Goal: Information Seeking & Learning: Learn about a topic

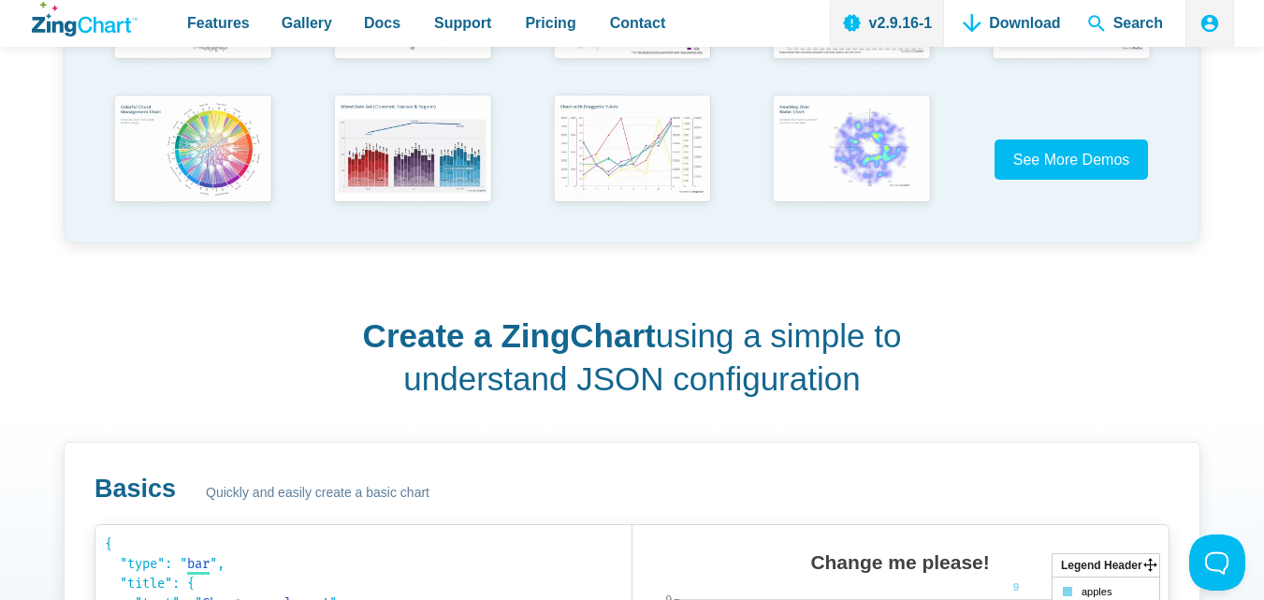
scroll to position [94, 0]
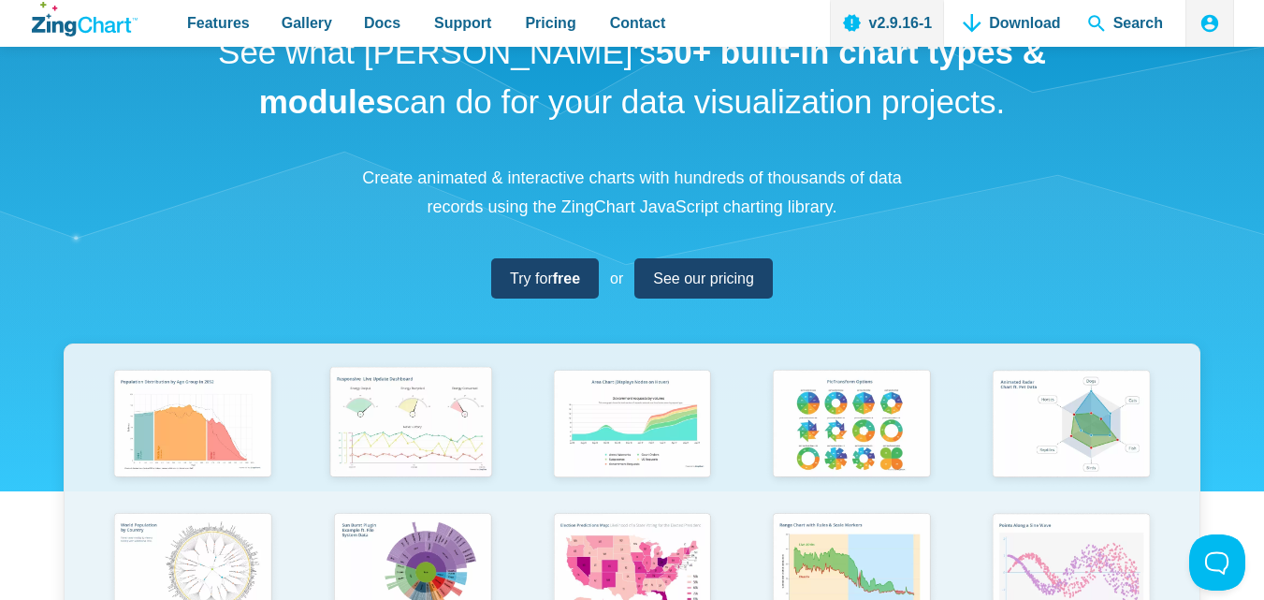
click at [425, 440] on img "App Content" at bounding box center [410, 423] width 181 height 129
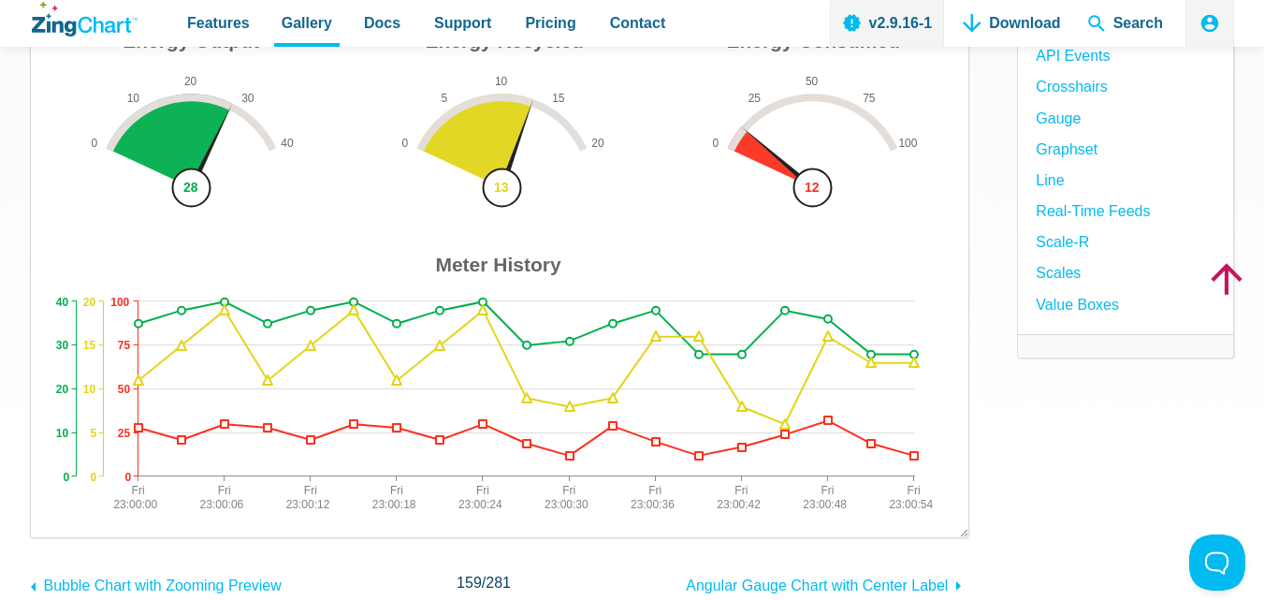
scroll to position [468, 0]
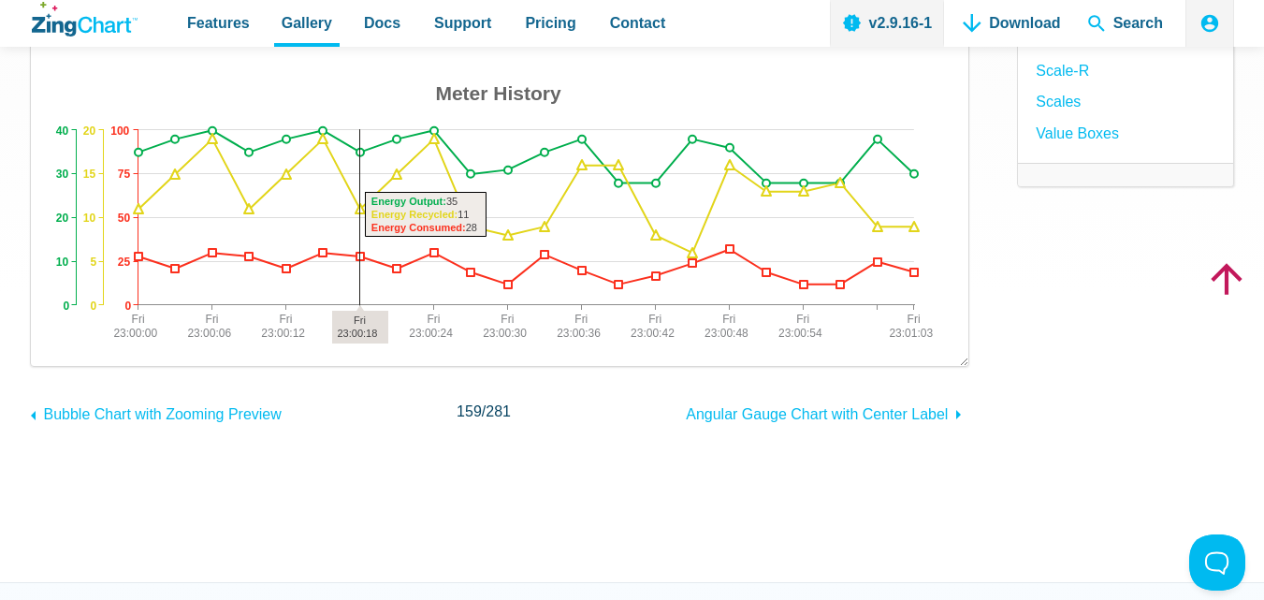
click at [347, 268] on img "App Content" at bounding box center [500, 99] width 900 height 496
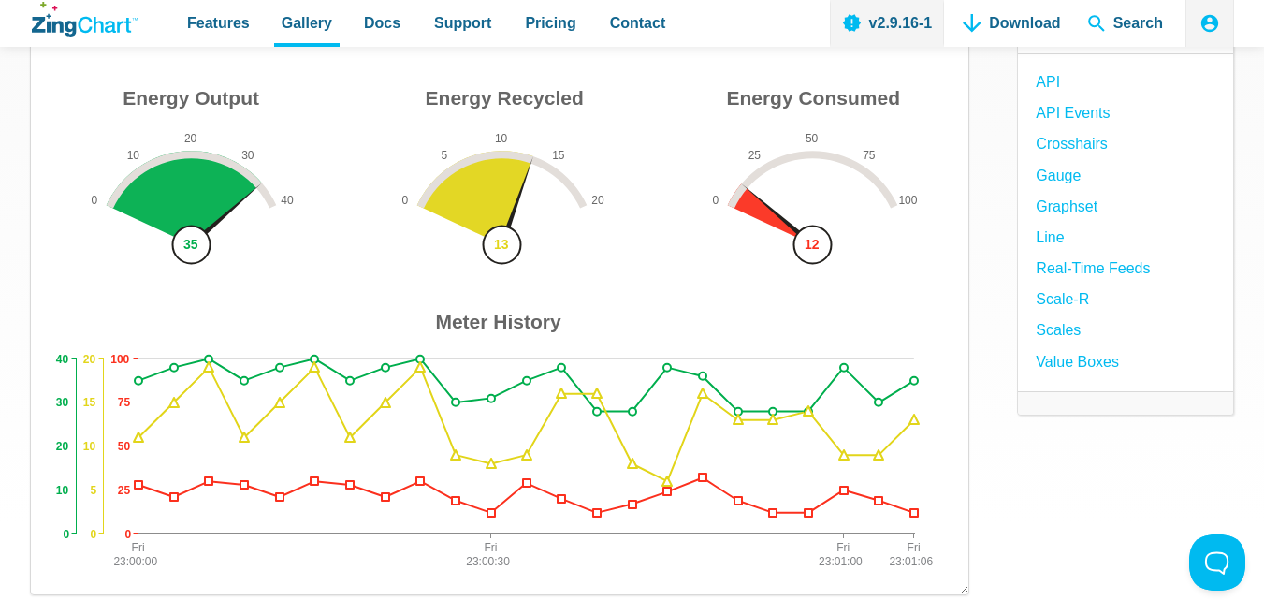
scroll to position [0, 0]
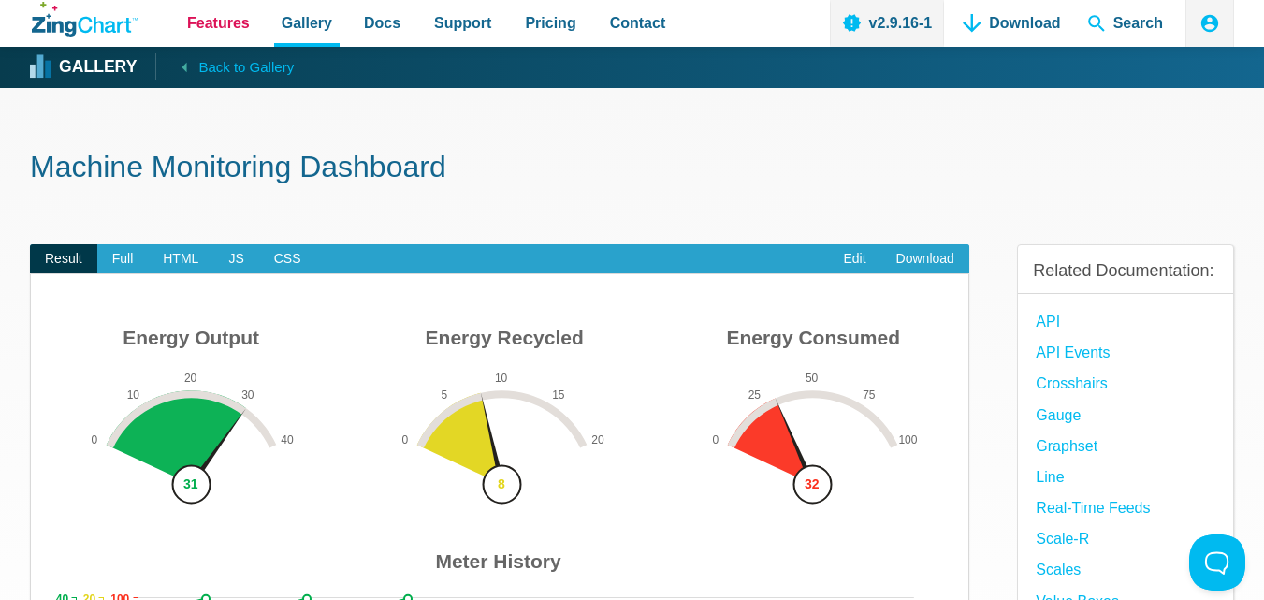
click at [244, 21] on span "Features" at bounding box center [218, 22] width 63 height 25
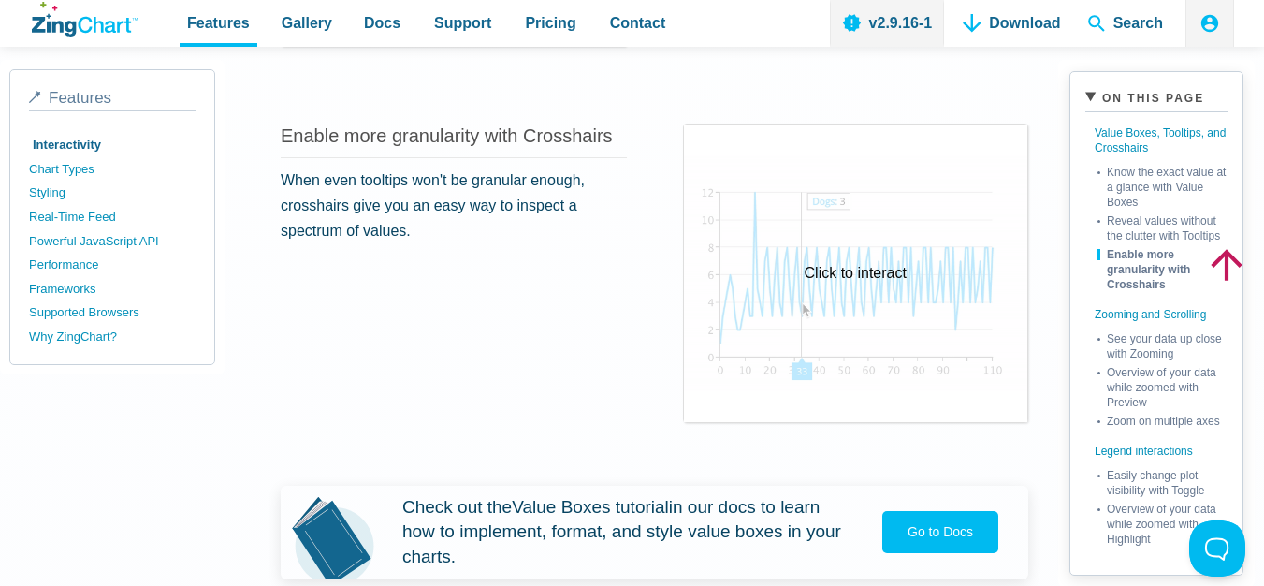
scroll to position [1310, 0]
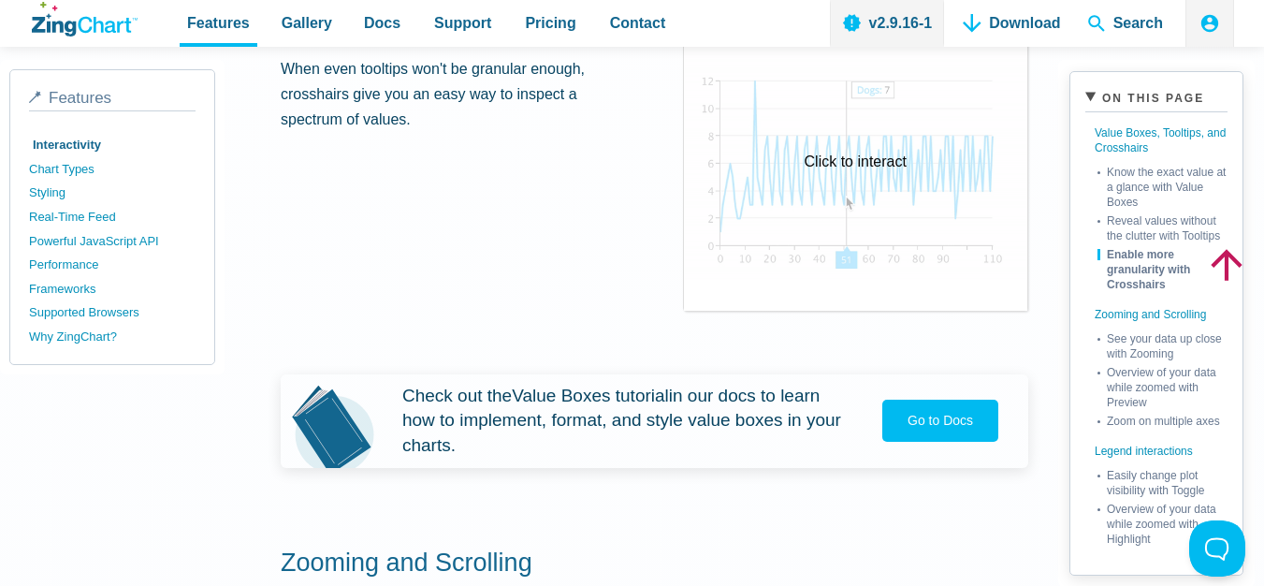
click at [827, 159] on div "Click to interact" at bounding box center [856, 162] width 344 height 298
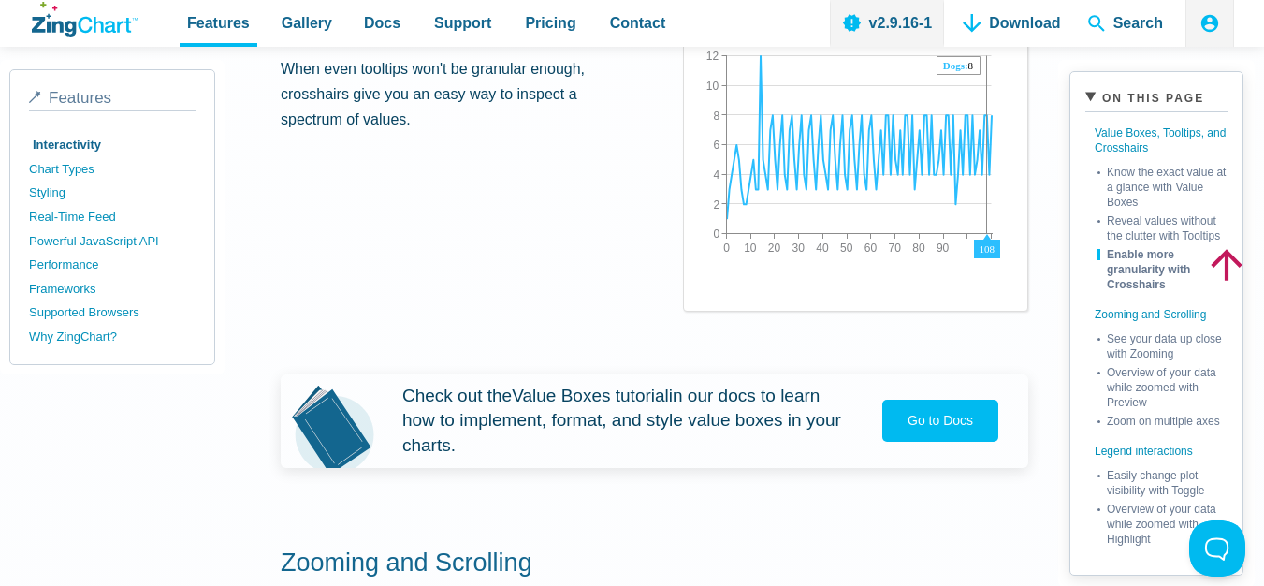
click at [993, 208] on img "App Content" at bounding box center [859, 145] width 321 height 234
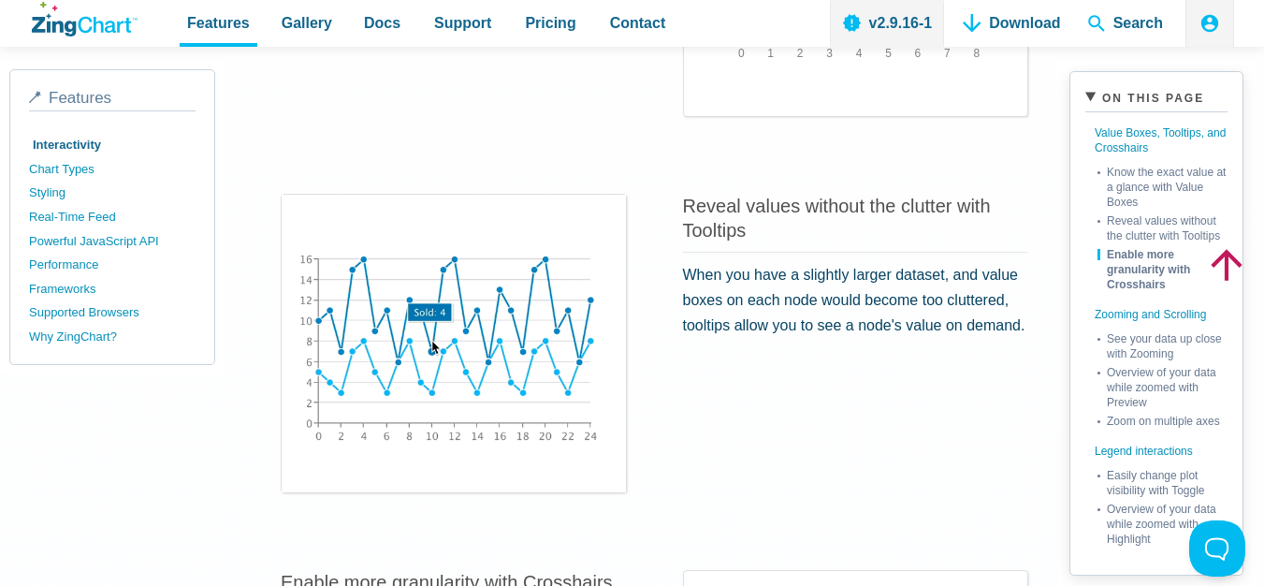
scroll to position [749, 0]
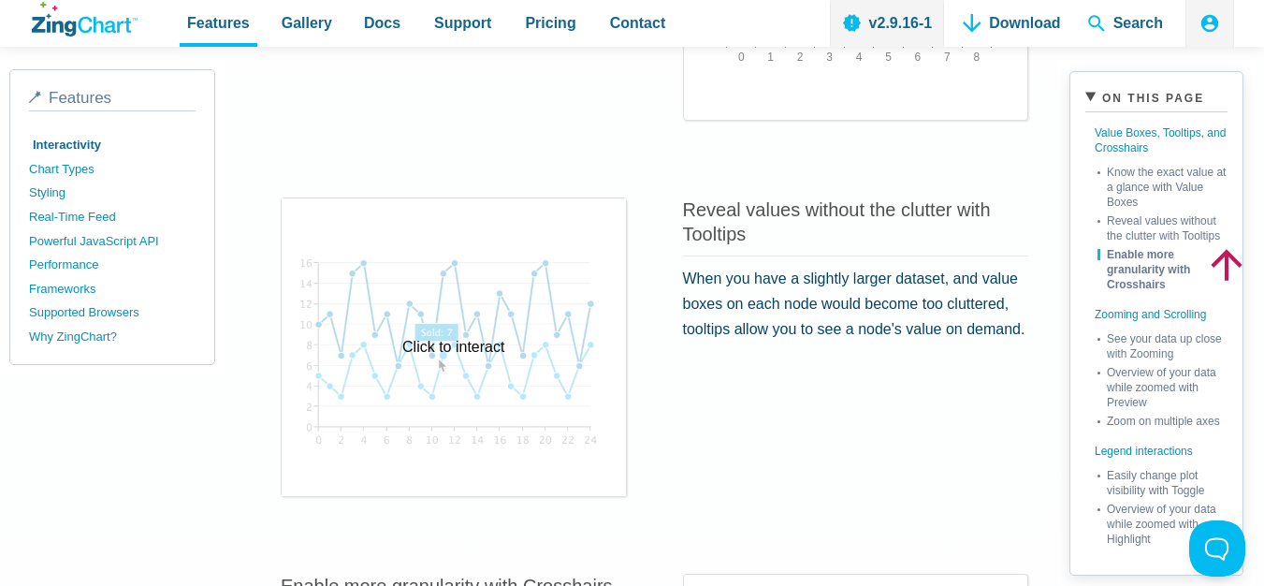
click at [442, 350] on div "Click to interact" at bounding box center [454, 347] width 344 height 298
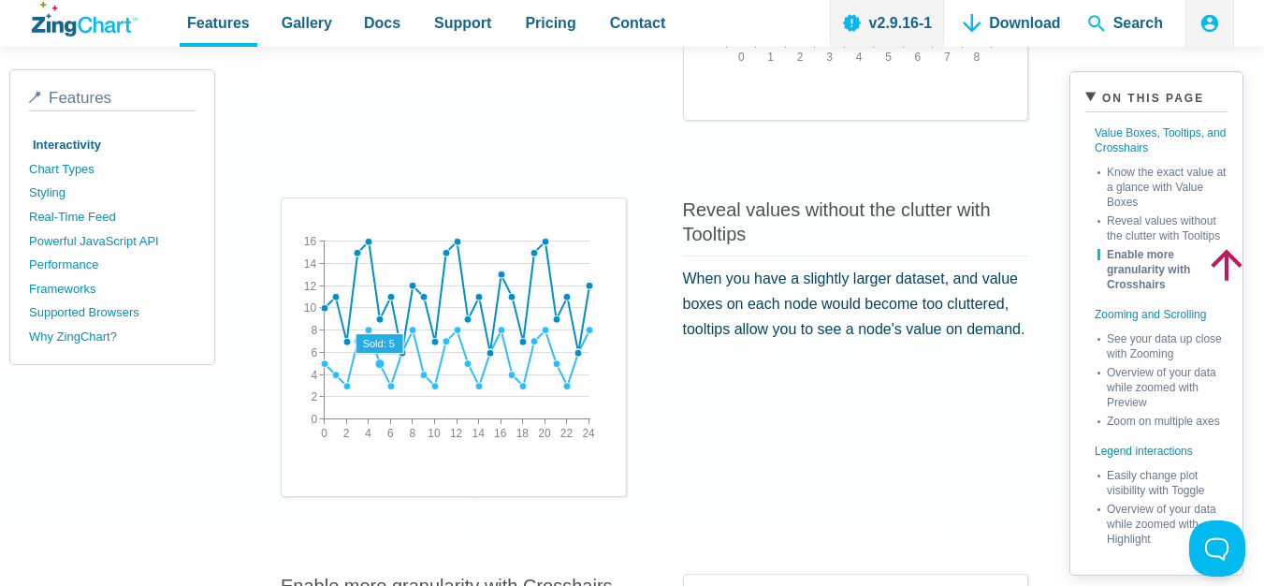
drag, startPoint x: 370, startPoint y: 329, endPoint x: 380, endPoint y: 372, distance: 44.3
click at [297, 447] on map "App Content" at bounding box center [297, 447] width 0 height 0
click at [297, 447] on area "App Content" at bounding box center [297, 447] width 0 height 0
click at [360, 323] on img "App Content" at bounding box center [457, 330] width 321 height 234
drag, startPoint x: 409, startPoint y: 299, endPoint x: 561, endPoint y: 350, distance: 159.8
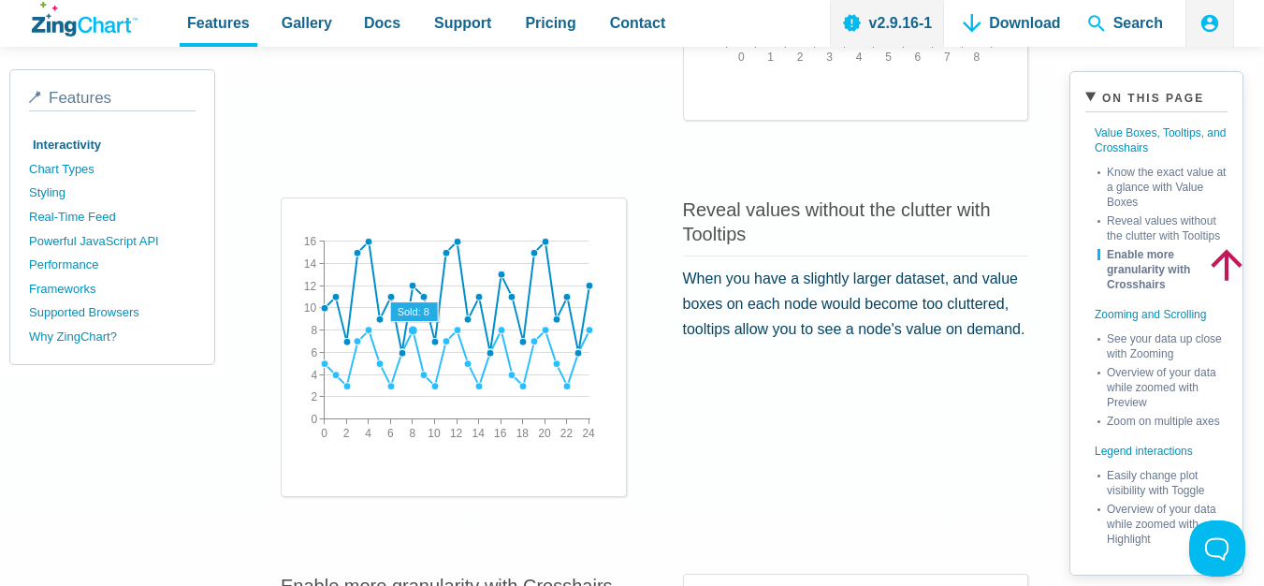
click at [428, 350] on div "0 24 2 4 6 8 10 12 14 16 18 20 22 0 16 2 4 6 8 10 12 14 Sold: 8" at bounding box center [457, 330] width 321 height 234
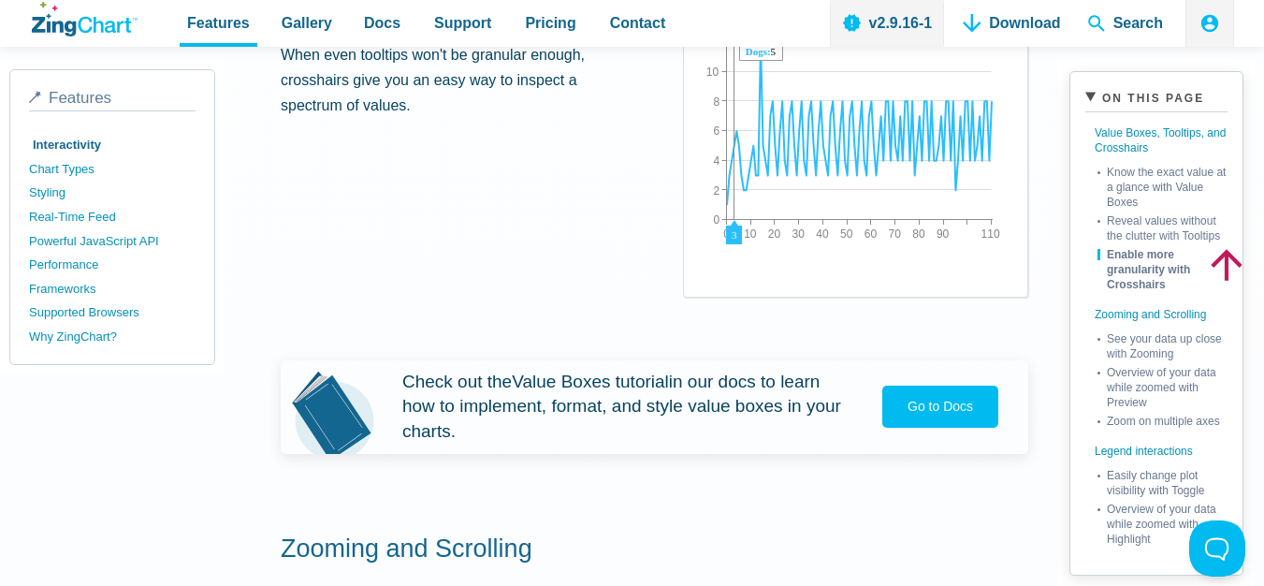
scroll to position [1591, 0]
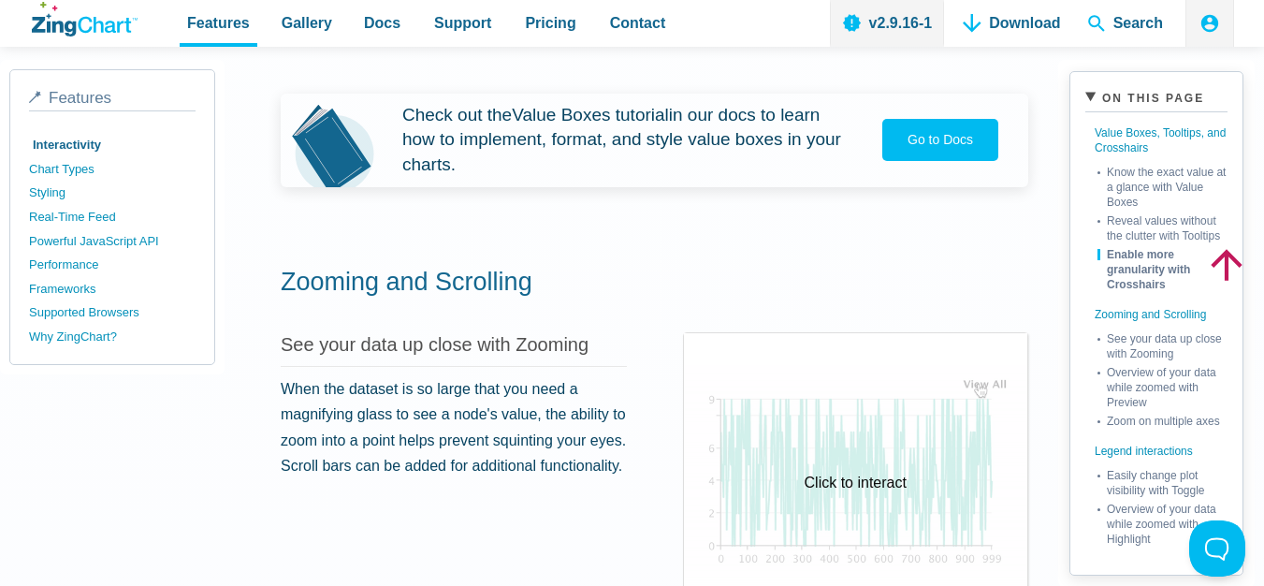
click at [906, 467] on div "Click to interact" at bounding box center [856, 482] width 344 height 298
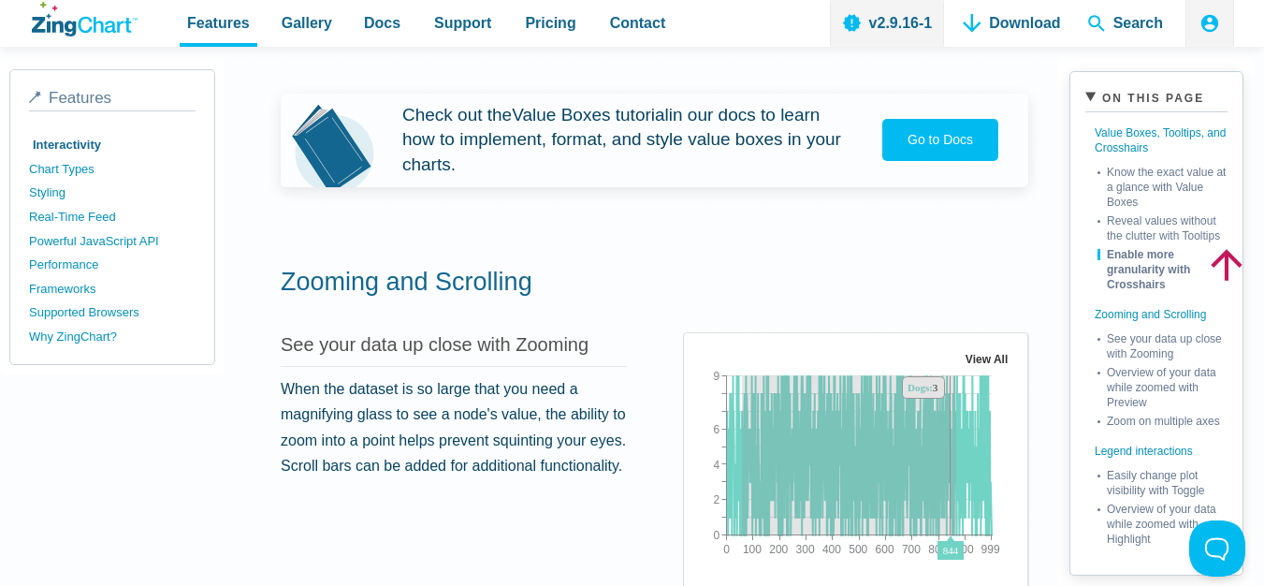
drag, startPoint x: 963, startPoint y: 473, endPoint x: 749, endPoint y: 509, distance: 217.4
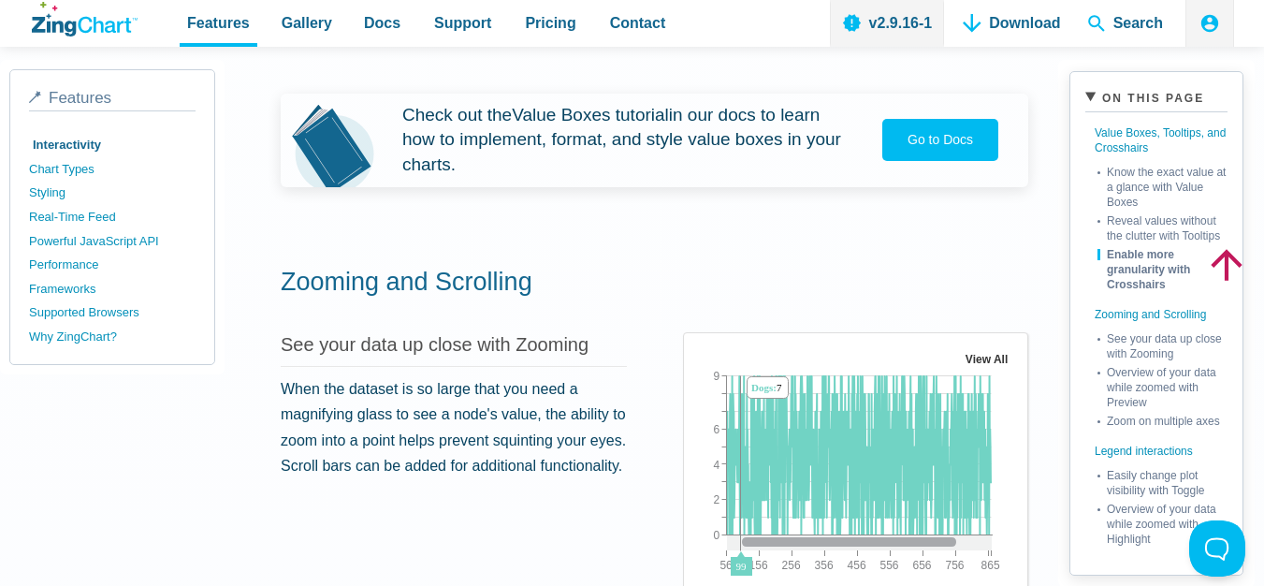
click at [748, 509] on img "App Content" at bounding box center [859, 465] width 321 height 234
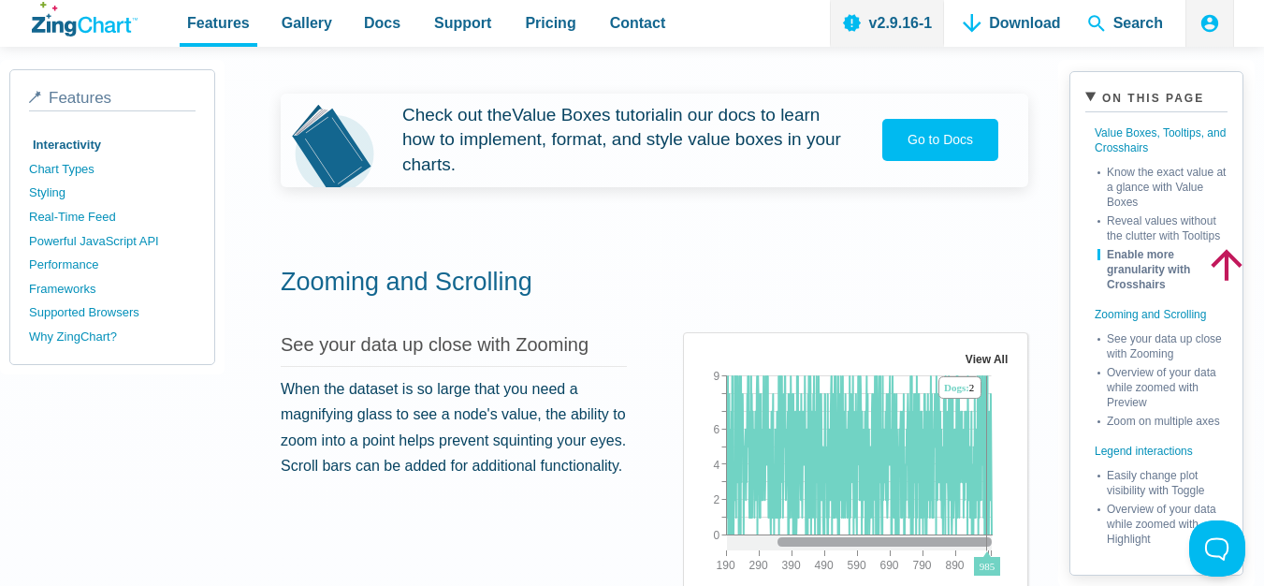
drag, startPoint x: 767, startPoint y: 536, endPoint x: 1001, endPoint y: 519, distance: 234.6
click at [1001, 519] on div "190 999 290 390 490 590 690 790 890 0 9 2 4 6 View All 985 Dogs: 2" at bounding box center [859, 465] width 321 height 234
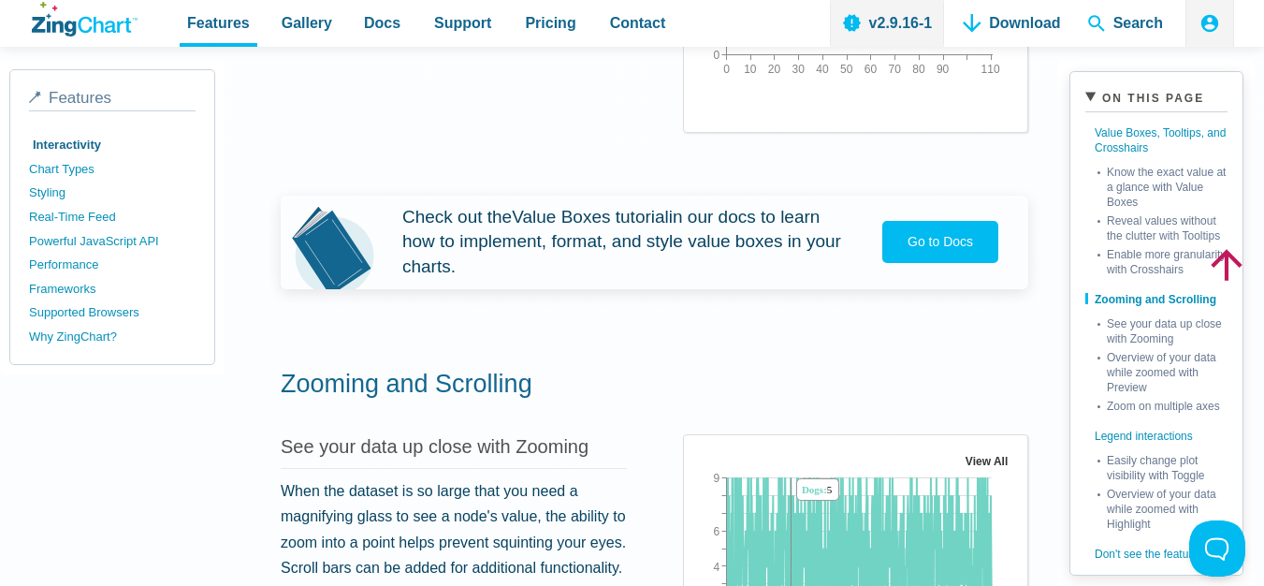
scroll to position [1404, 0]
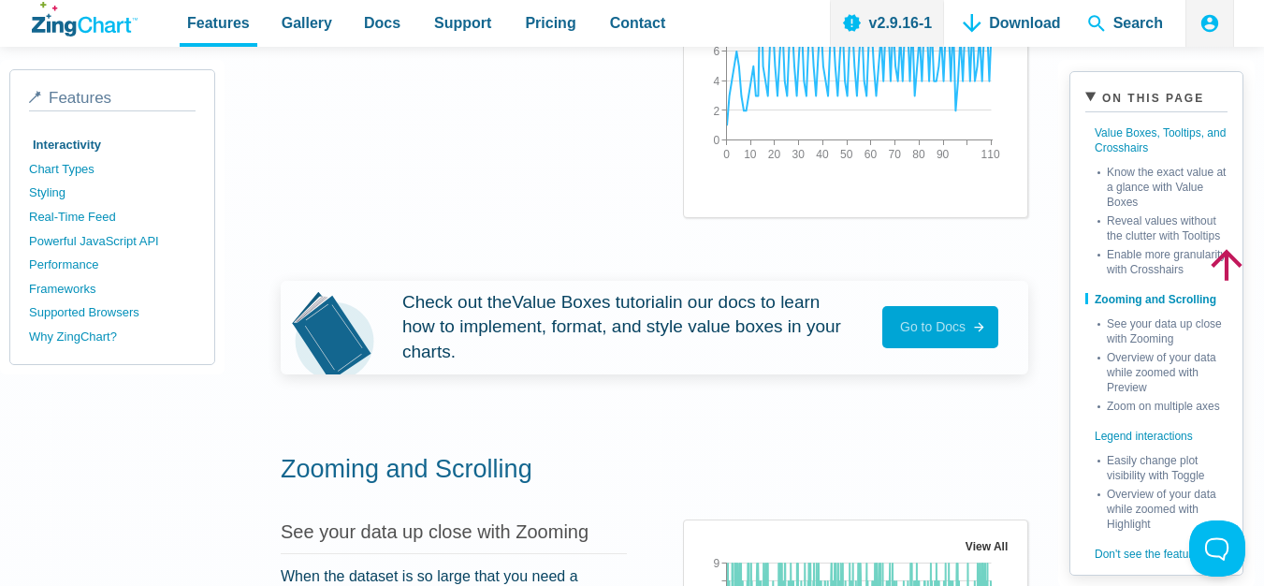
click at [944, 343] on link "Go to Docs Docs" at bounding box center [941, 327] width 116 height 42
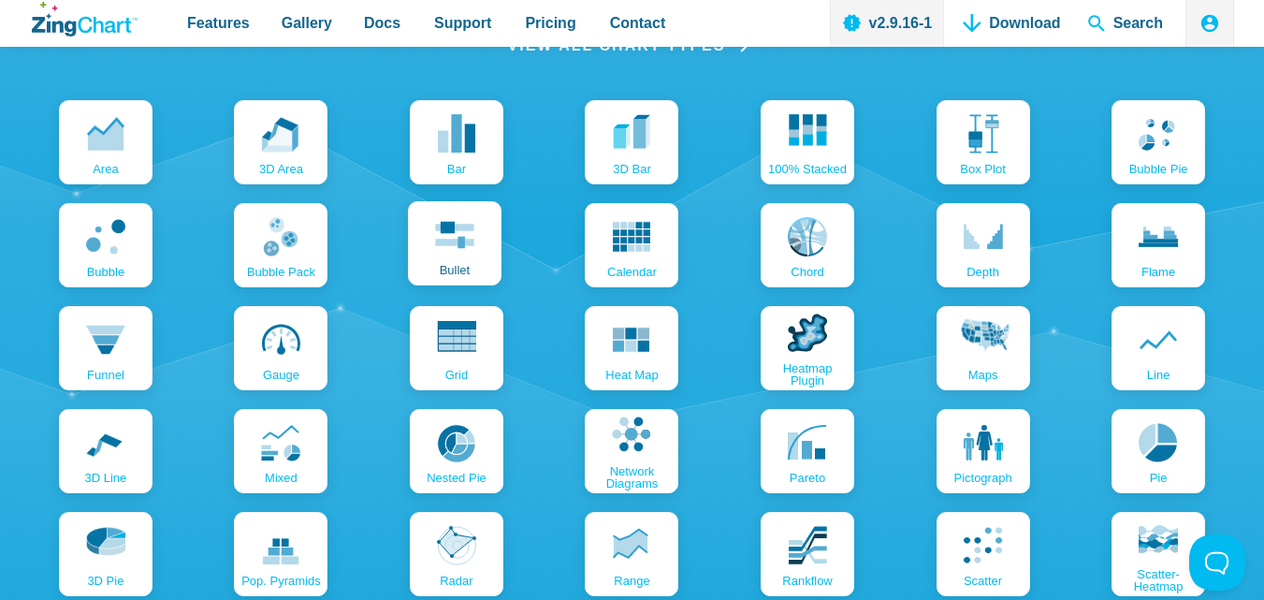
scroll to position [2059, 0]
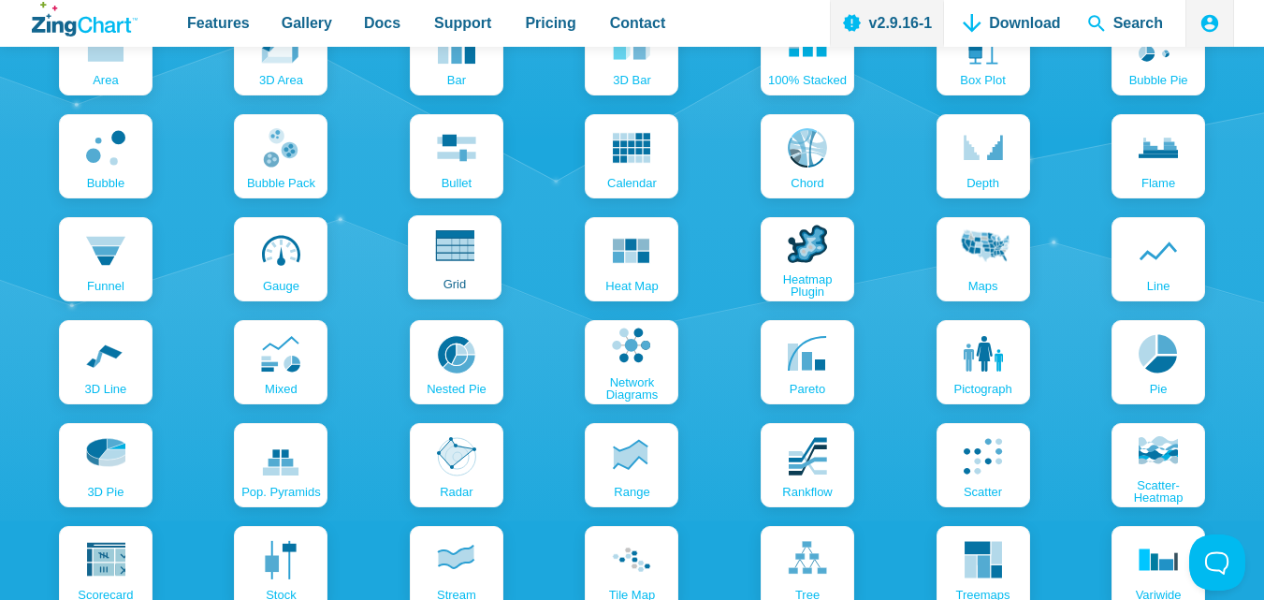
click at [455, 272] on link "grid" at bounding box center [455, 257] width 94 height 84
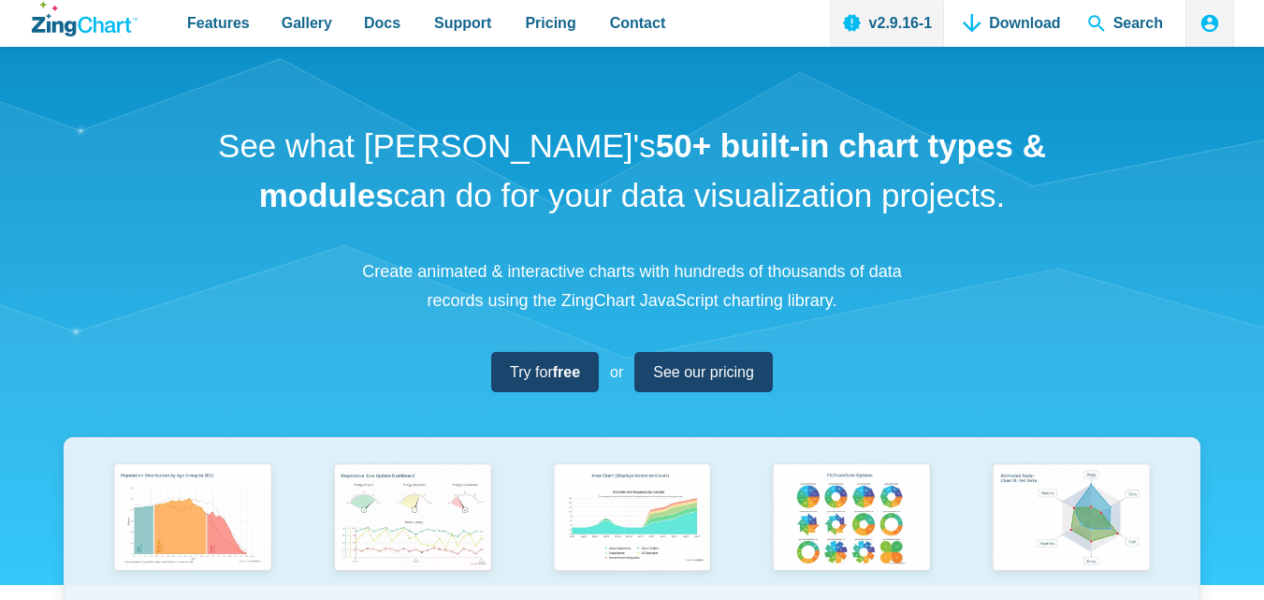
scroll to position [2059, 0]
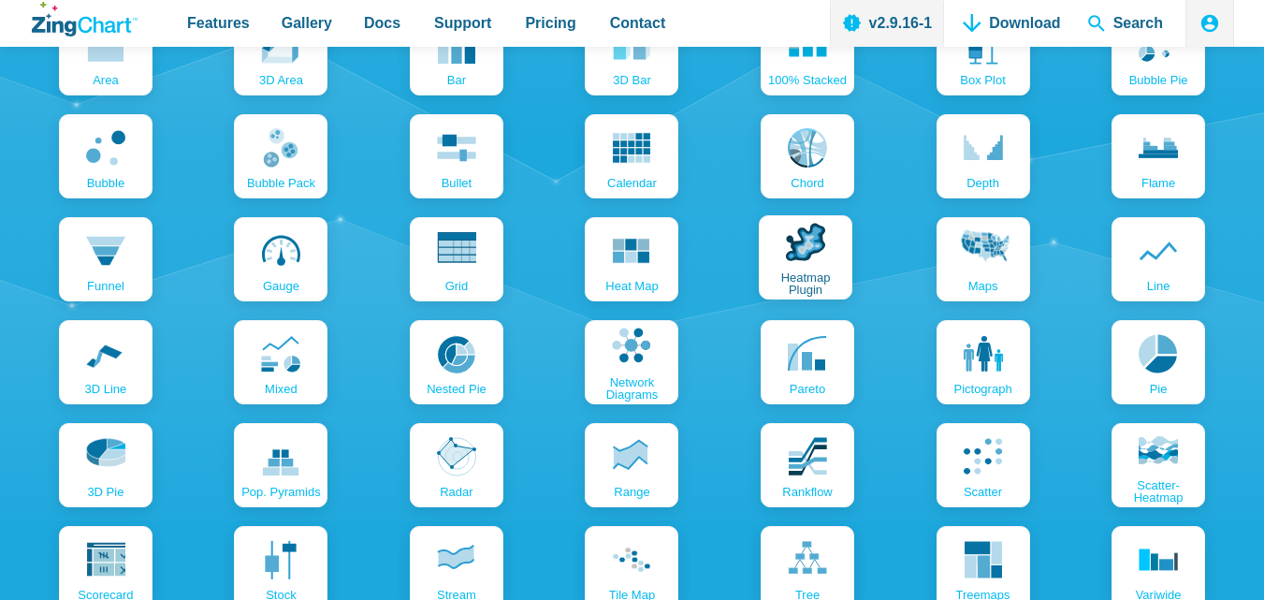
click at [810, 263] on link "Heatmap Plugin" at bounding box center [806, 257] width 94 height 84
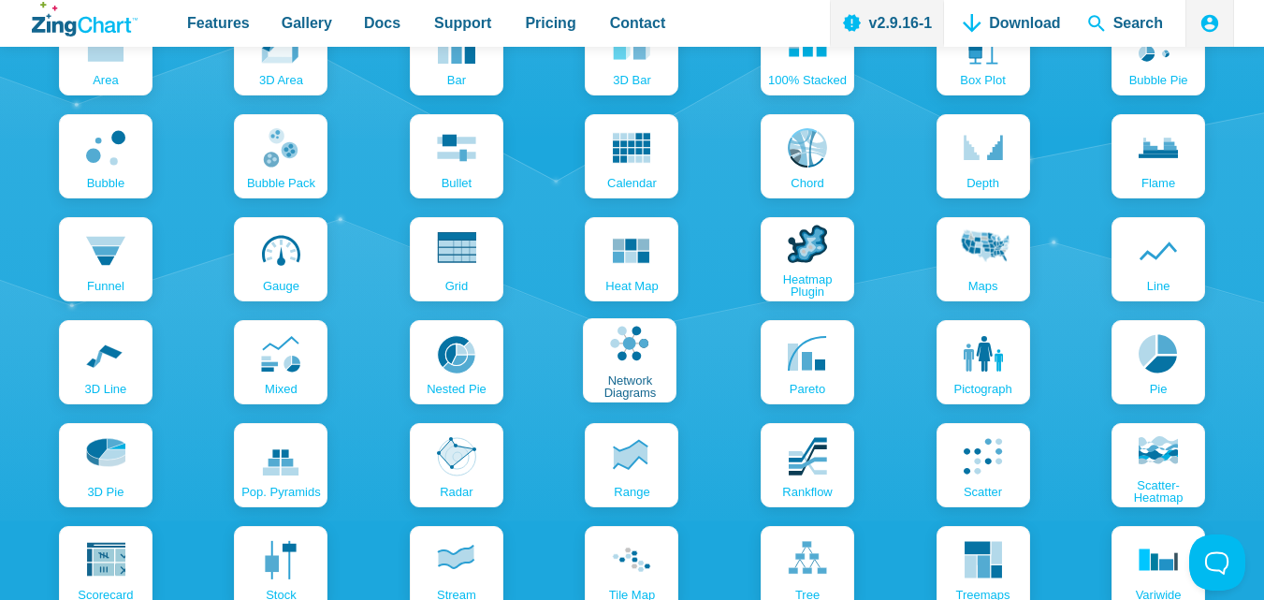
scroll to position [0, 0]
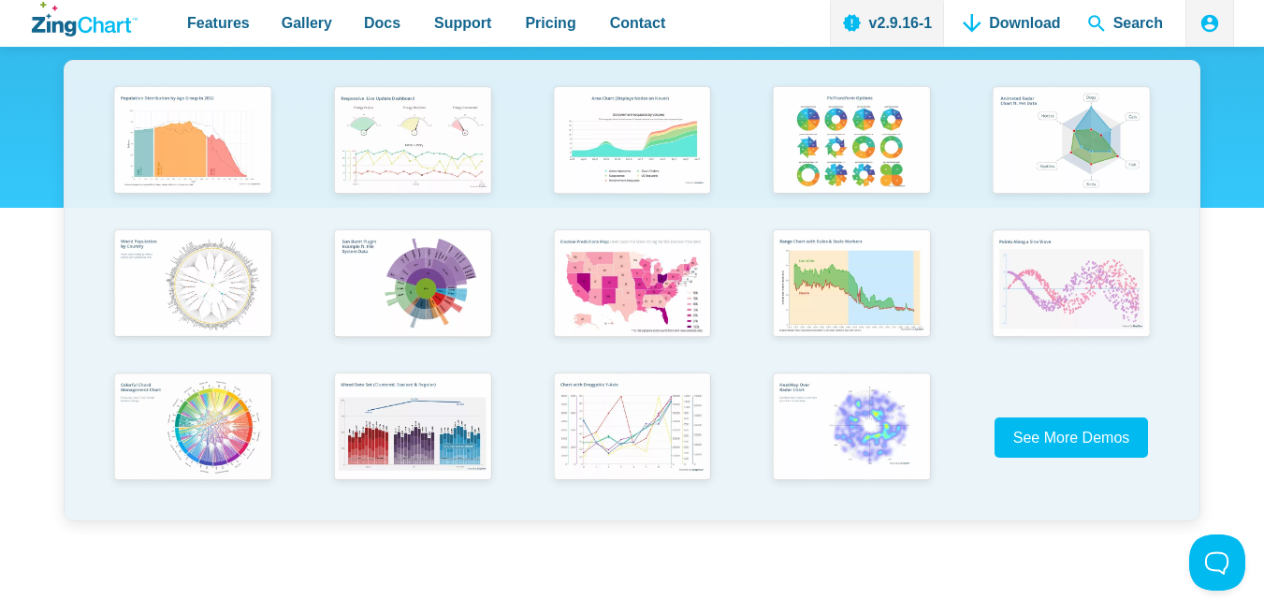
scroll to position [281, 0]
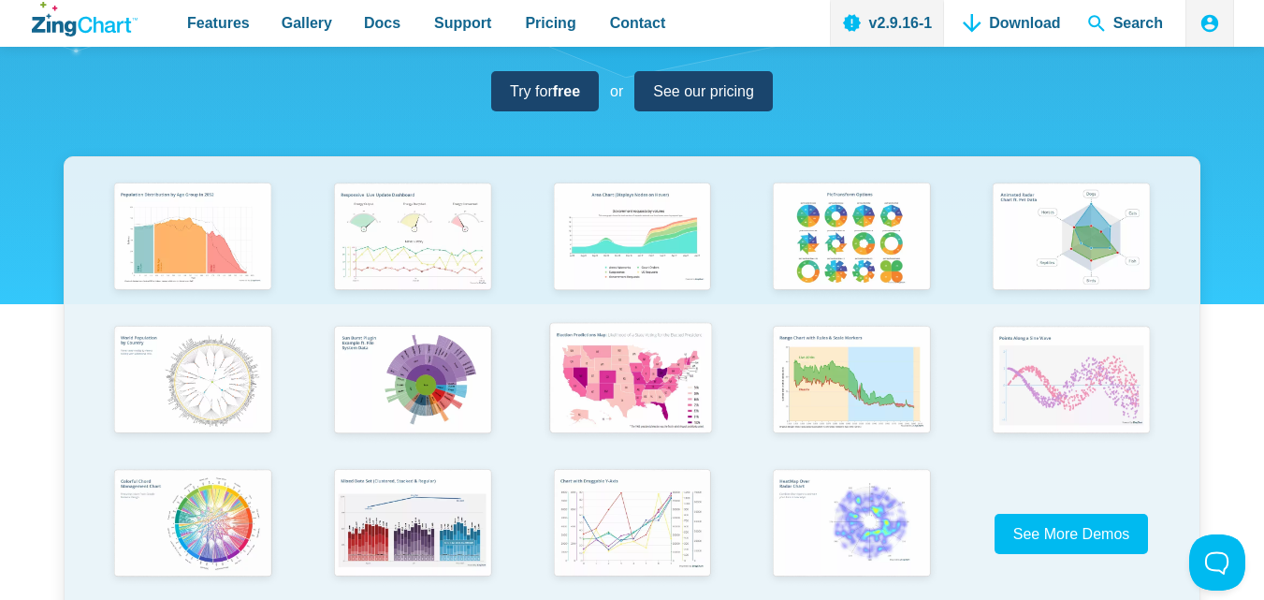
click at [623, 361] on img "App Content" at bounding box center [630, 379] width 181 height 129
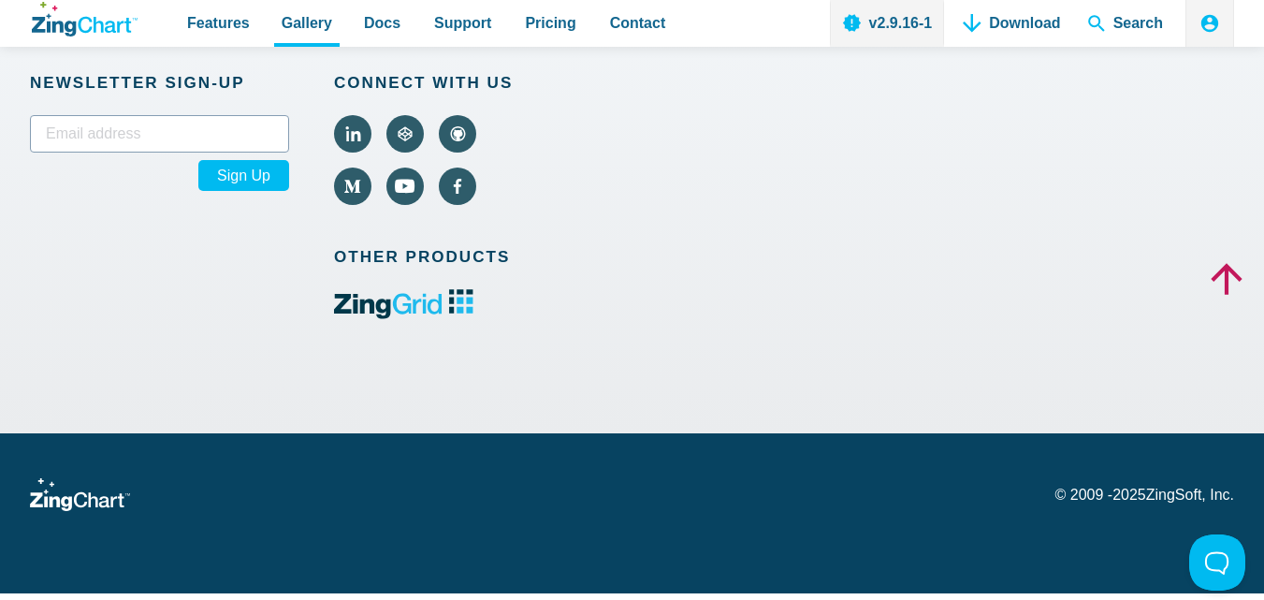
scroll to position [721, 0]
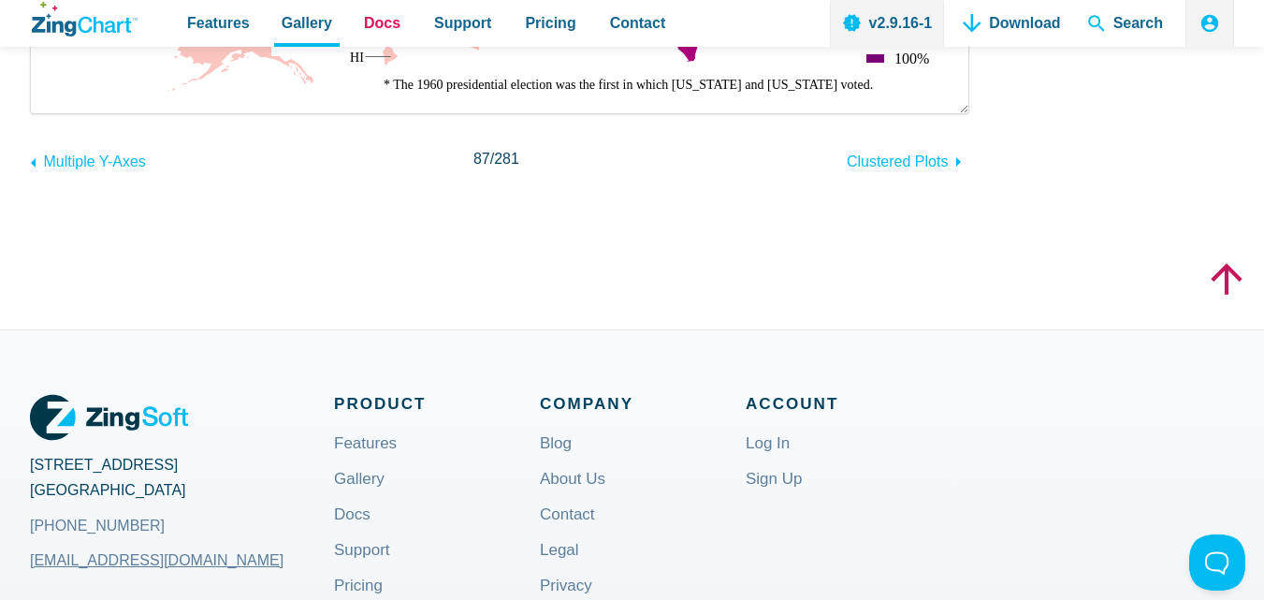
click at [387, 26] on span "Docs" at bounding box center [382, 22] width 36 height 25
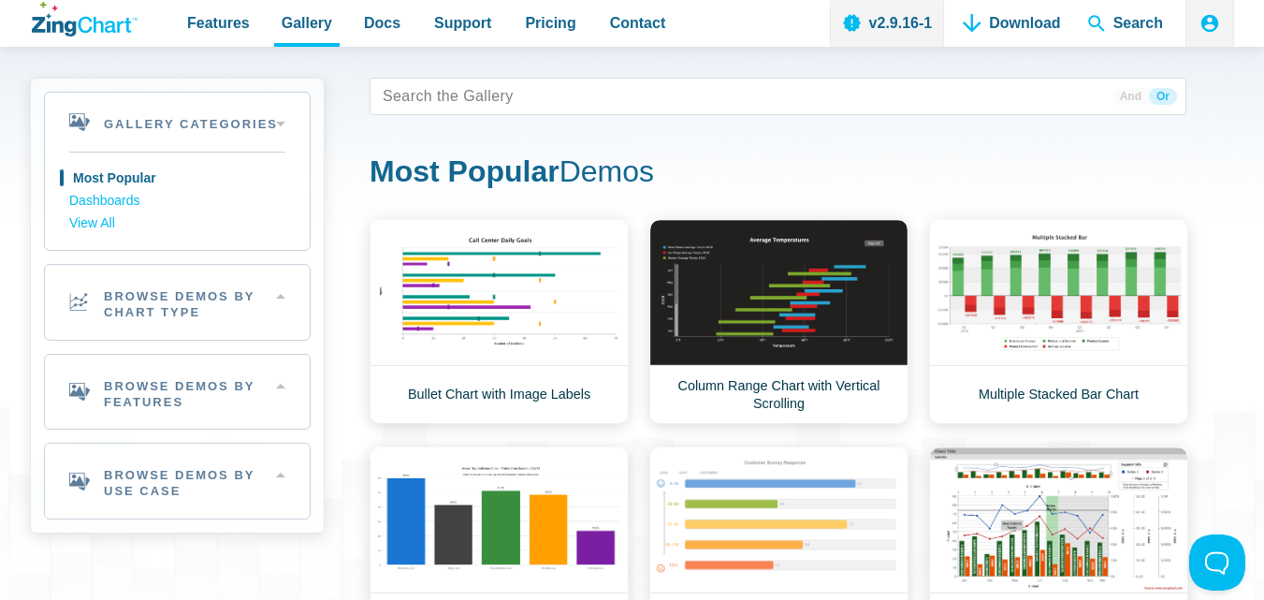
scroll to position [374, 0]
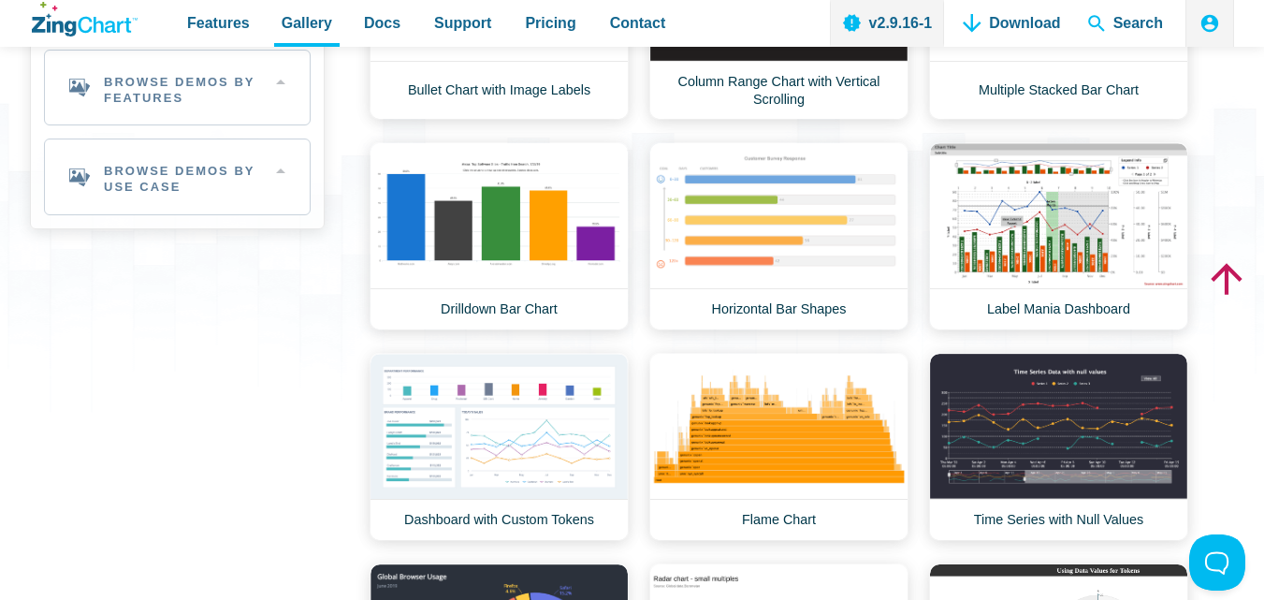
click at [178, 314] on aside "Gallery Categories Most Popular Dashboards View All Browse by Category Most Pop…" at bounding box center [177, 385] width 295 height 1223
click at [180, 191] on h2 "Browse Demos By Use Case" at bounding box center [177, 176] width 265 height 75
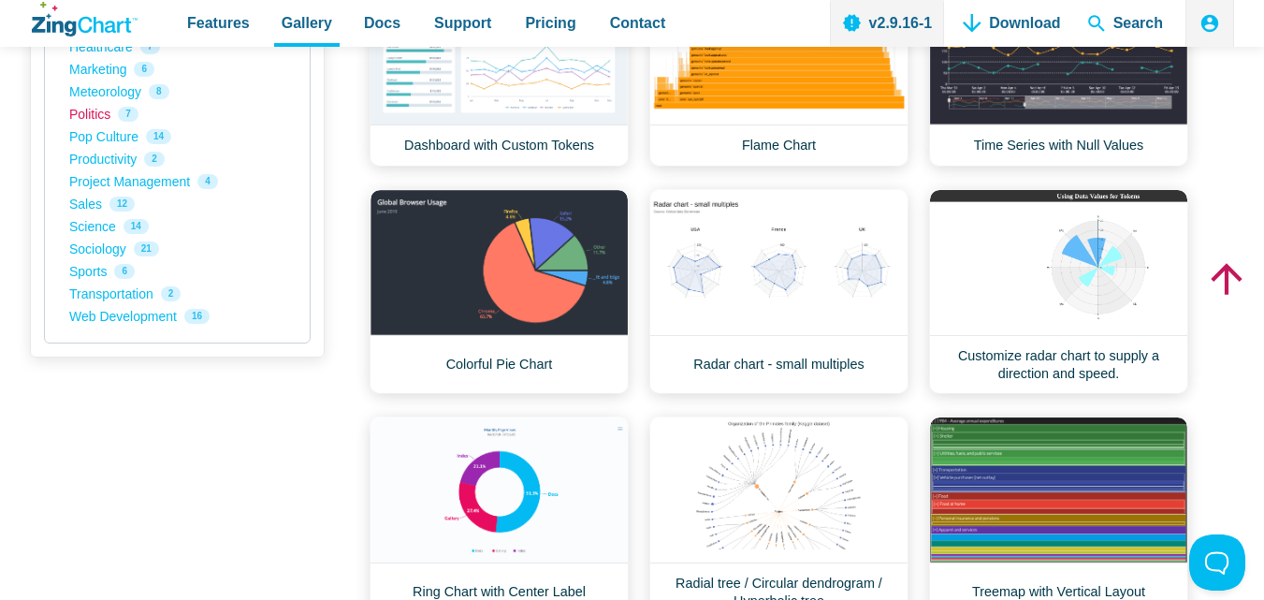
scroll to position [281, 0]
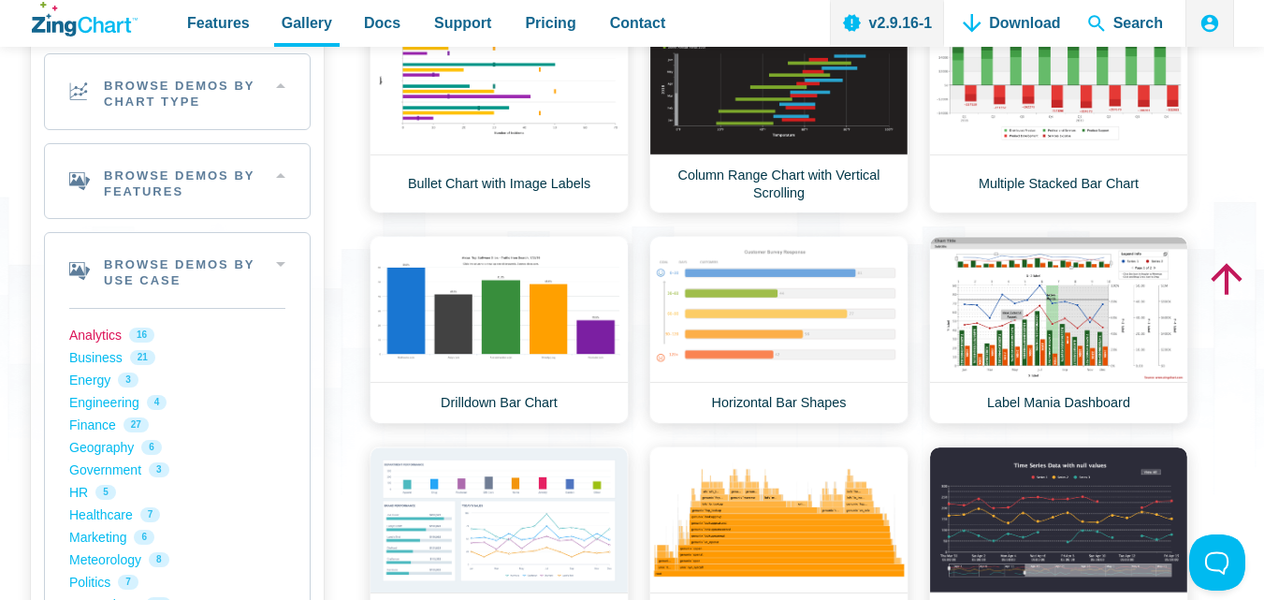
click at [108, 339] on link "Analytics 16" at bounding box center [177, 335] width 216 height 22
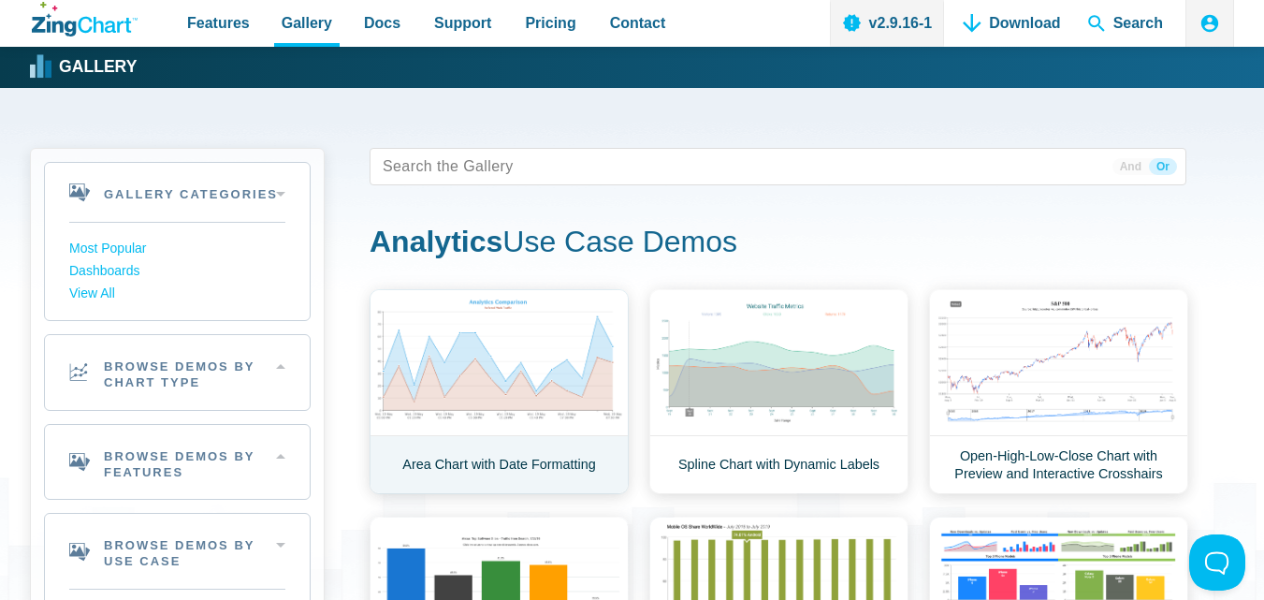
click at [548, 328] on link "Area Chart with Date Formatting" at bounding box center [499, 391] width 259 height 205
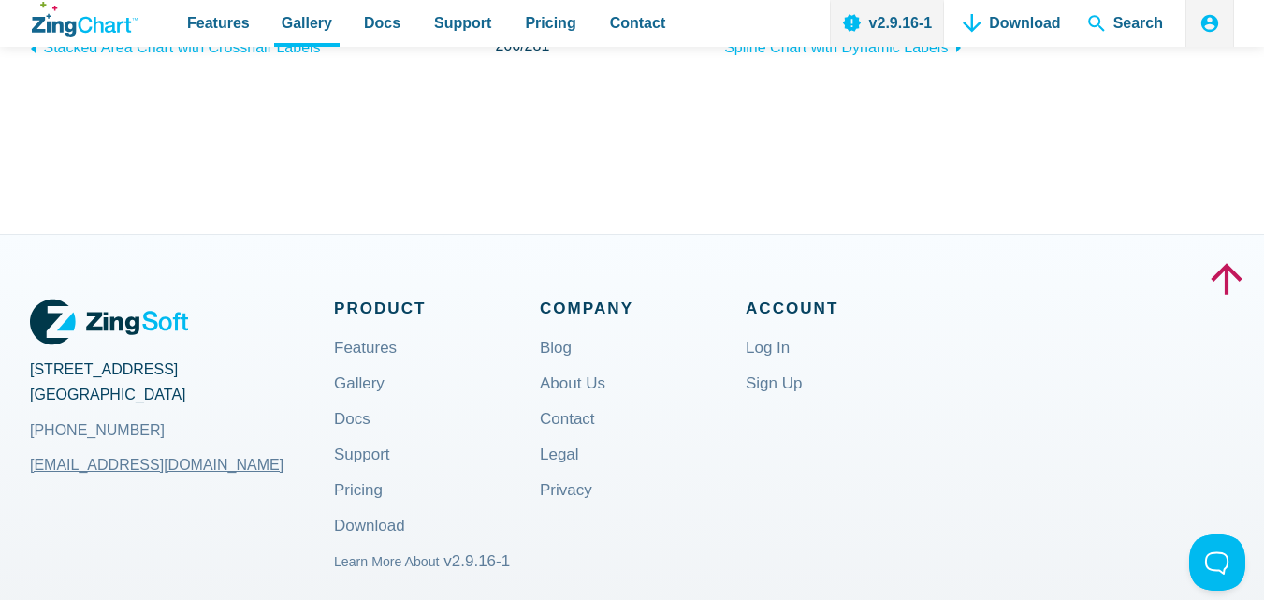
scroll to position [842, 0]
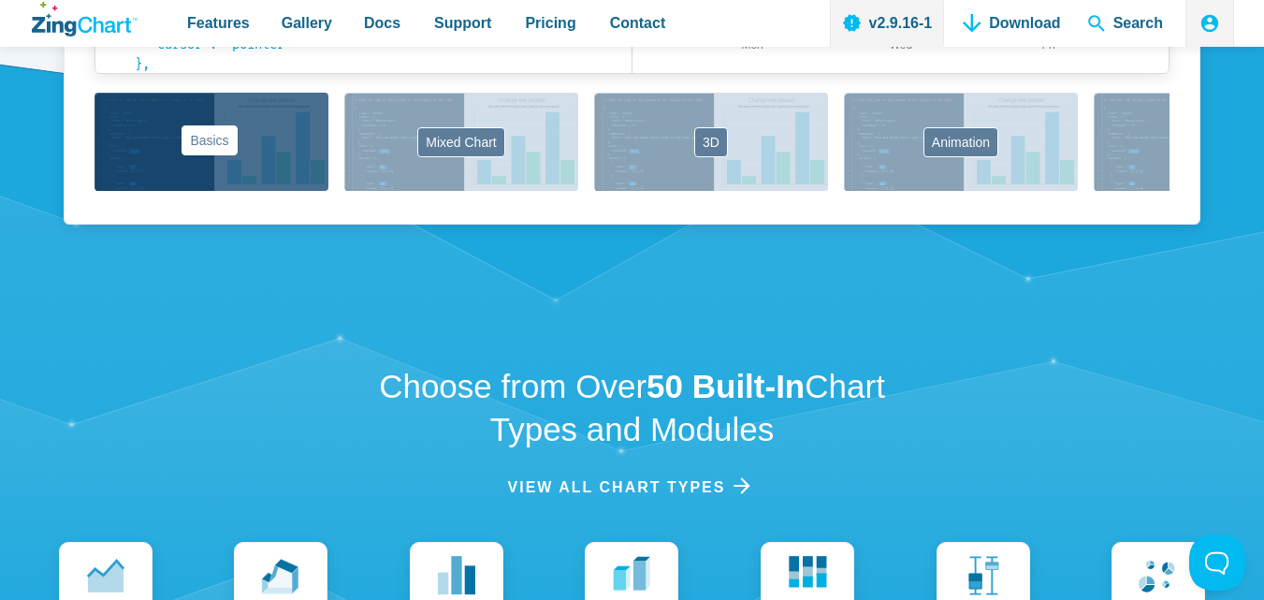
scroll to position [1869, 0]
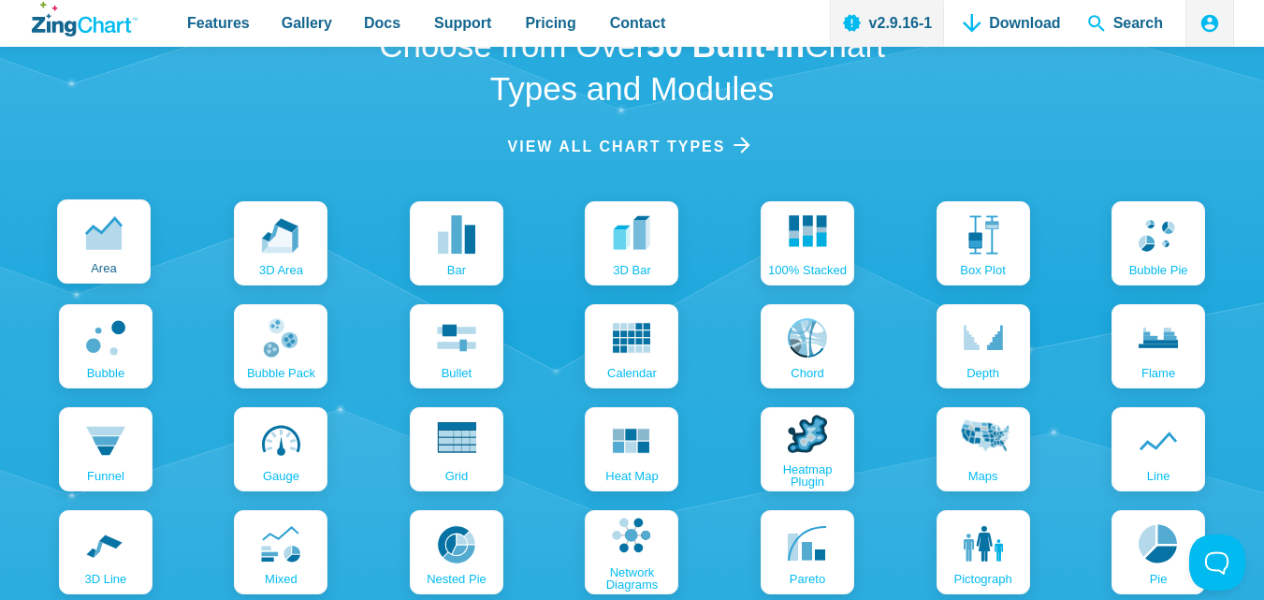
click at [102, 242] on use "App Content" at bounding box center [104, 234] width 36 height 32
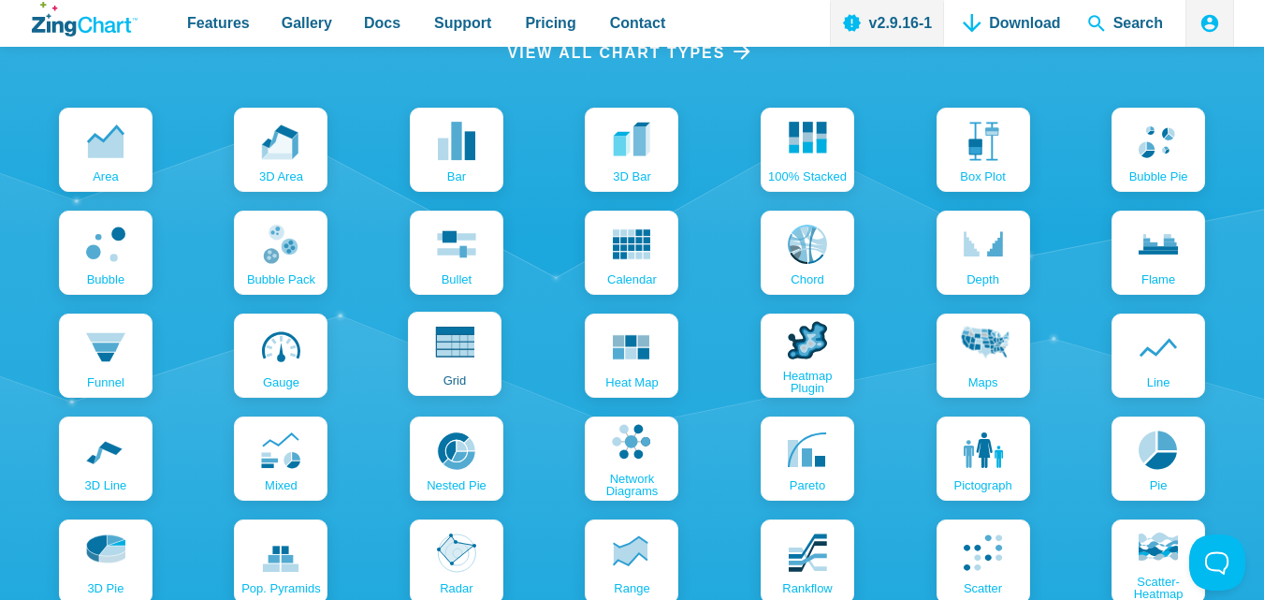
click at [430, 318] on link "grid" at bounding box center [455, 354] width 94 height 84
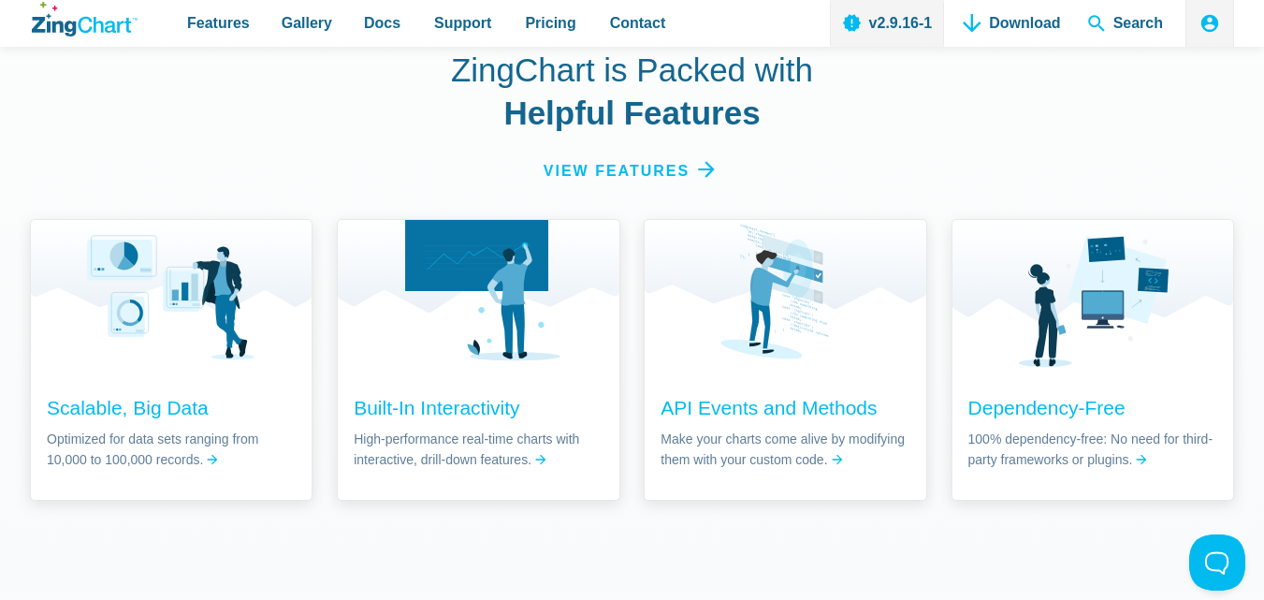
scroll to position [2806, 0]
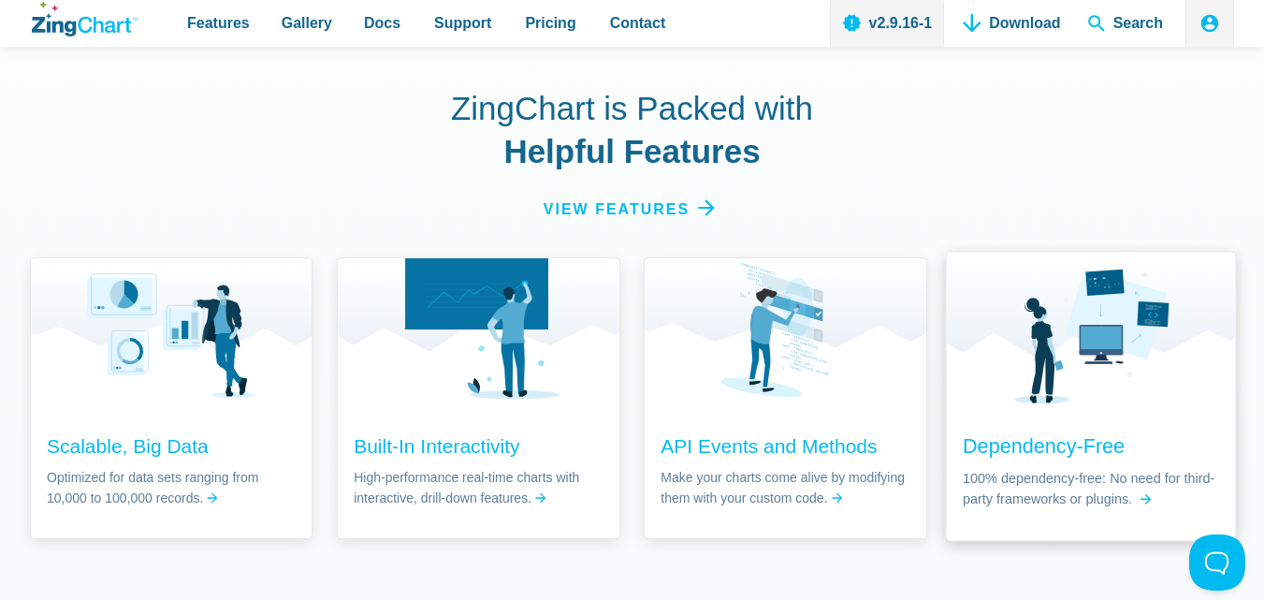
click at [1231, 357] on img "App Content" at bounding box center [1090, 328] width 289 height 153
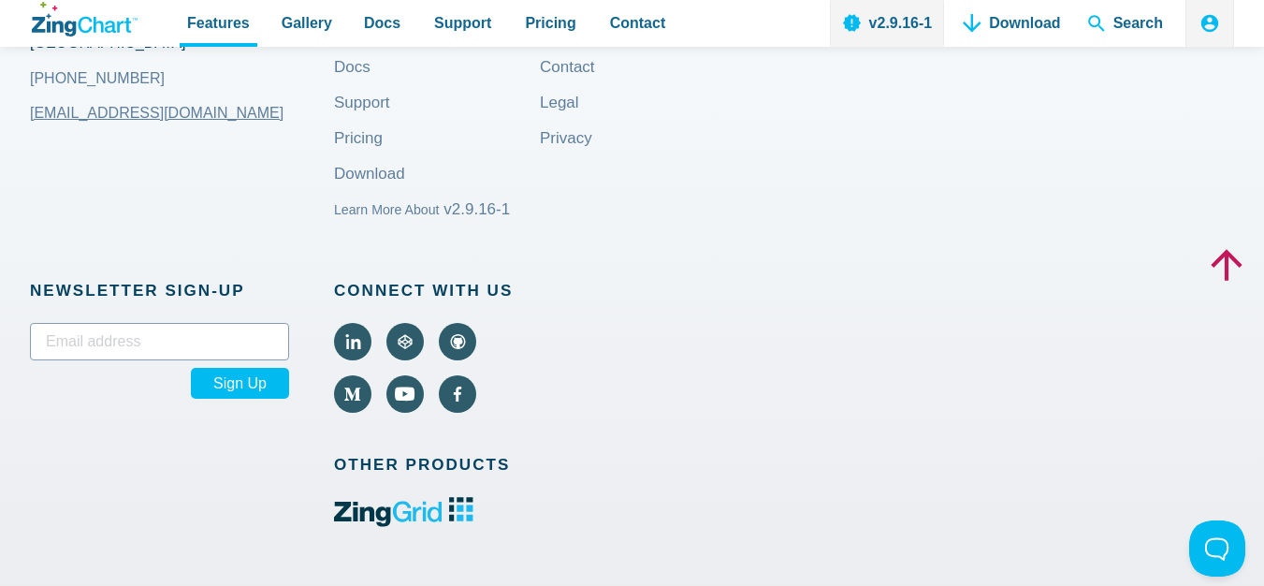
scroll to position [2059, 0]
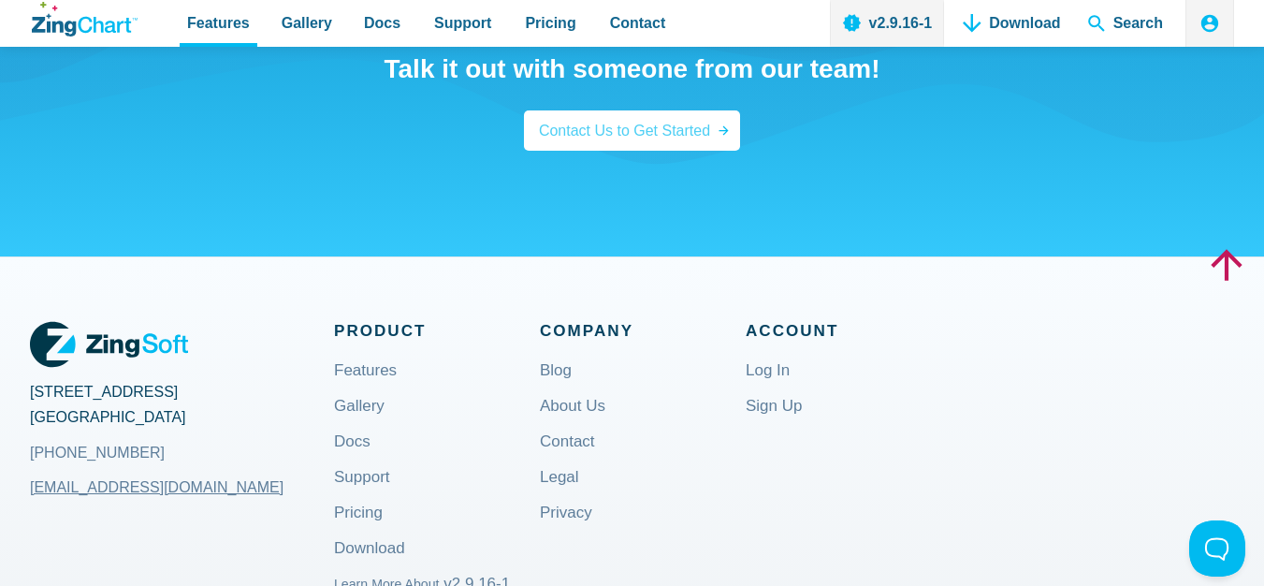
click at [717, 123] on div "Contact Us to Get Started" at bounding box center [632, 130] width 216 height 40
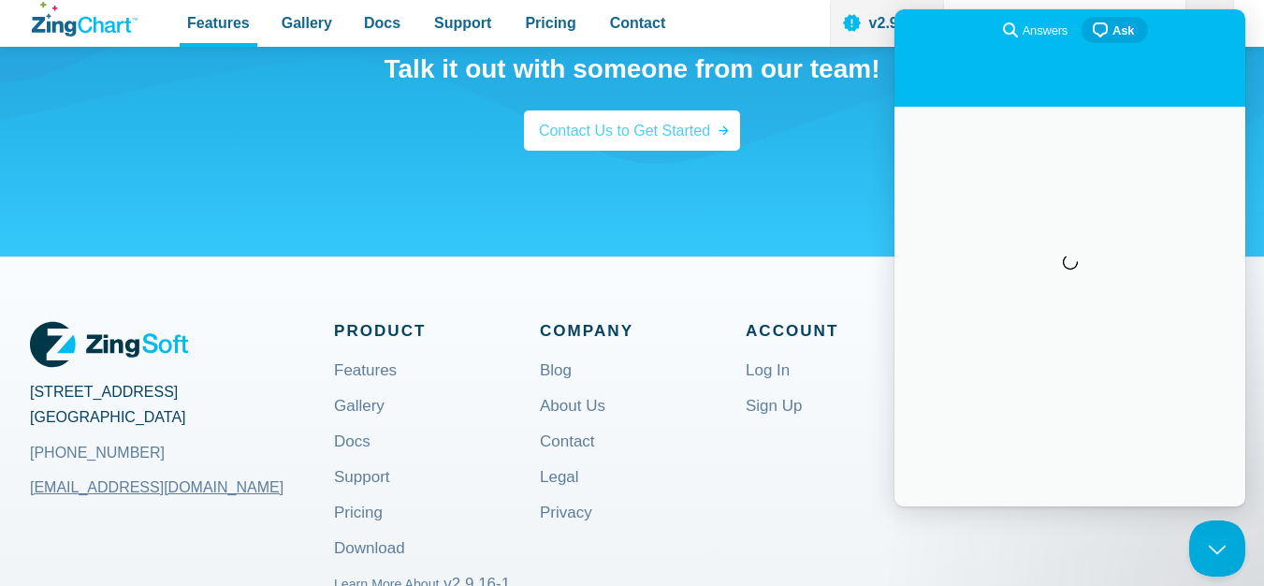
scroll to position [0, 0]
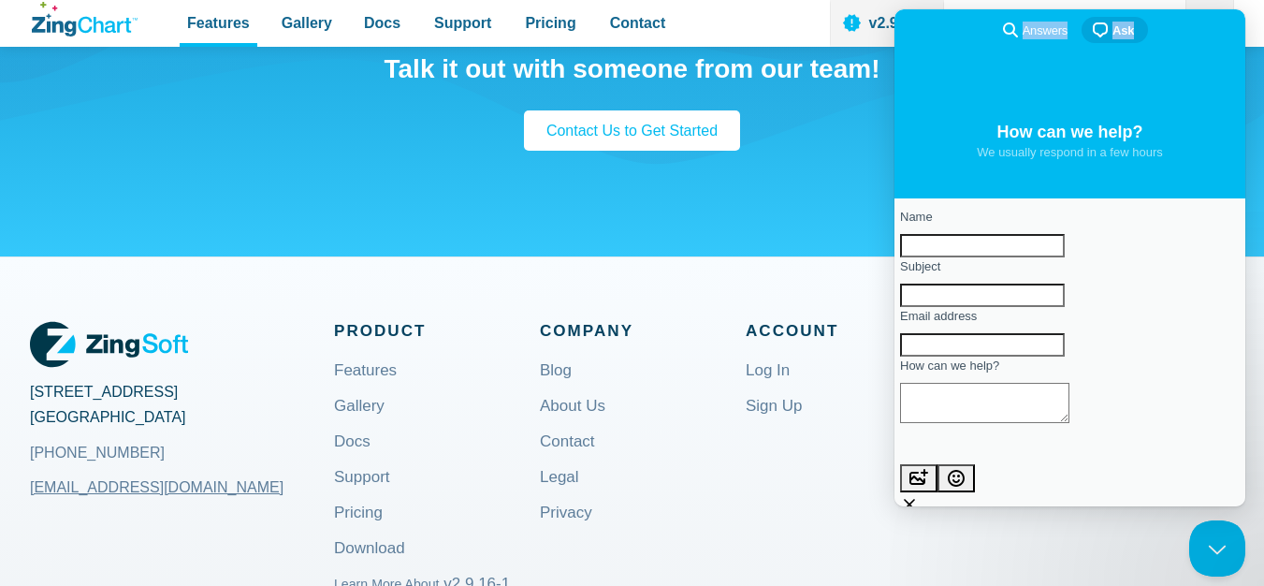
drag, startPoint x: 973, startPoint y: 47, endPoint x: 694, endPoint y: 95, distance: 282.9
click at [895, 95] on html "search-medium Answers chat-square Ask How can we help? We usually respond in a …" at bounding box center [1070, 257] width 351 height 497
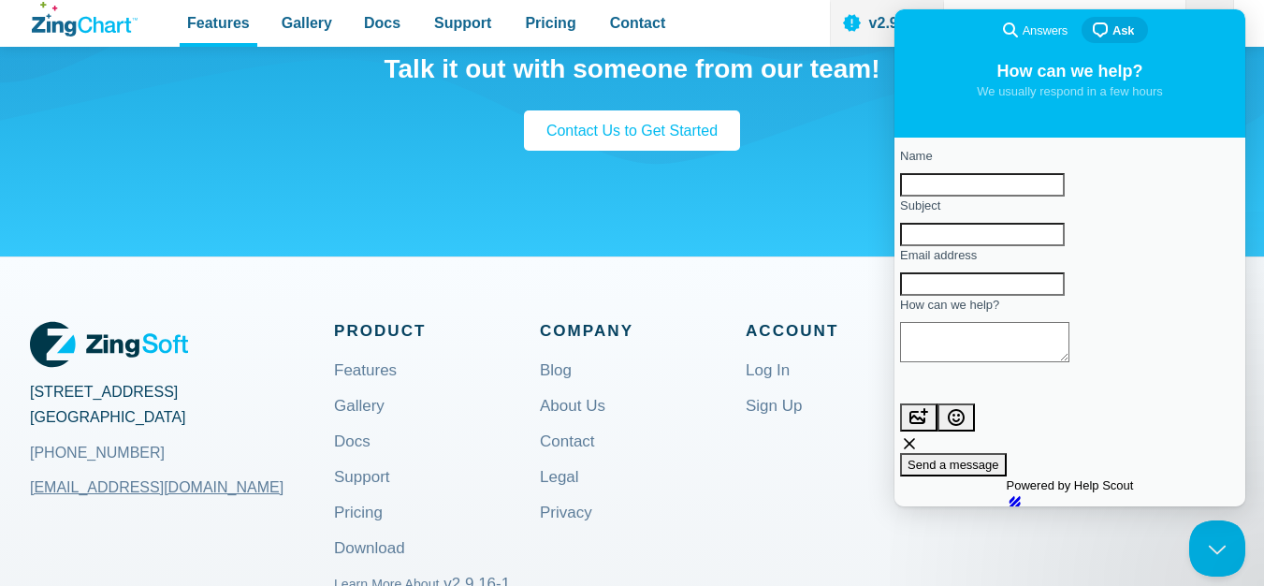
click at [1059, 185] on input "Name" at bounding box center [982, 185] width 165 height 24
type input "[PERSON_NAME]"
type input "excel"
click at [968, 297] on input "Email address" at bounding box center [982, 284] width 165 height 24
type input "ahmedfaizan7317@gmail.com"
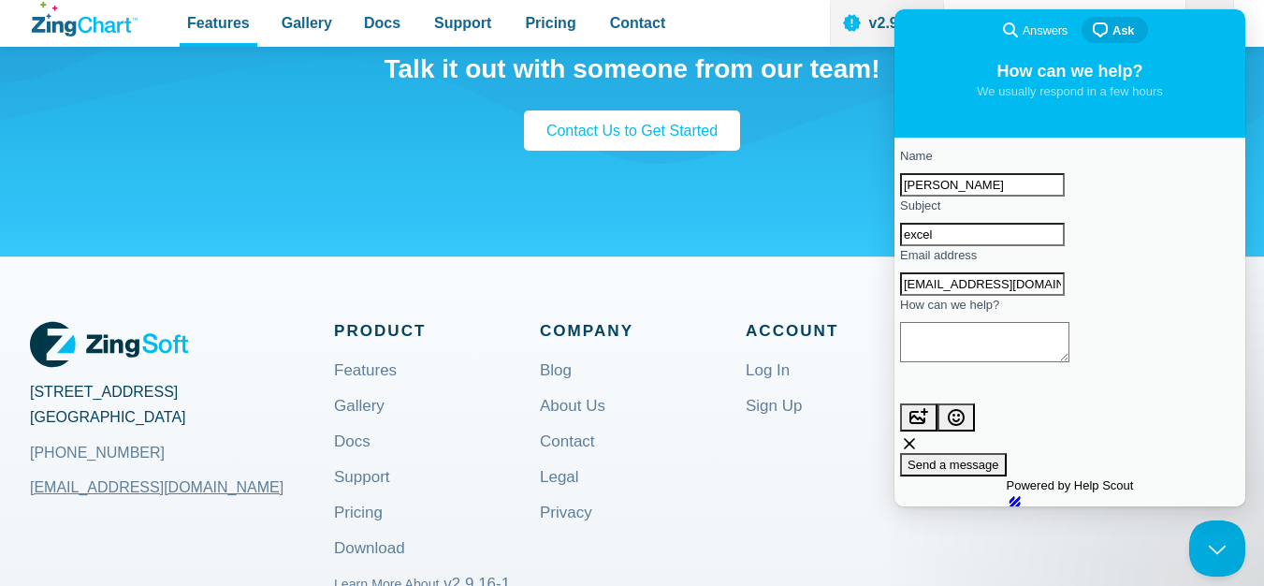
click at [1019, 362] on textarea "How can we help?" at bounding box center [984, 342] width 169 height 40
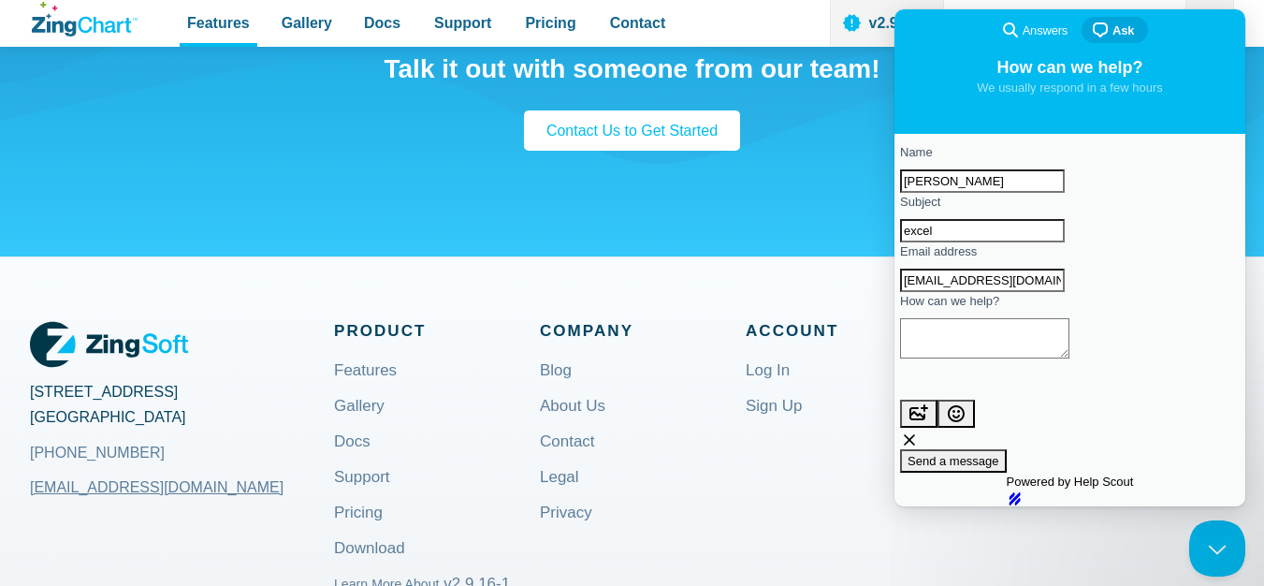
scroll to position [80, 0]
type textarea "h"
type textarea "o"
type textarea "how to break all lock in system"
click at [1000, 454] on span "Send a message" at bounding box center [954, 461] width 92 height 14
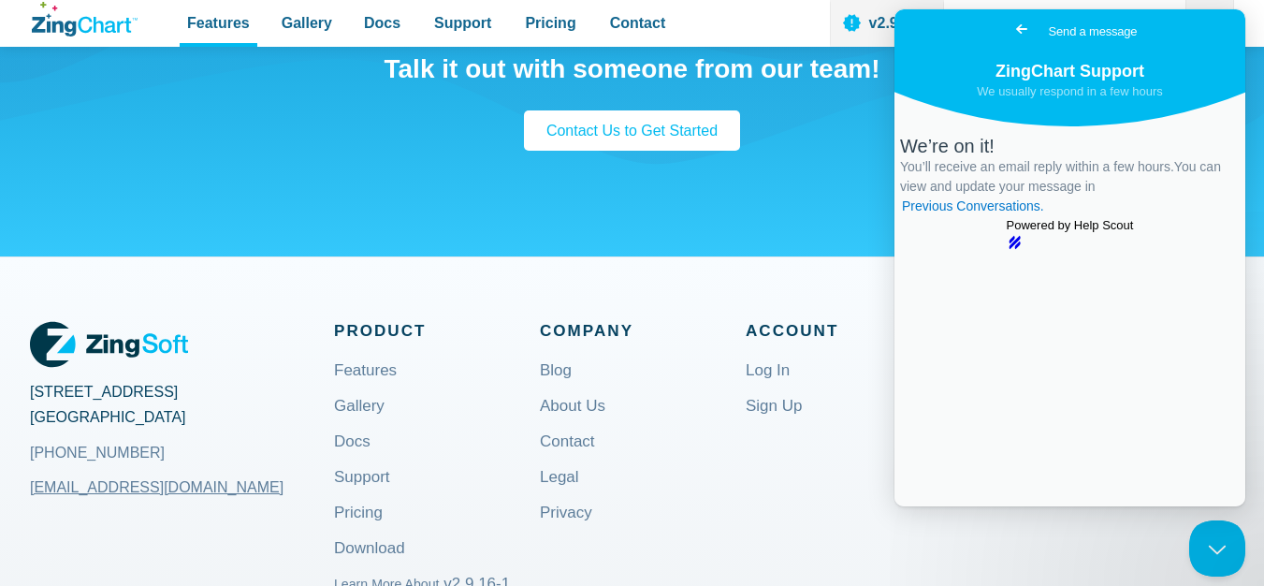
scroll to position [0, 0]
click at [1011, 22] on span "Go back" at bounding box center [1022, 29] width 22 height 22
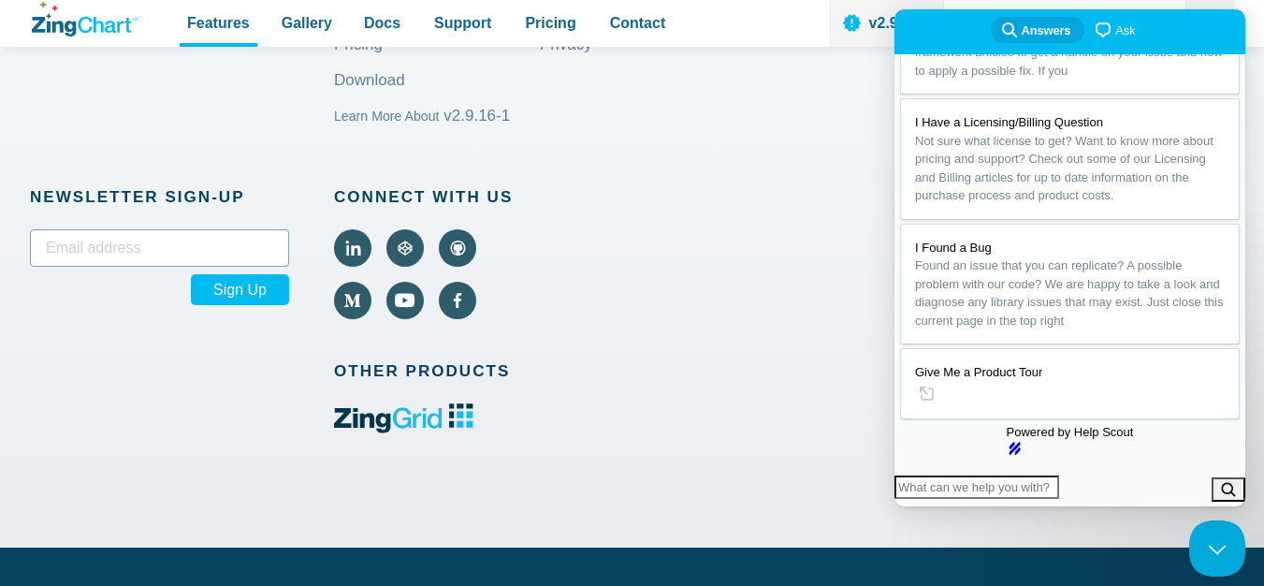
scroll to position [382, 0]
click at [781, 303] on div "2105 Garnet Avenue San Diego, CA 92109 +1 (858) 490-5281 sales@zingsoft.com Pro…" at bounding box center [632, 168] width 1204 height 758
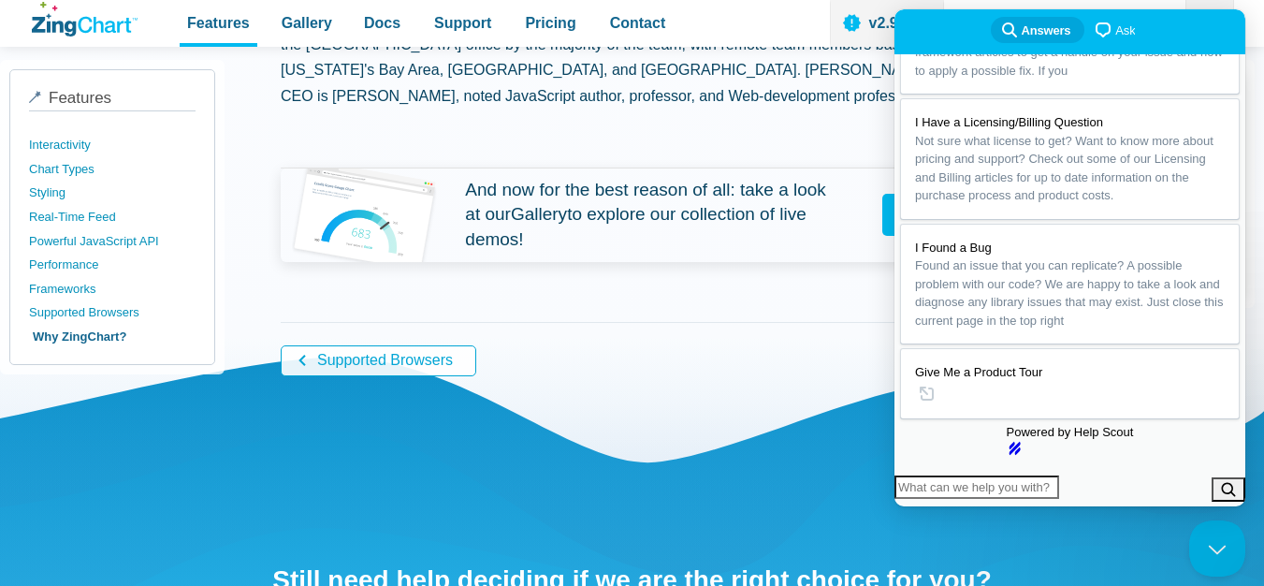
scroll to position [1497, 0]
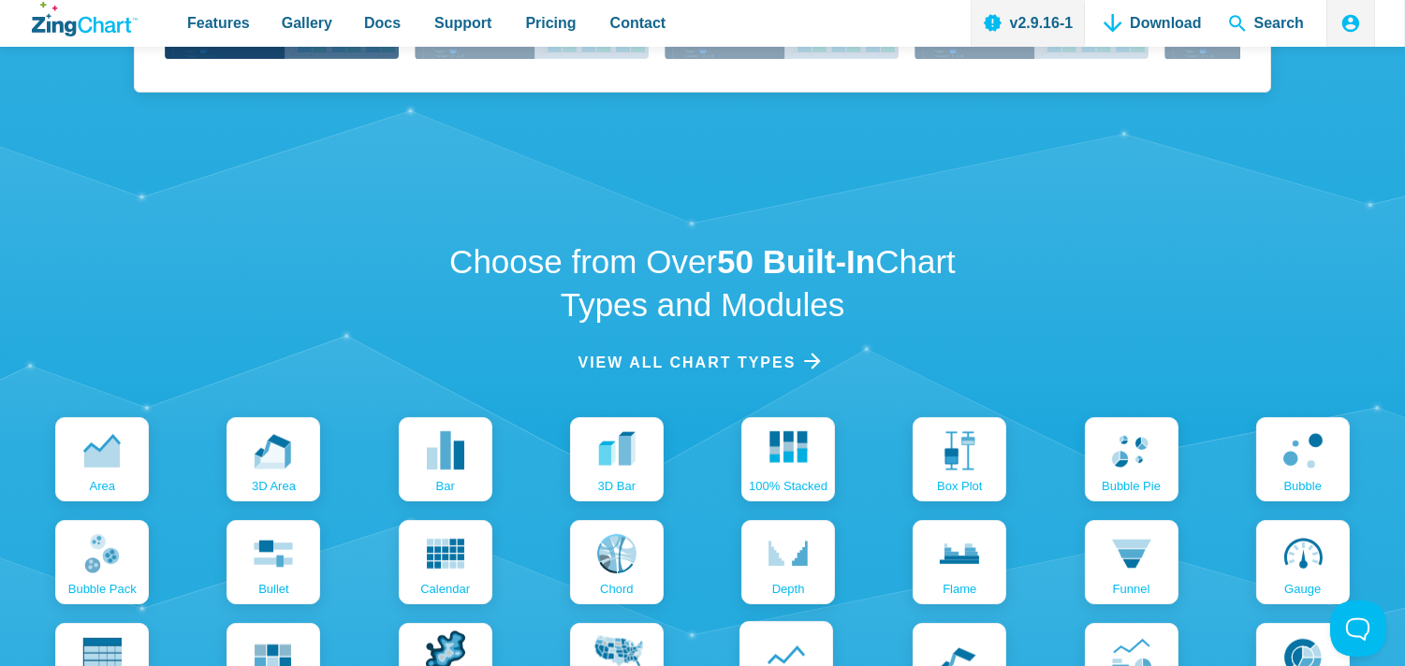
scroll to position [2080, 0]
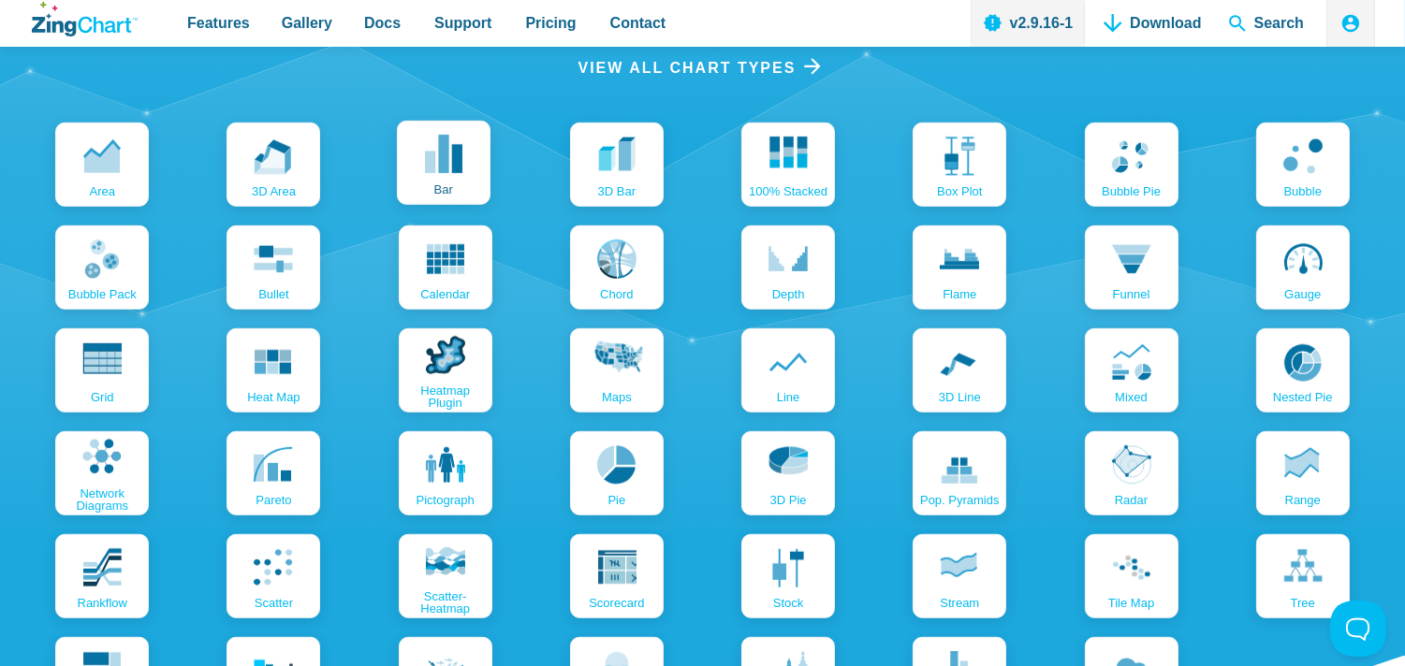
click at [464, 142] on link "bar" at bounding box center [444, 163] width 94 height 84
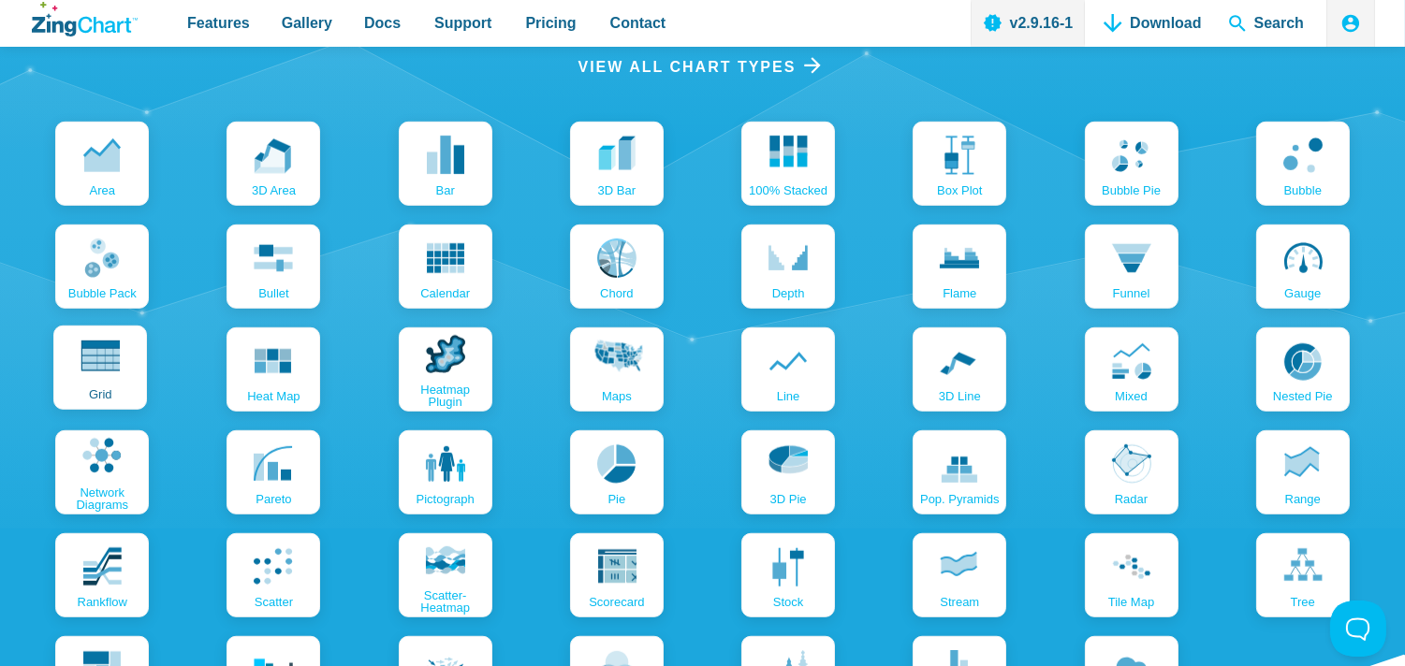
click at [137, 378] on link "grid" at bounding box center [100, 368] width 94 height 84
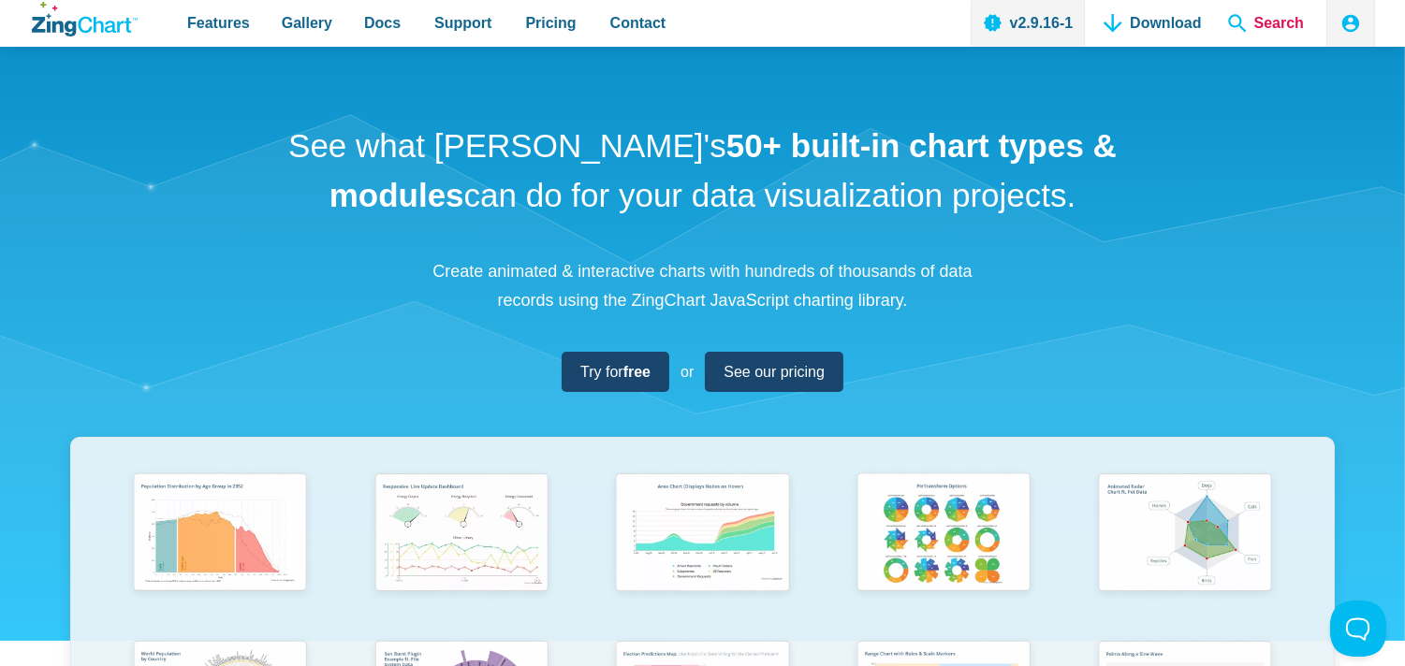
click at [1279, 30] on span "Search" at bounding box center [1265, 23] width 91 height 47
click at [1267, 20] on span "Search" at bounding box center [1265, 23] width 91 height 47
click at [1235, 21] on span "Search" at bounding box center [1265, 23] width 91 height 47
click at [1358, 25] on icon "App Header" at bounding box center [1350, 23] width 19 height 19
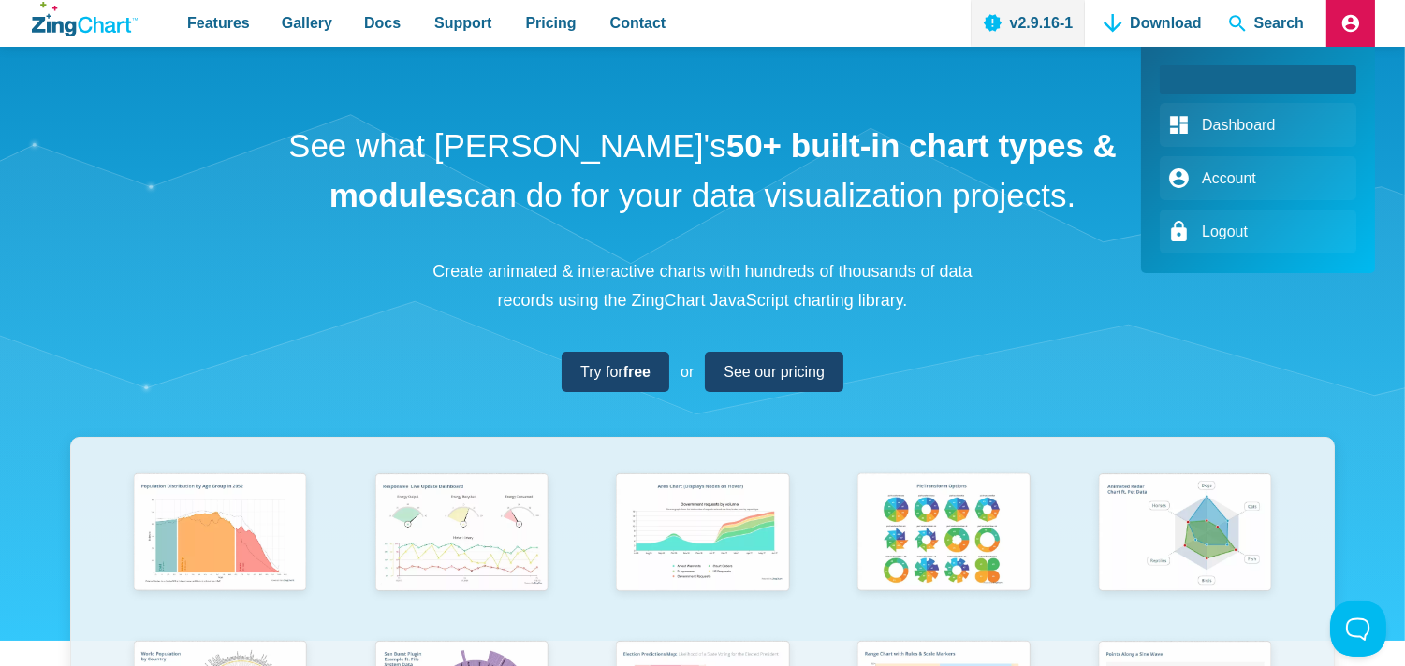
click at [1236, 85] on span "App Header" at bounding box center [1258, 80] width 197 height 28
click at [1223, 180] on link "Account" at bounding box center [1258, 178] width 197 height 44
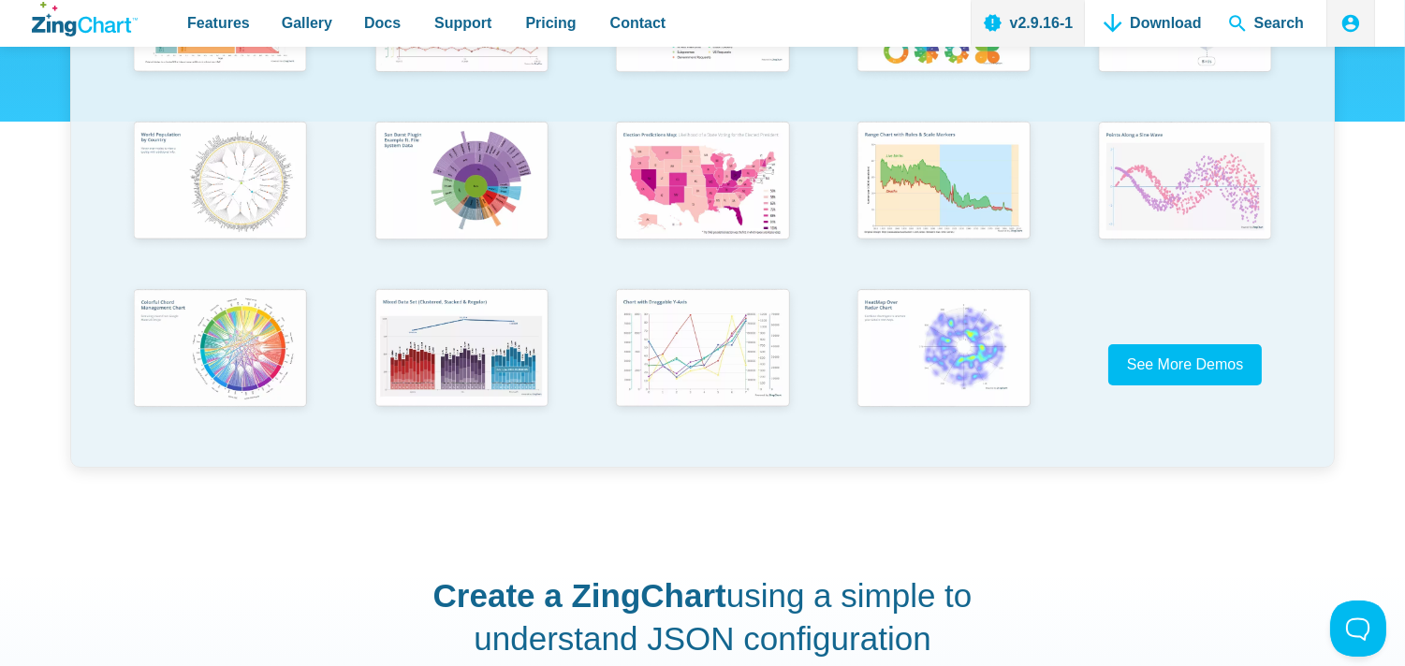
scroll to position [623, 0]
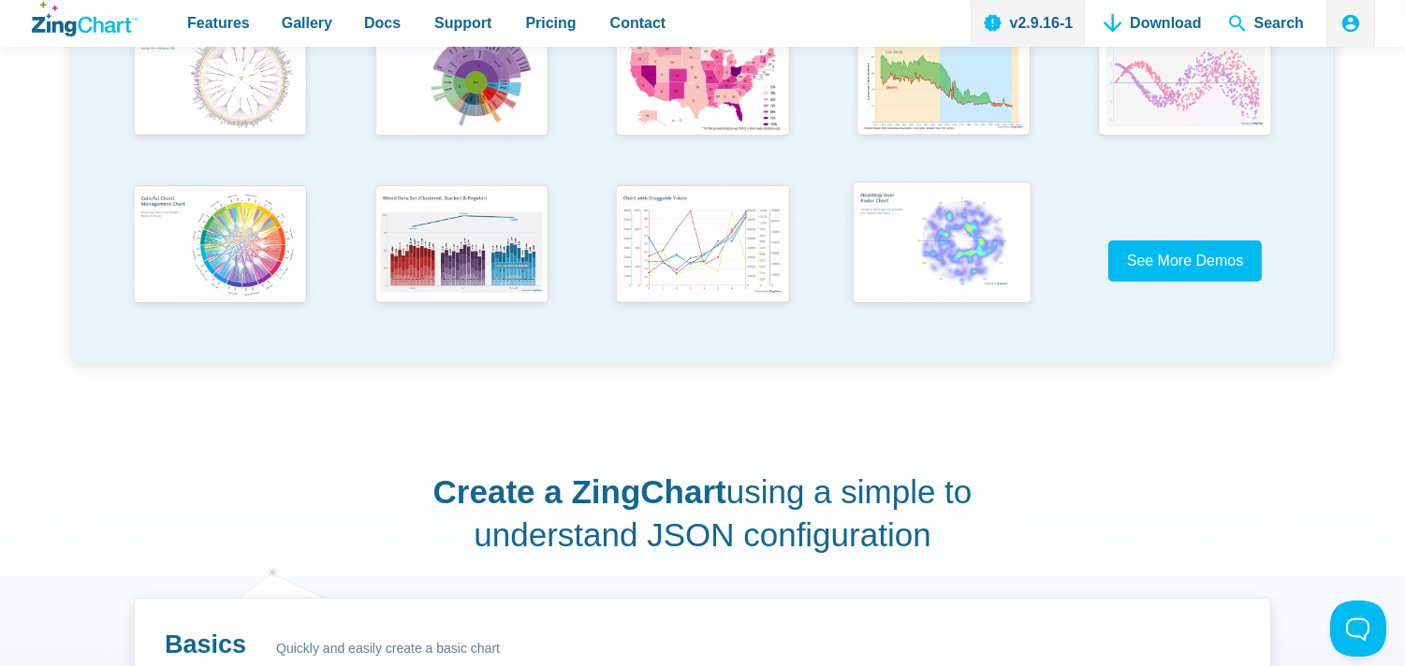
click at [948, 254] on img "App Content" at bounding box center [941, 244] width 198 height 142
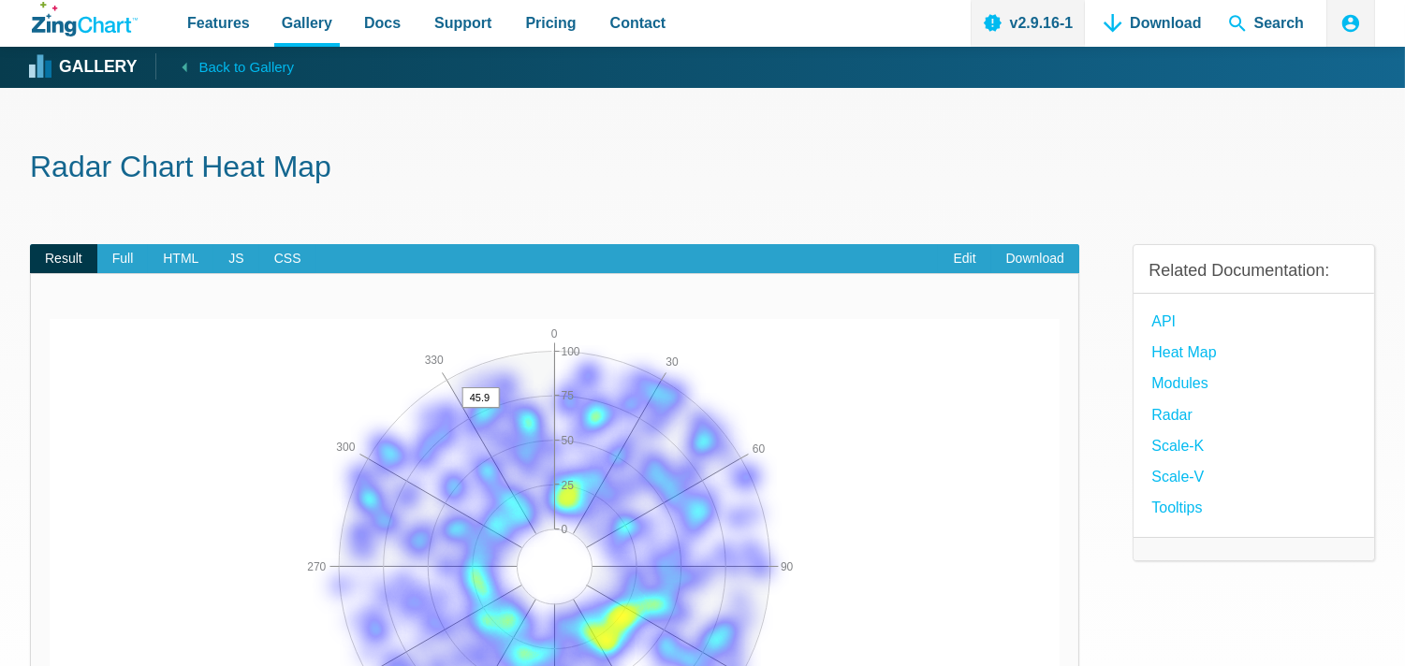
scroll to position [104, 0]
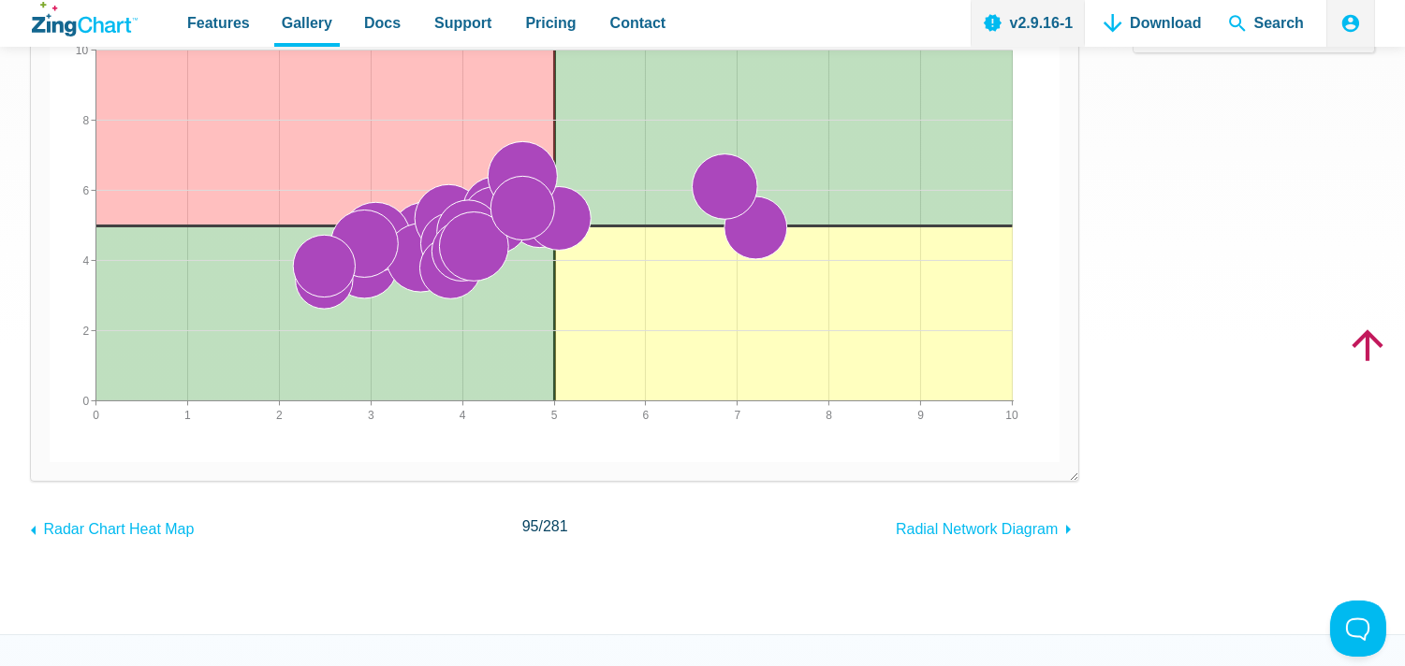
drag, startPoint x: 543, startPoint y: 220, endPoint x: 543, endPoint y: 295, distance: 74.9
click at [543, 295] on div "Scale Quadrants 0 10 1 2 3 4 5 6 7 8 9 0 10 2 4 6 8" at bounding box center [555, 228] width 1010 height 468
drag, startPoint x: 572, startPoint y: 223, endPoint x: 575, endPoint y: 274, distance: 51.6
click at [575, 274] on div "Scale Quadrants 0 10 1 2 3 4 5 6 7 8 9 0 10 2 4 6 8" at bounding box center [555, 228] width 1010 height 468
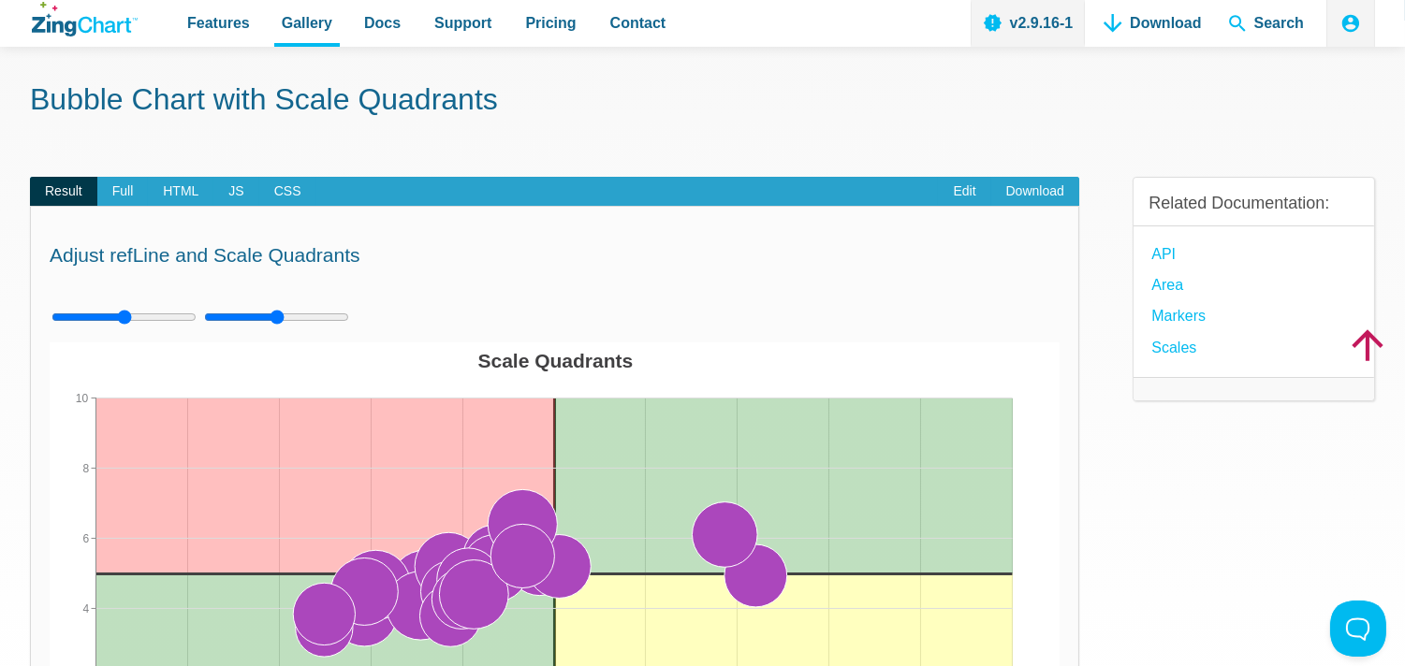
scroll to position [104, 0]
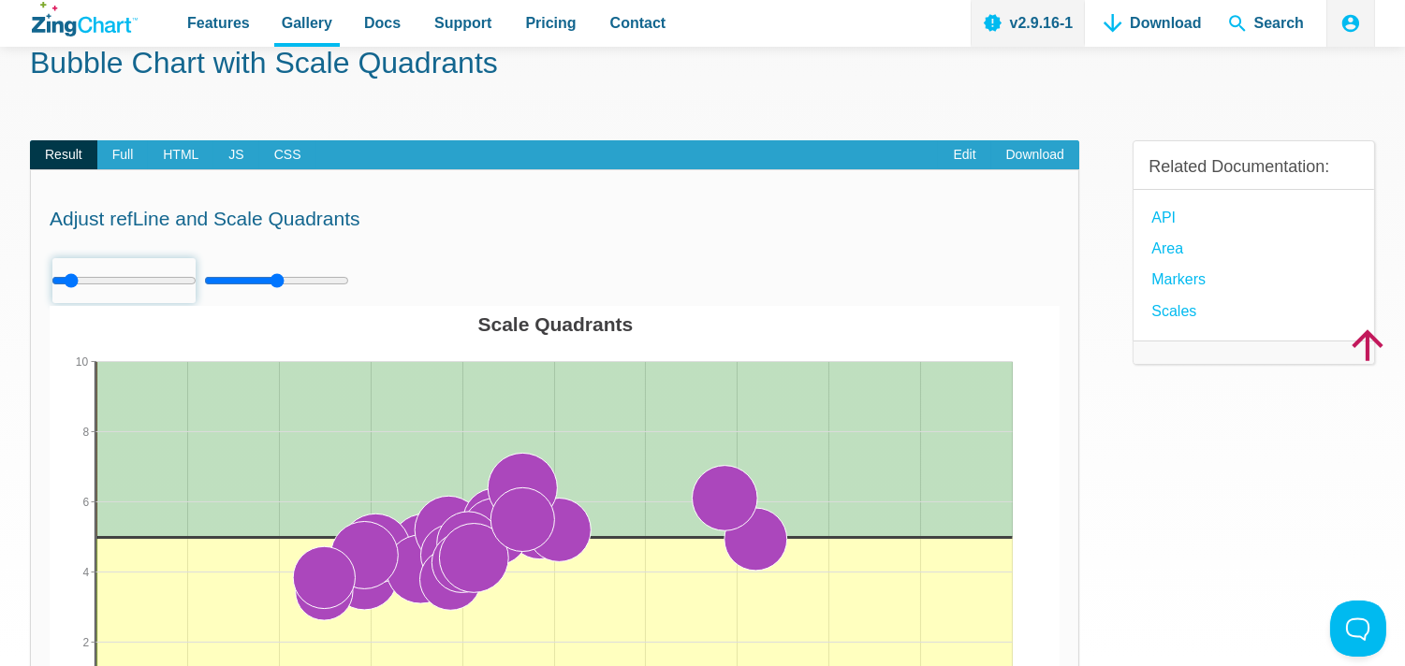
drag, startPoint x: 126, startPoint y: 284, endPoint x: 45, endPoint y: 274, distance: 82.0
type input "0"
click at [51, 274] on input "App Content" at bounding box center [123, 280] width 145 height 47
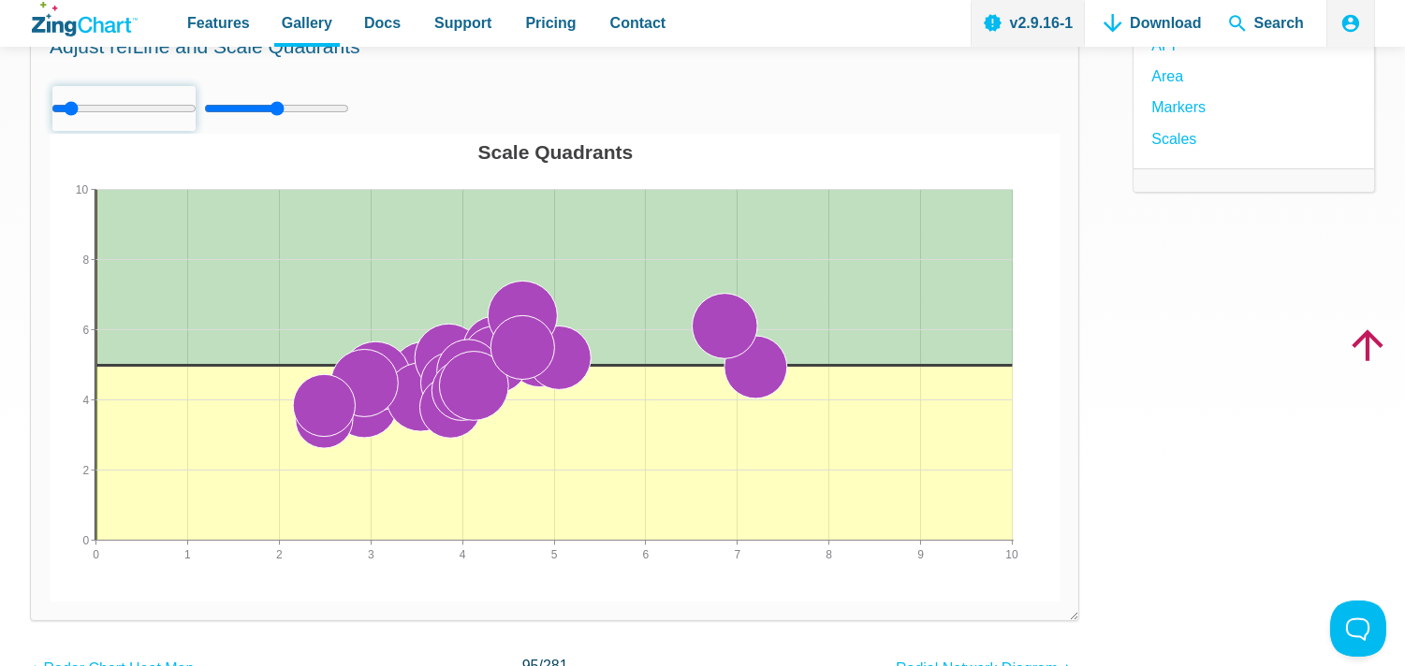
scroll to position [312, 0]
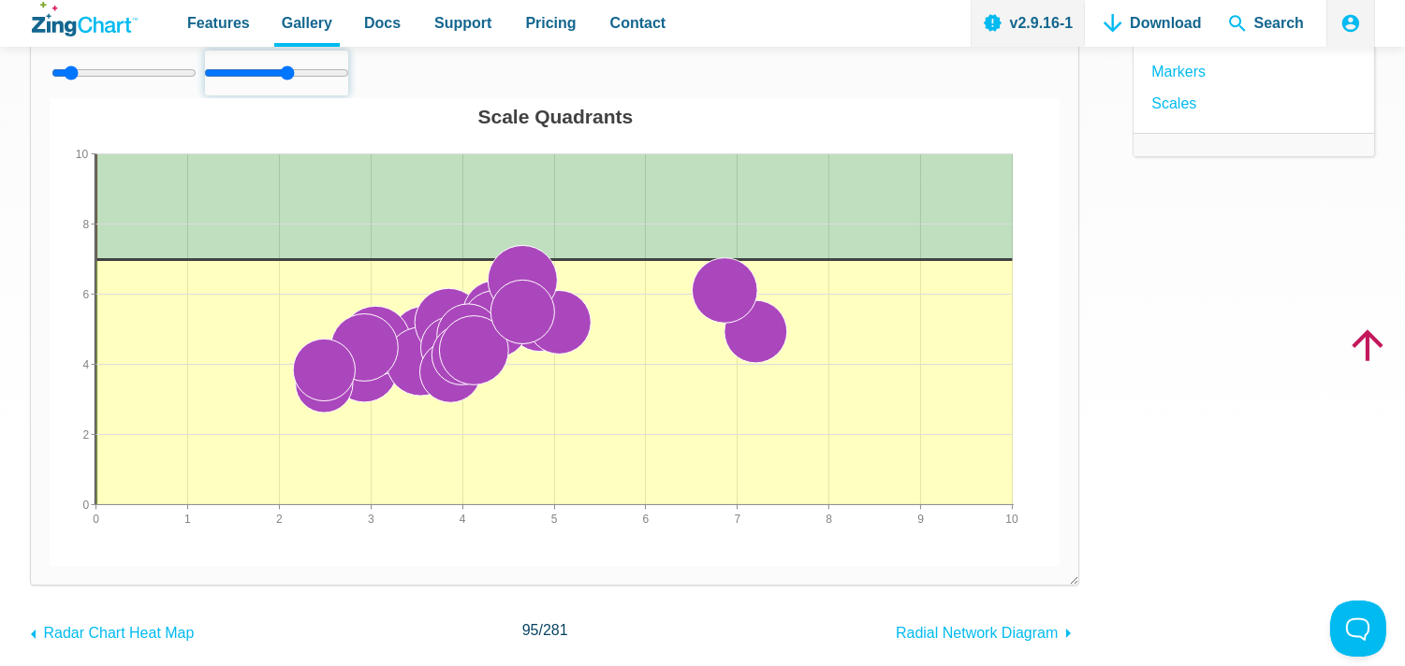
type input "5"
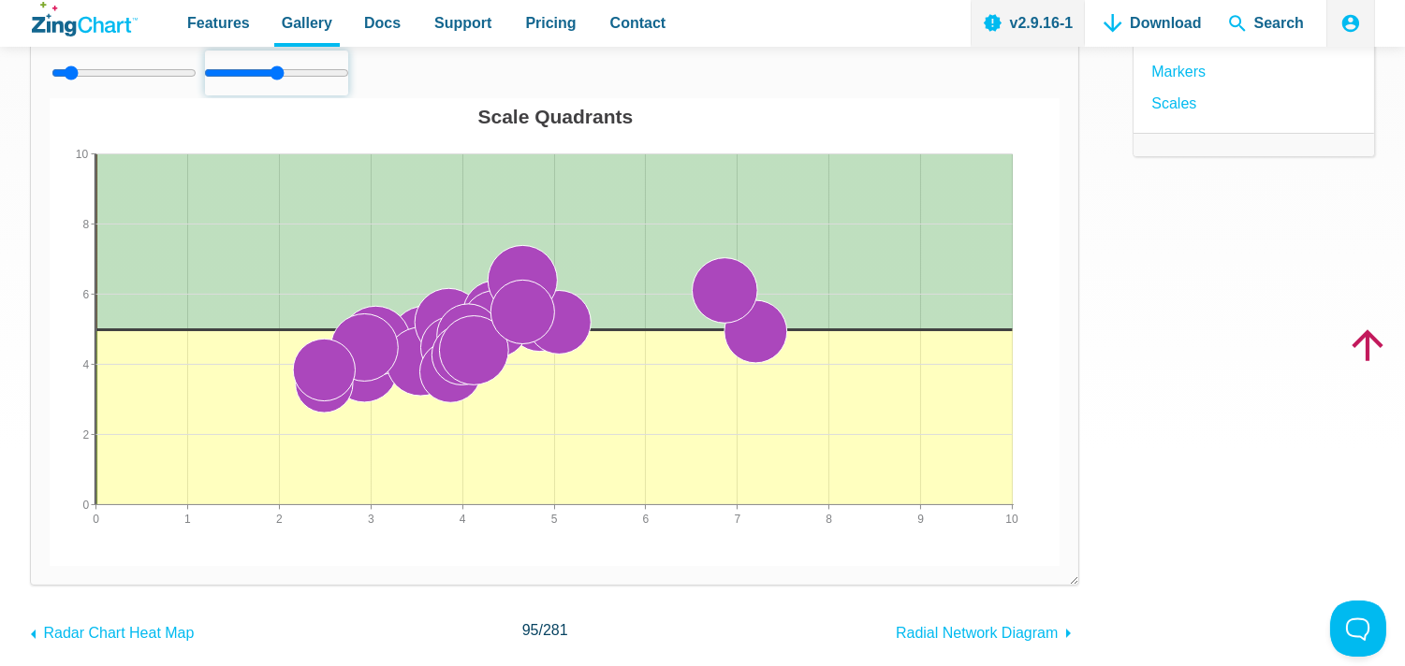
drag, startPoint x: 270, startPoint y: 72, endPoint x: 279, endPoint y: 88, distance: 18.5
click at [279, 88] on input "App Content" at bounding box center [276, 73] width 145 height 47
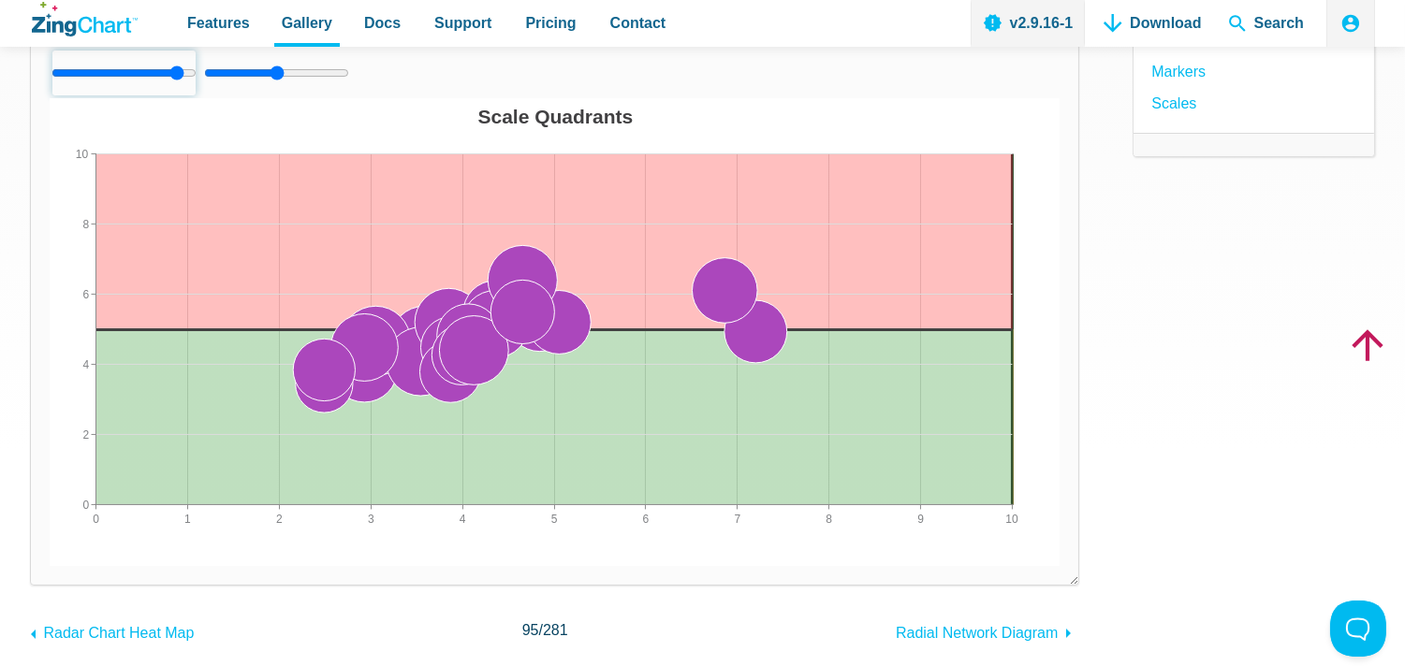
drag, startPoint x: 68, startPoint y: 78, endPoint x: 213, endPoint y: 106, distance: 147.8
type input "10"
click at [197, 96] on input "App Content" at bounding box center [123, 73] width 145 height 47
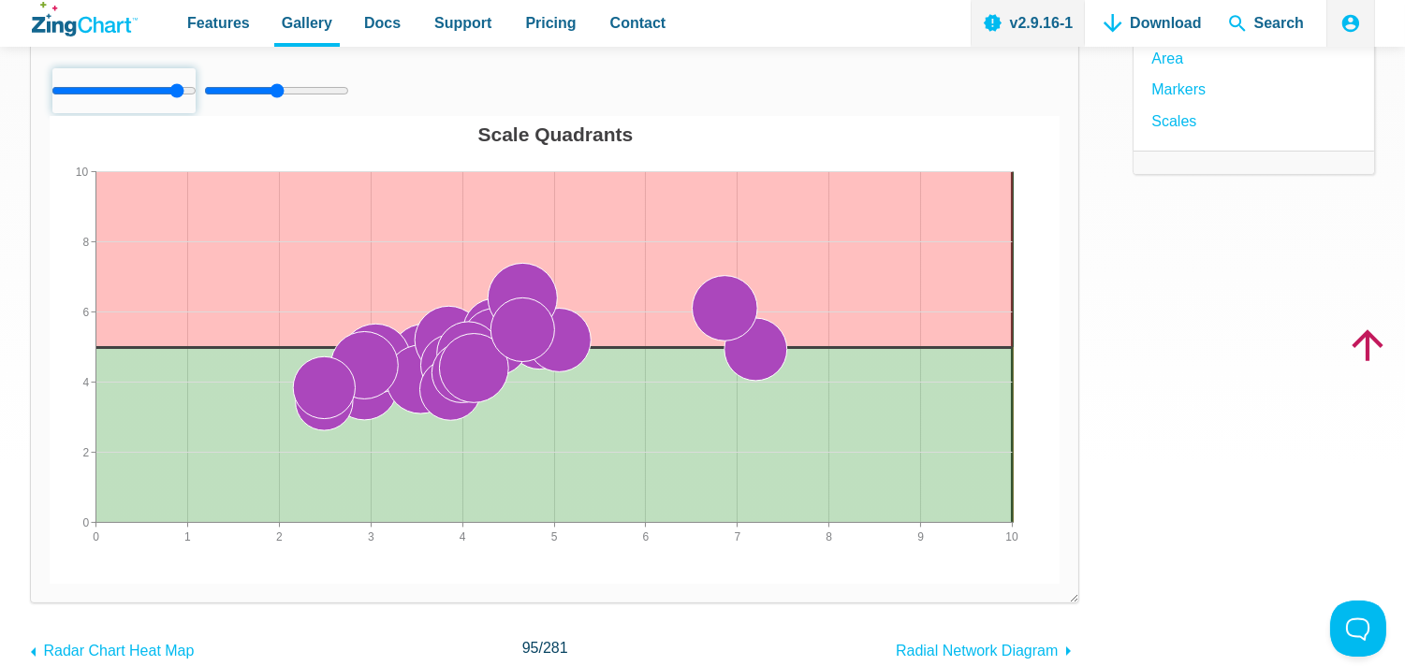
scroll to position [104, 0]
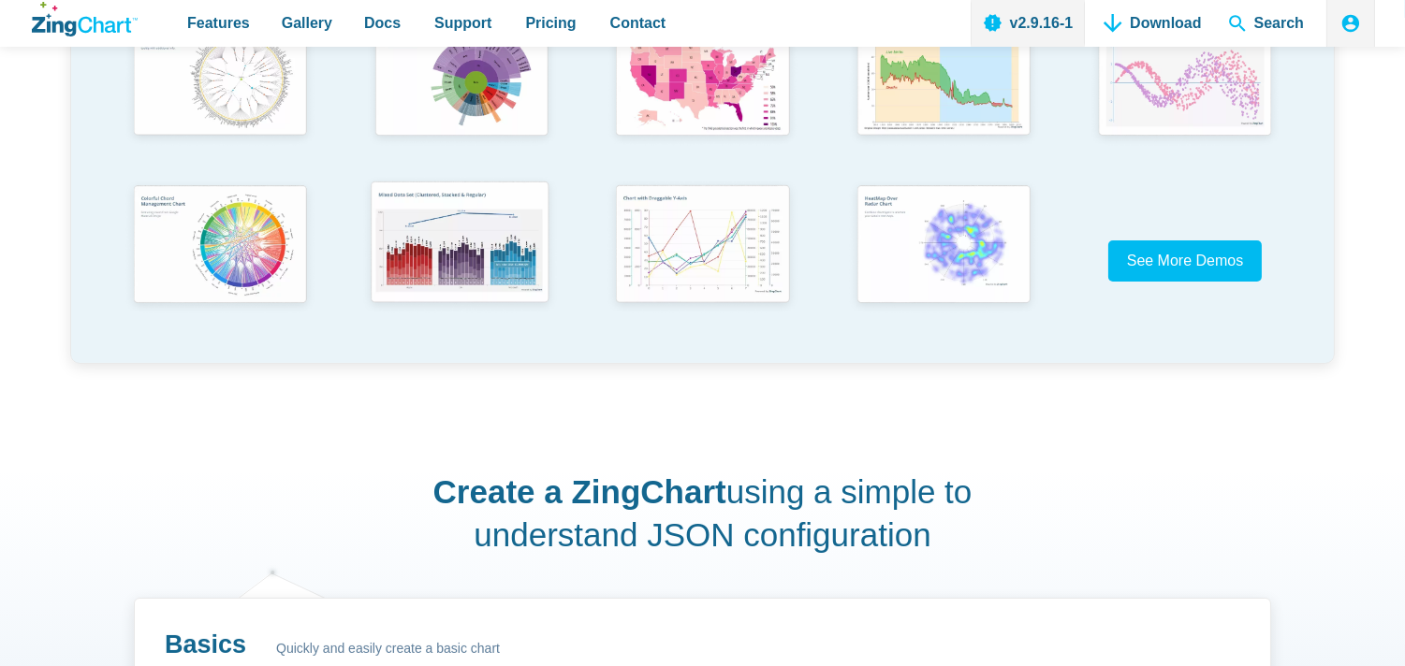
scroll to position [623, 0]
click at [464, 239] on img "App Content" at bounding box center [459, 244] width 198 height 142
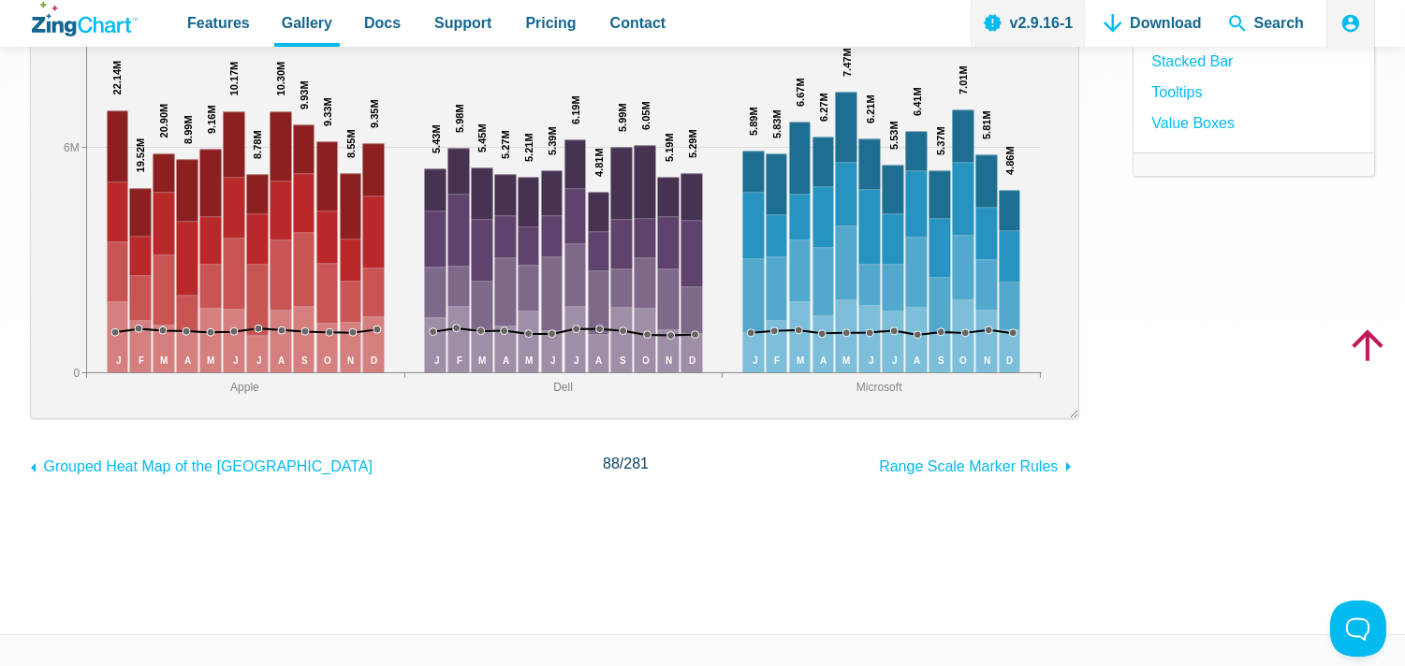
drag, startPoint x: 432, startPoint y: 179, endPoint x: 432, endPoint y: 572, distance: 393.1
click at [432, 572] on div "Clustered Plots Result Full HTML JS CSS Edit Download ​ Powered by ZingChart Ap…" at bounding box center [702, 153] width 1345 height 962
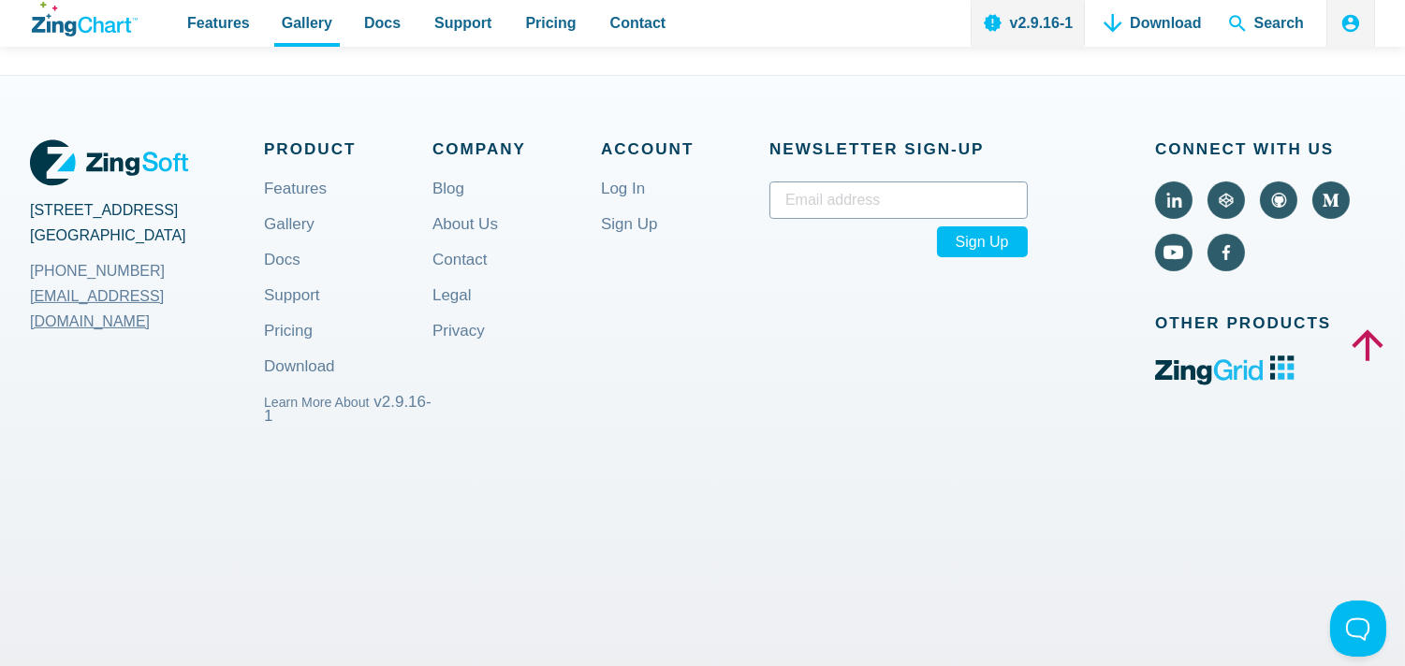
scroll to position [455, 0]
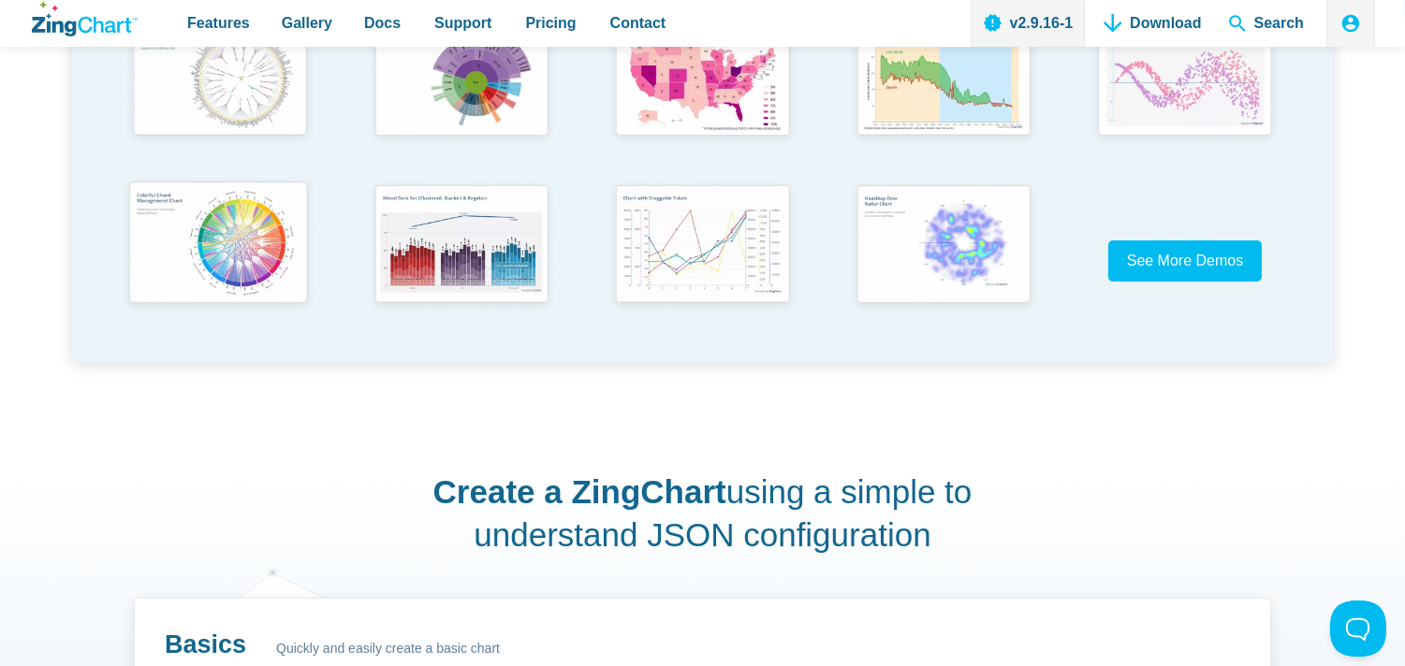
click at [215, 192] on img "App Content" at bounding box center [218, 244] width 198 height 142
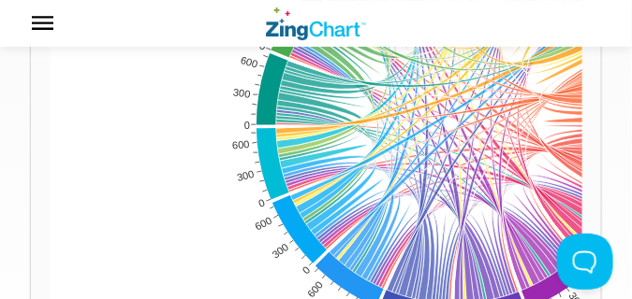
scroll to position [307, 0]
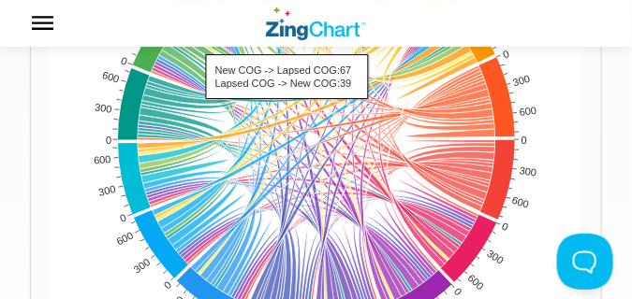
drag, startPoint x: 523, startPoint y: 215, endPoint x: 287, endPoint y: 119, distance: 254.8
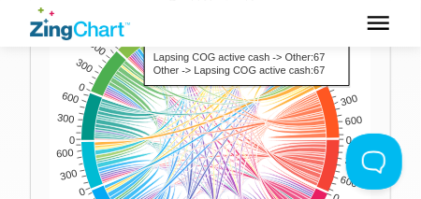
drag, startPoint x: 371, startPoint y: 159, endPoint x: 247, endPoint y: 106, distance: 134.6
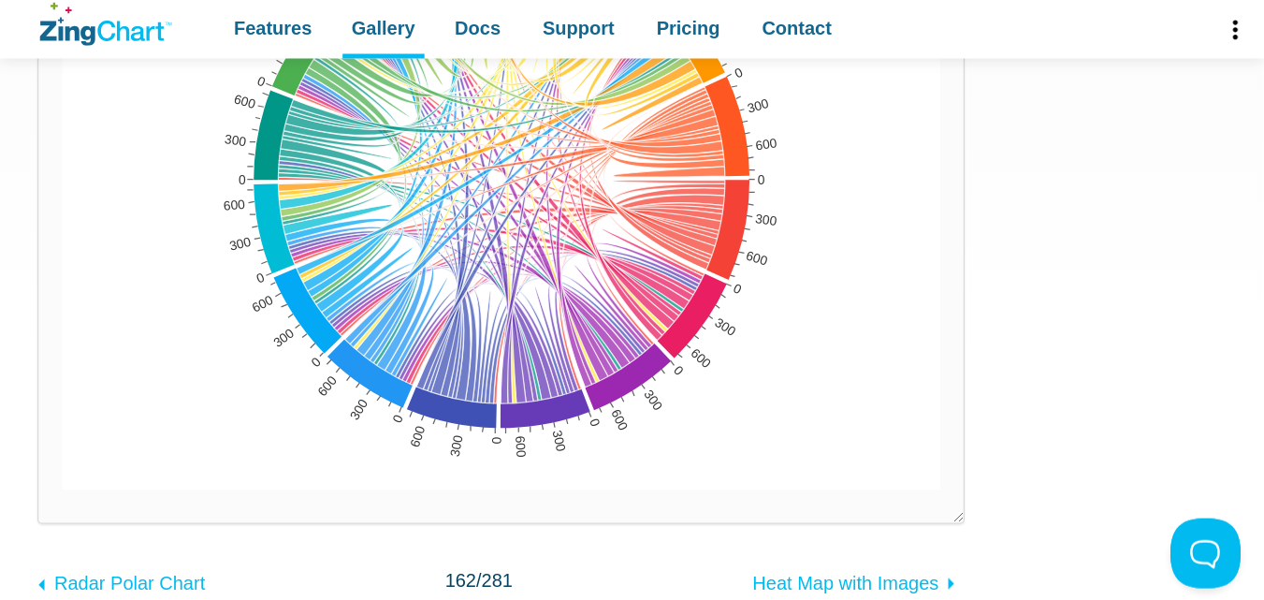
scroll to position [383, 0]
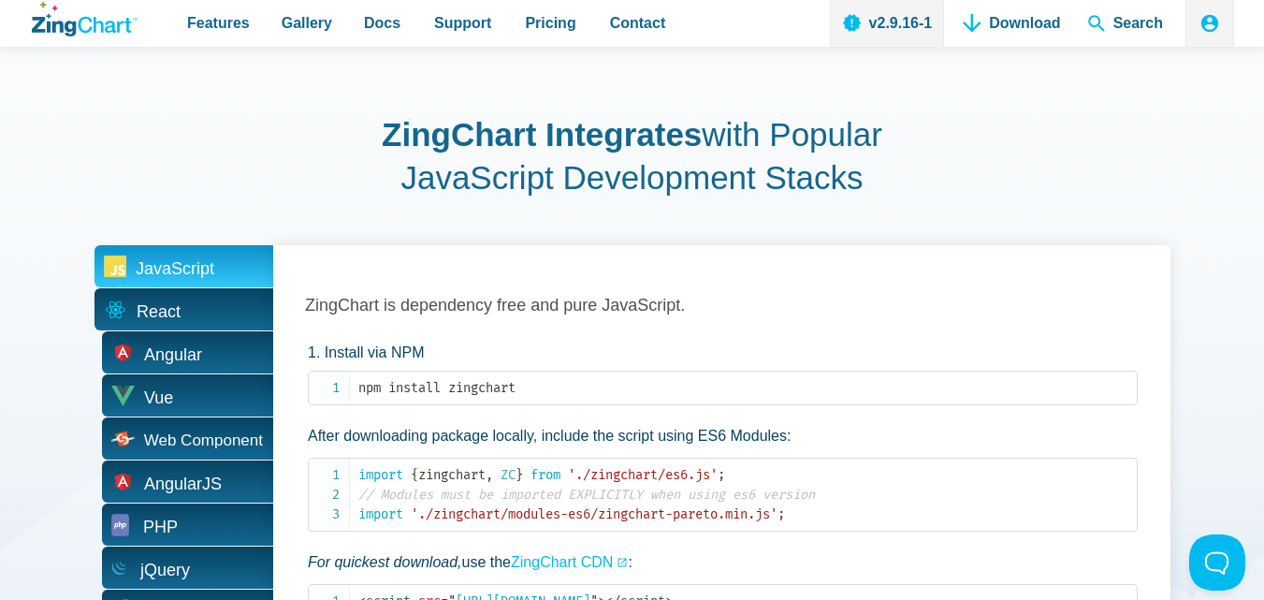
scroll to position [3452, 0]
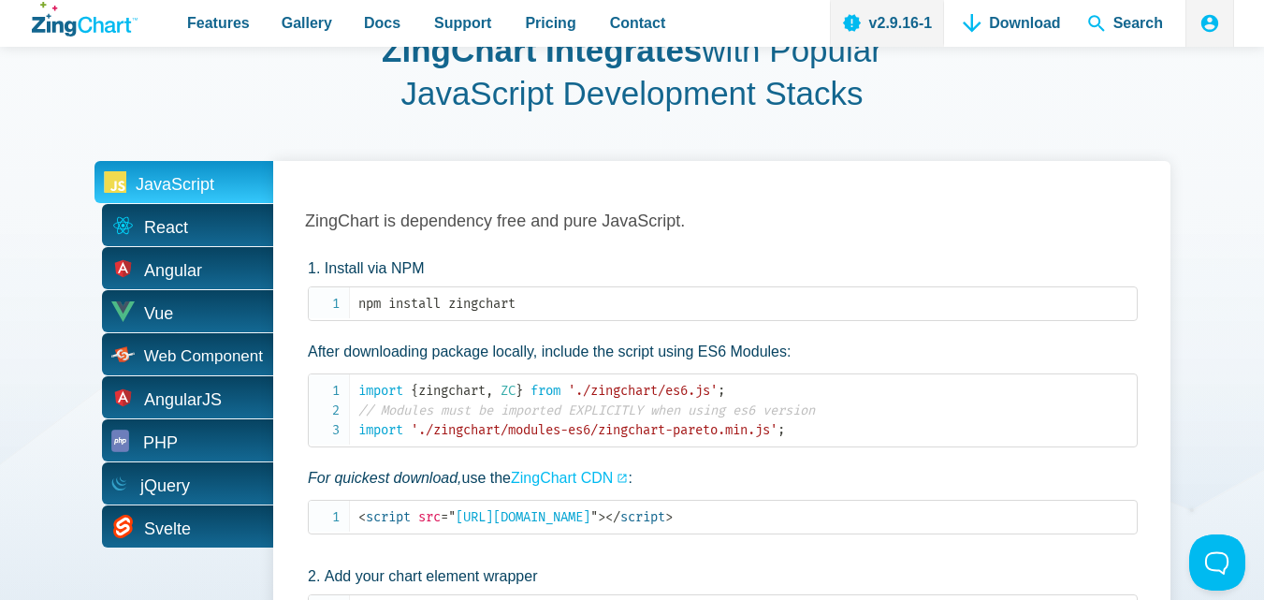
click at [208, 180] on span "JavaScript" at bounding box center [175, 184] width 79 height 29
click at [194, 254] on span "Angular" at bounding box center [184, 268] width 179 height 42
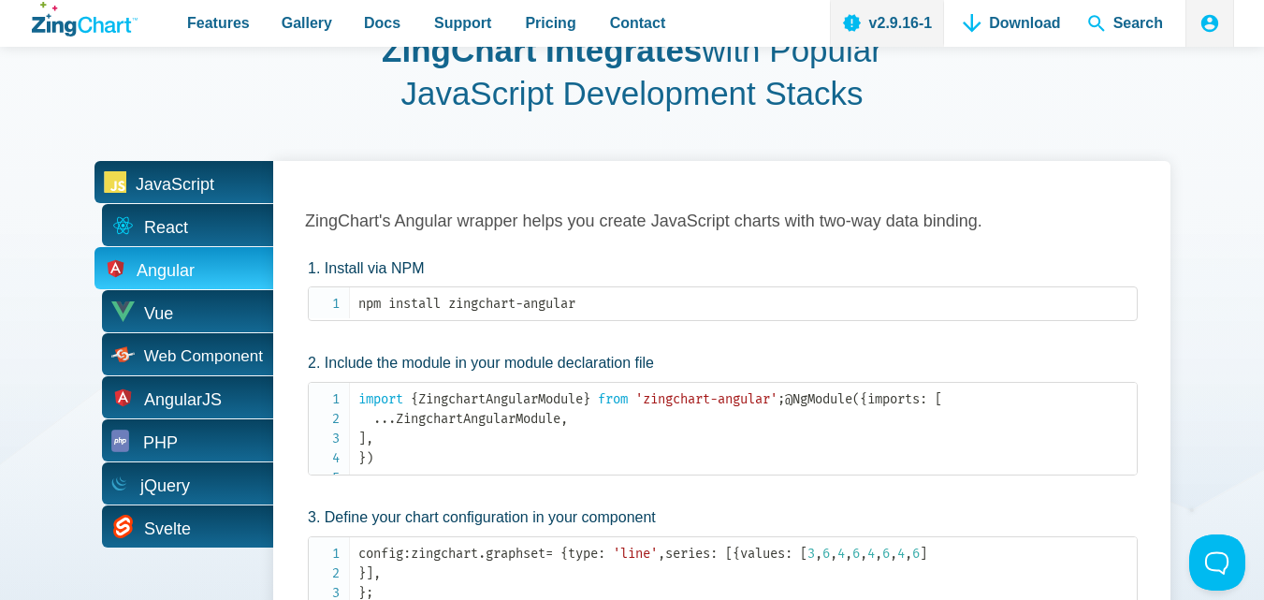
click at [213, 201] on span "JavaScript" at bounding box center [184, 182] width 179 height 42
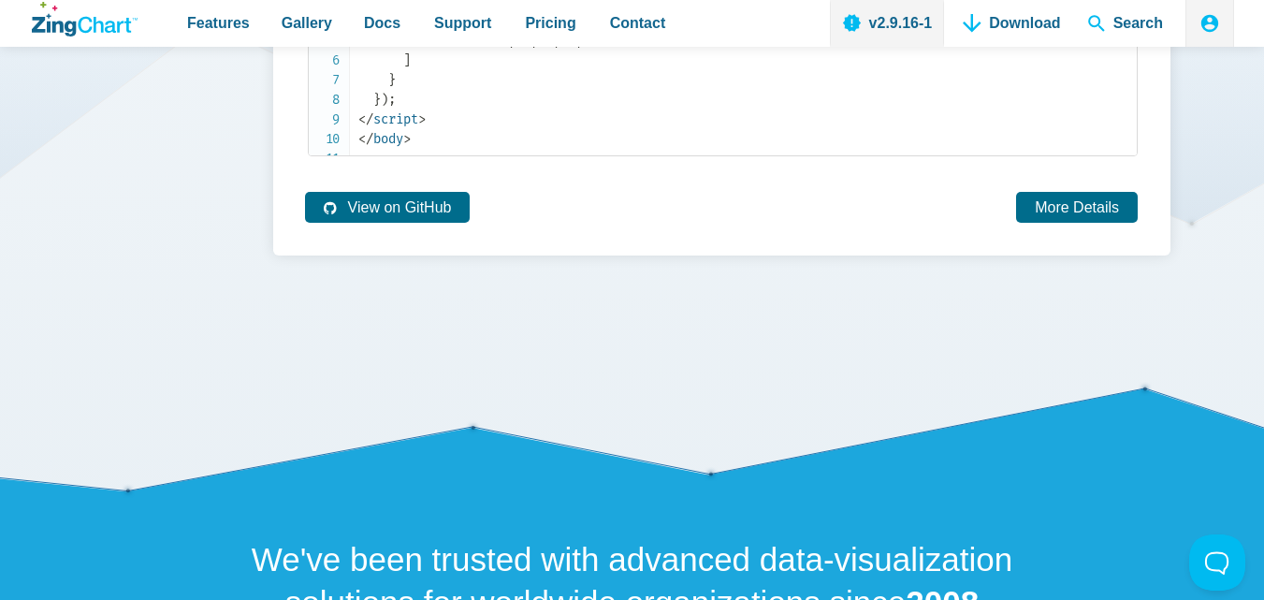
scroll to position [4201, 0]
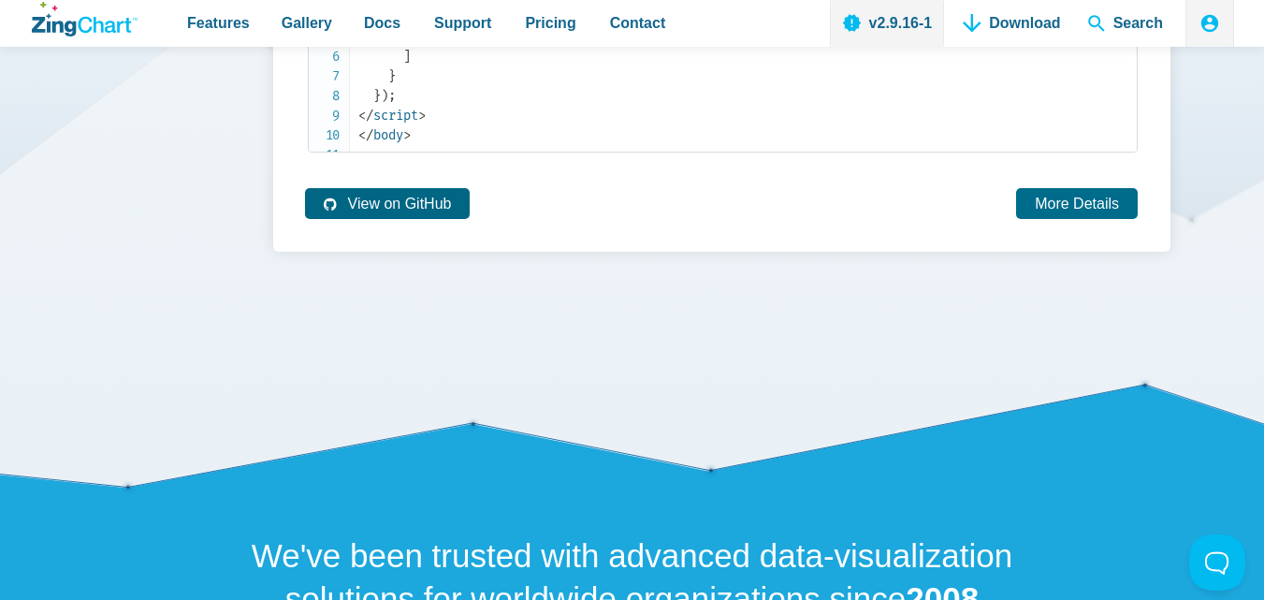
click at [416, 219] on link "View on GitHub" at bounding box center [387, 203] width 165 height 31
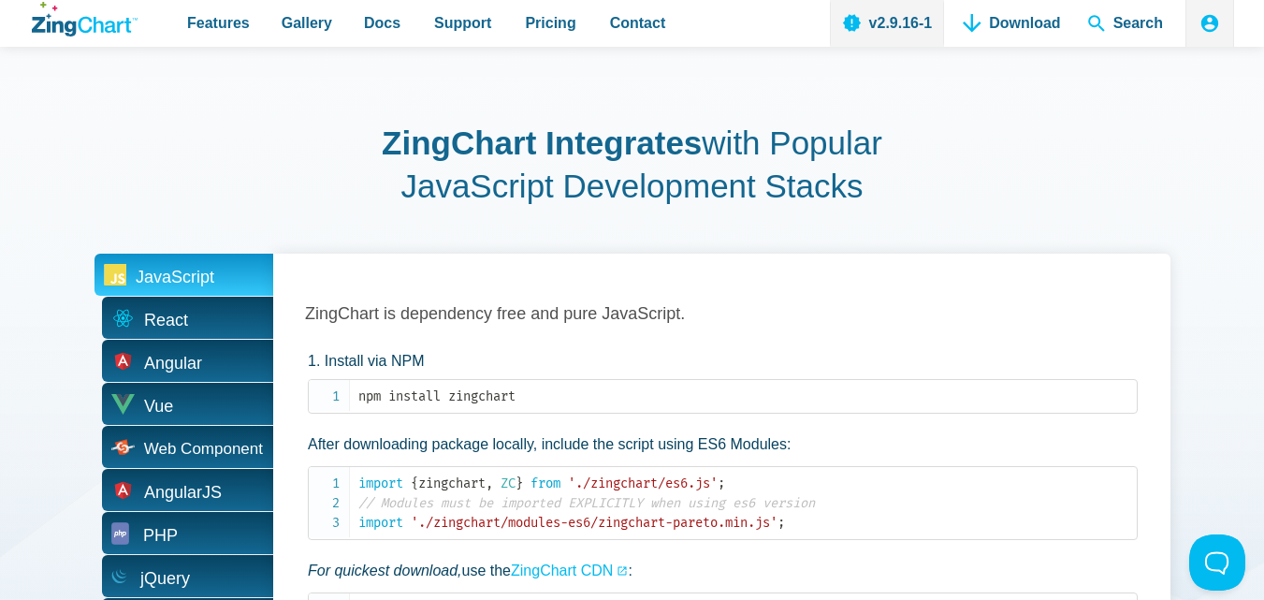
scroll to position [3359, 0]
click at [153, 266] on span "JavaScript" at bounding box center [175, 278] width 79 height 29
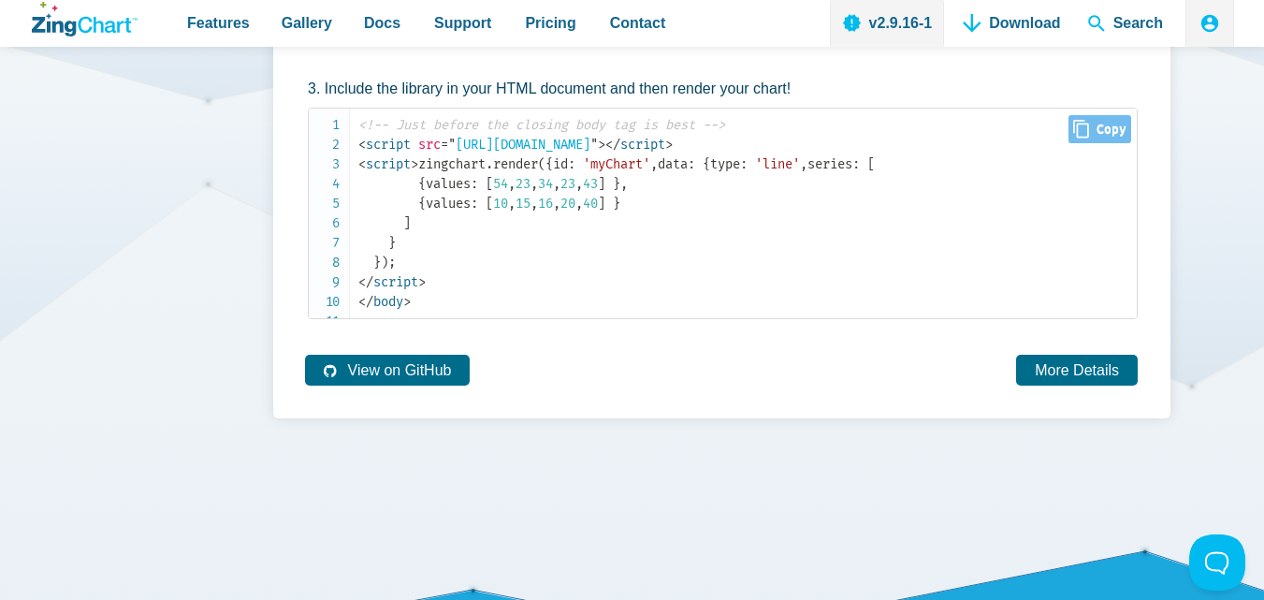
scroll to position [4295, 0]
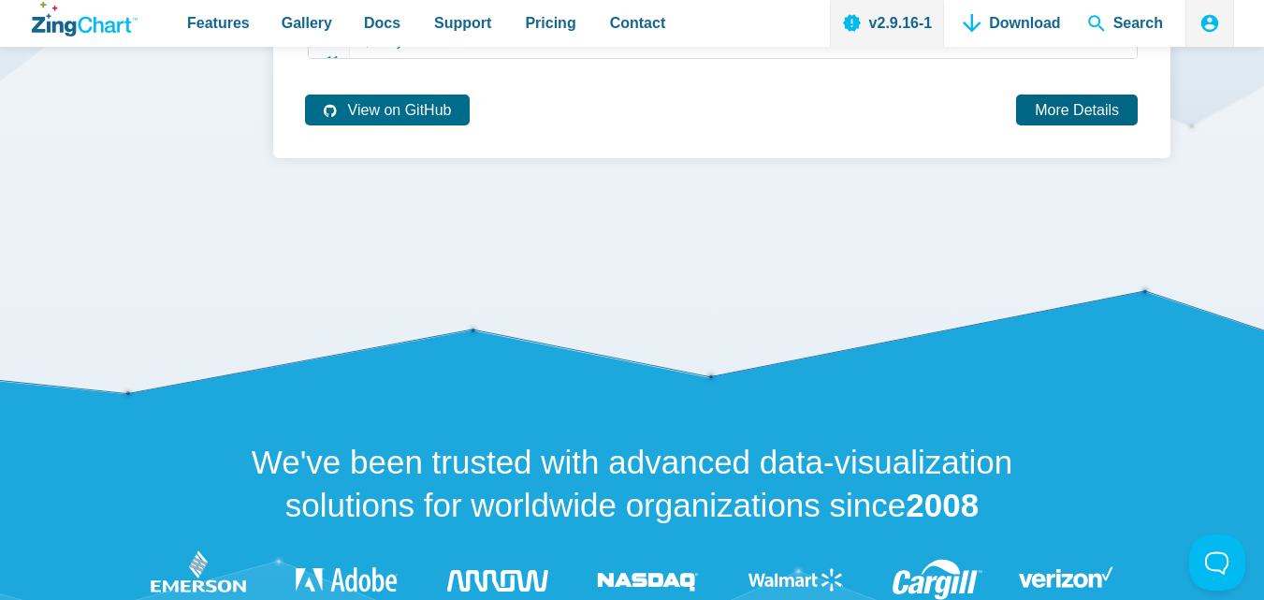
click at [1107, 125] on link "More Details" at bounding box center [1077, 110] width 122 height 31
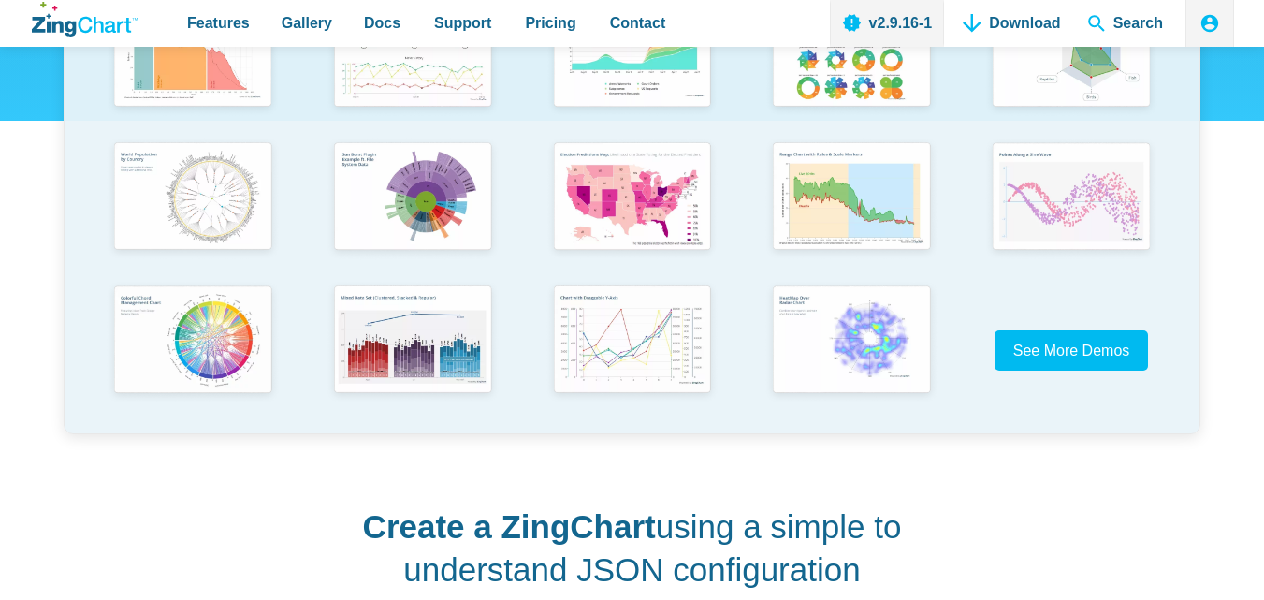
scroll to position [562, 0]
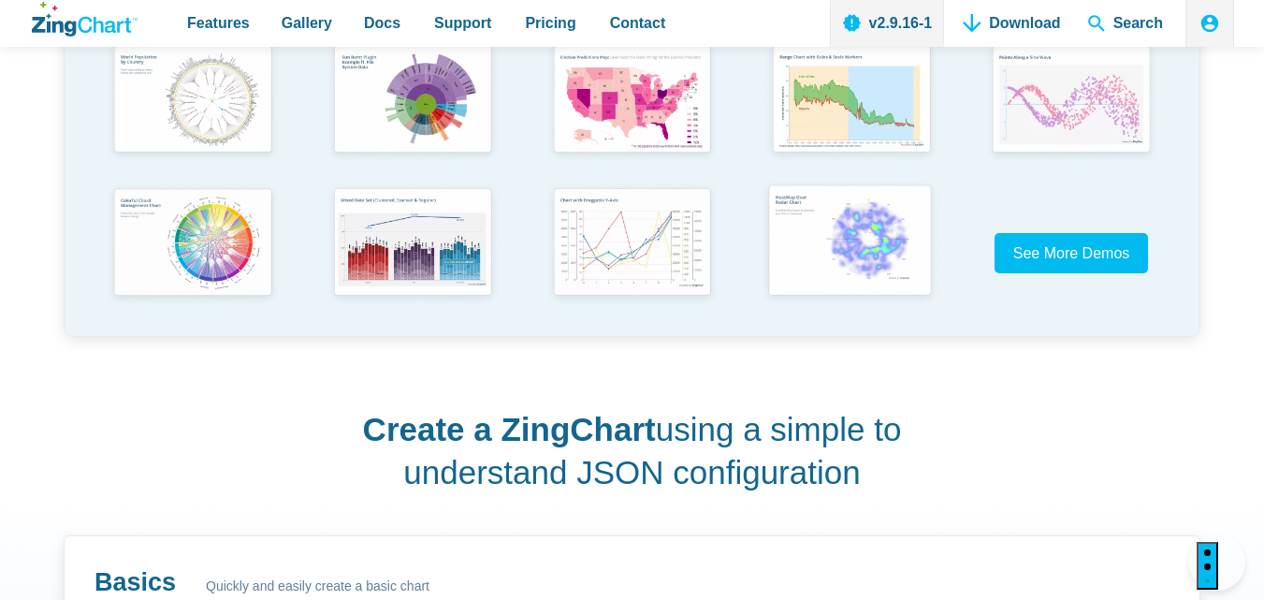
click at [860, 269] on img "App Content" at bounding box center [850, 242] width 181 height 129
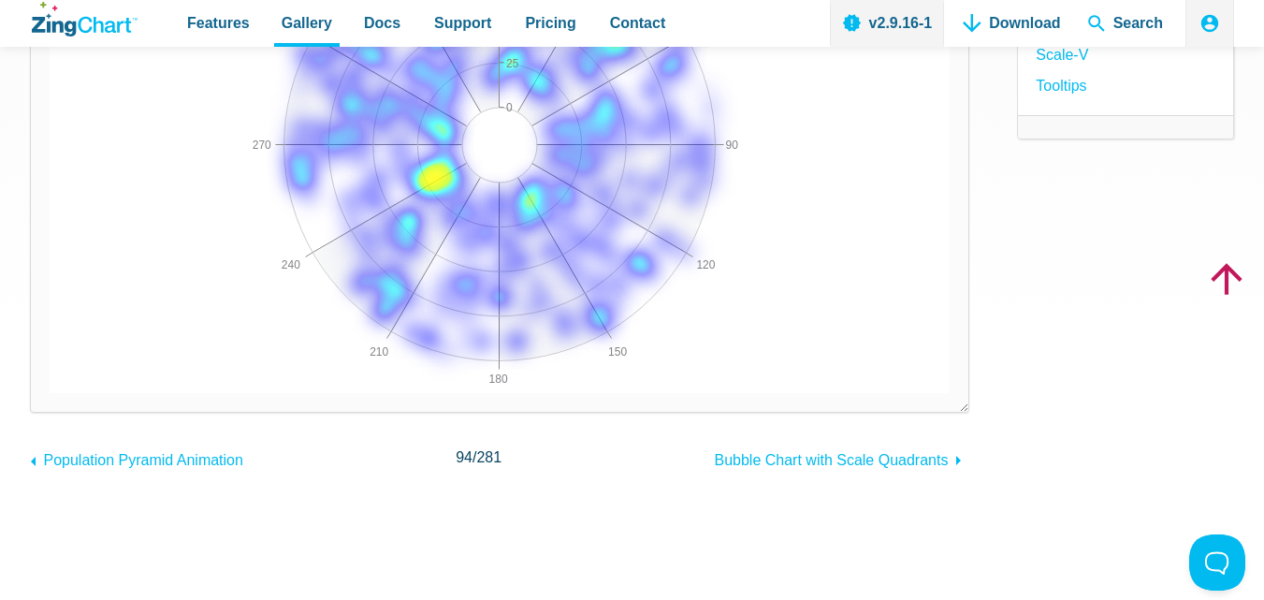
scroll to position [281, 0]
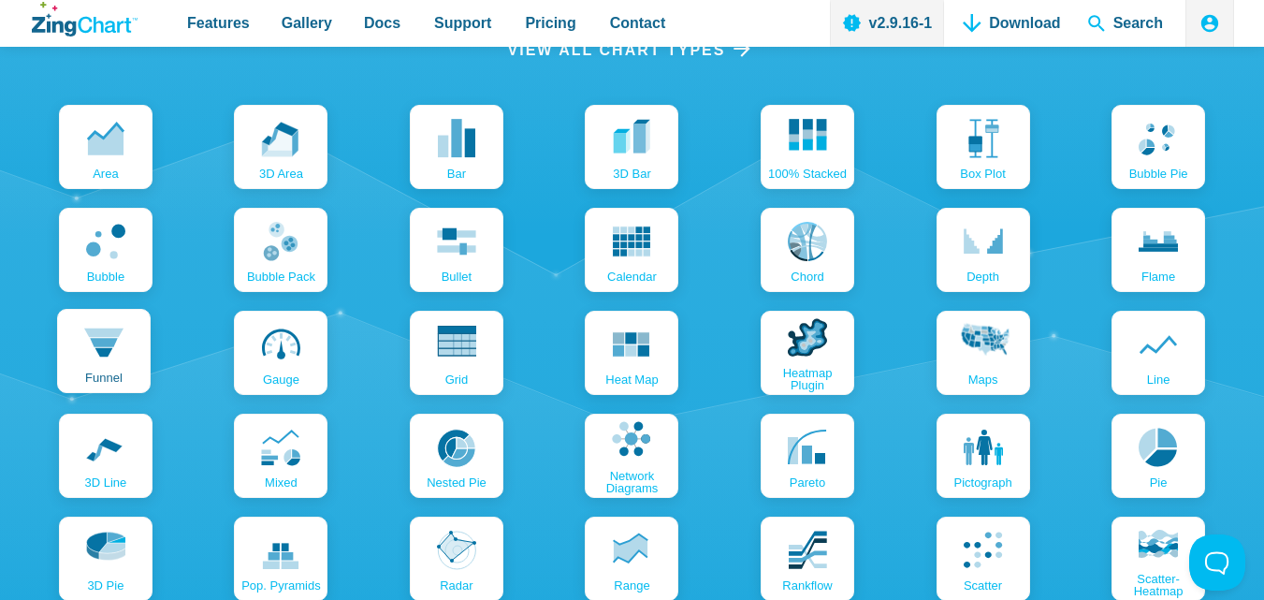
click at [81, 360] on link "funnel" at bounding box center [104, 351] width 94 height 84
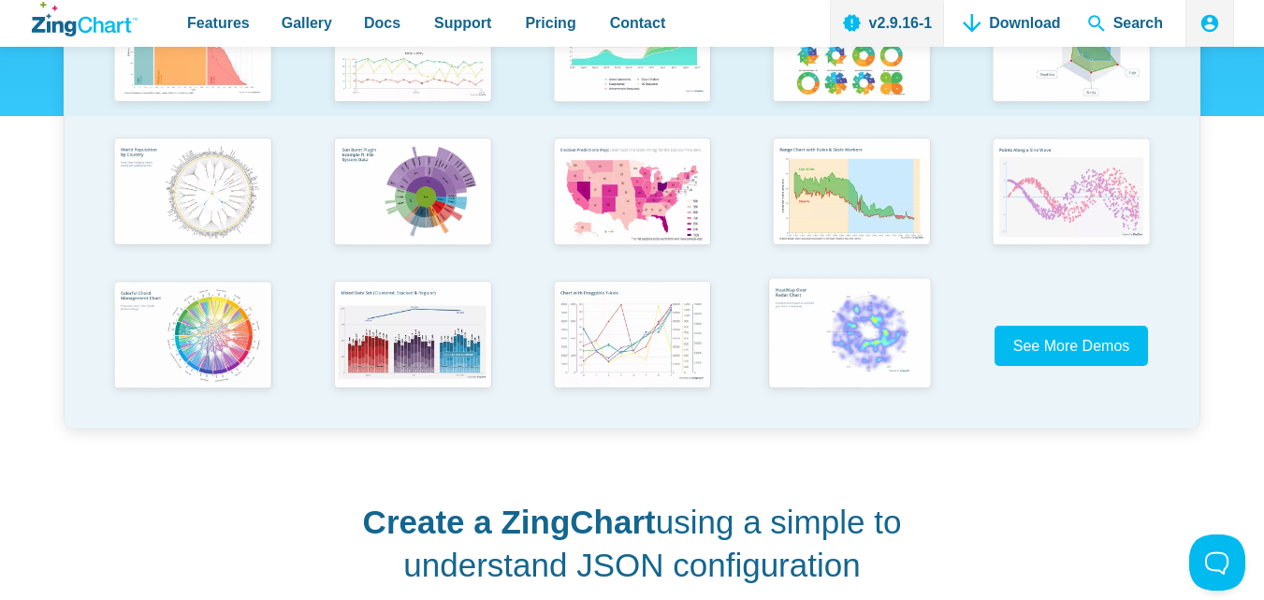
click at [867, 336] on img "App Content" at bounding box center [850, 334] width 181 height 129
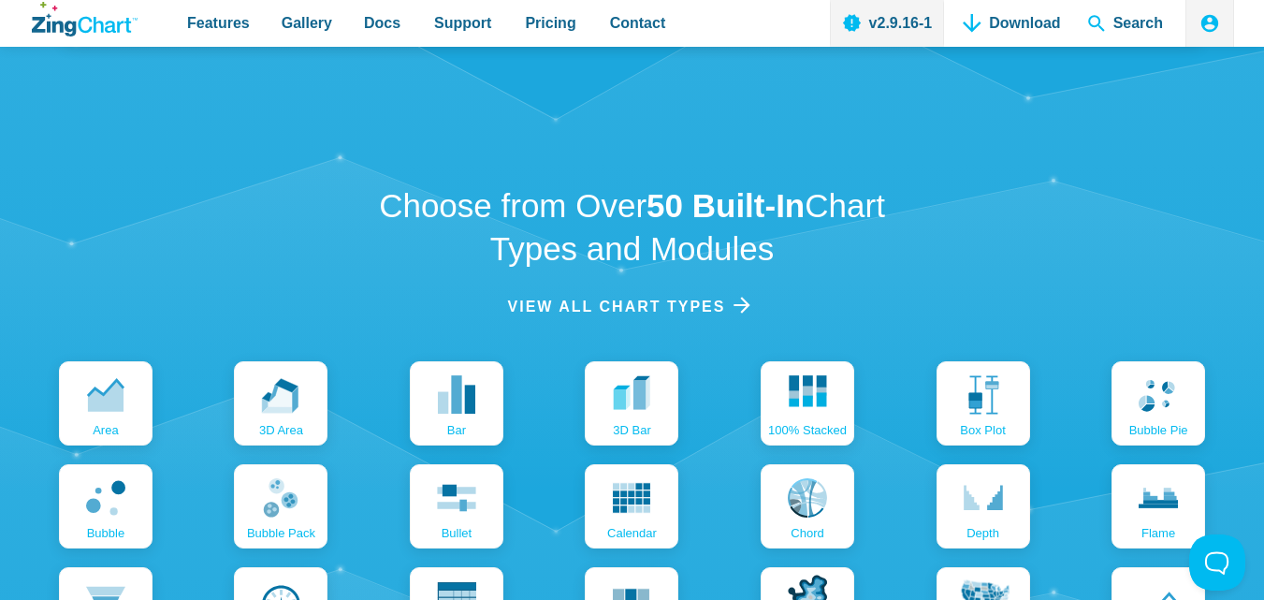
scroll to position [1873, 0]
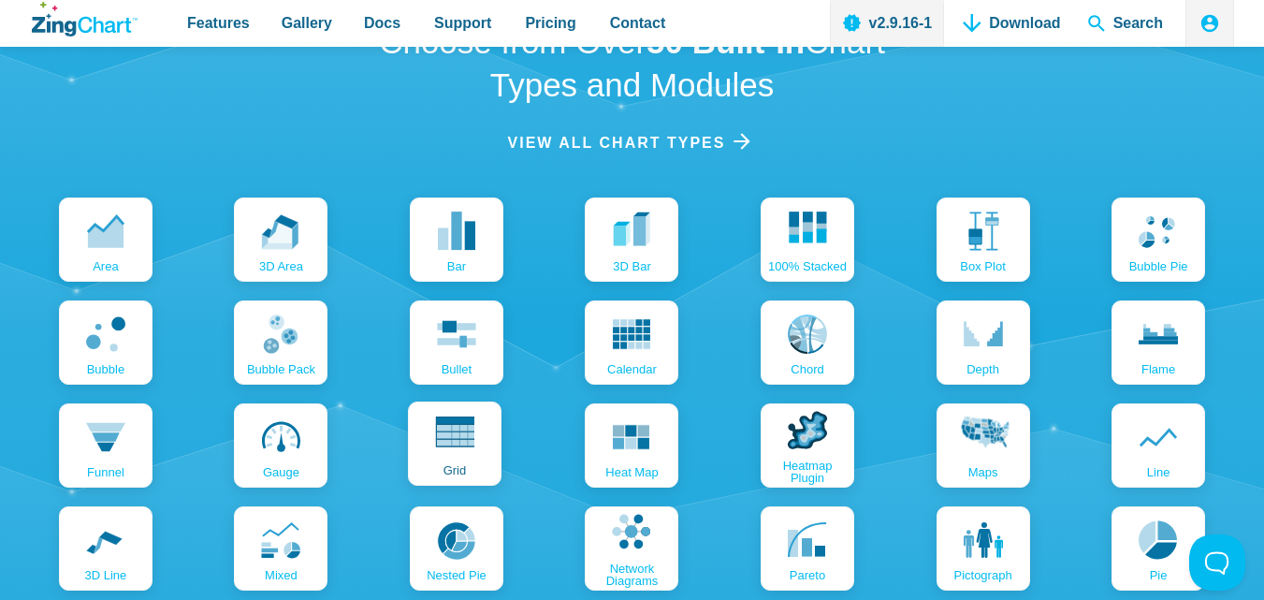
click at [450, 447] on icon "App Content" at bounding box center [454, 435] width 39 height 39
